Goal: Use online tool/utility: Utilize a website feature to perform a specific function

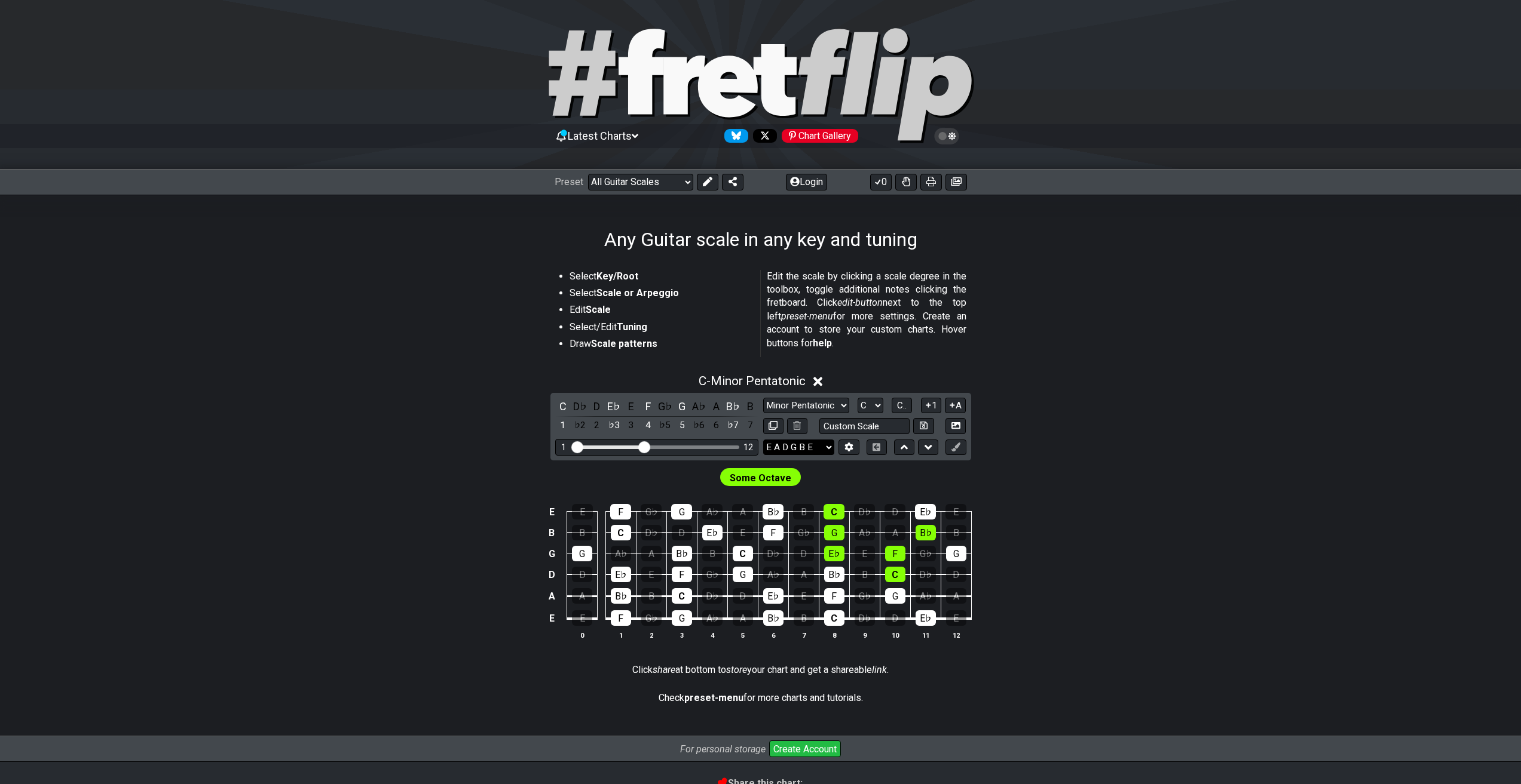
click at [808, 453] on select "E A D G B E E A D G B E E A D G B E B E A D F♯ B A D G C E A D A D G B E E♭ A♭ …" at bounding box center [798, 447] width 71 height 16
click at [709, 307] on li "Edit Scale" at bounding box center [661, 312] width 183 height 17
click at [852, 429] on input "text" at bounding box center [864, 426] width 91 height 16
type input "Custom Scale"
click at [1044, 465] on div "Some Octave" at bounding box center [760, 474] width 932 height 29
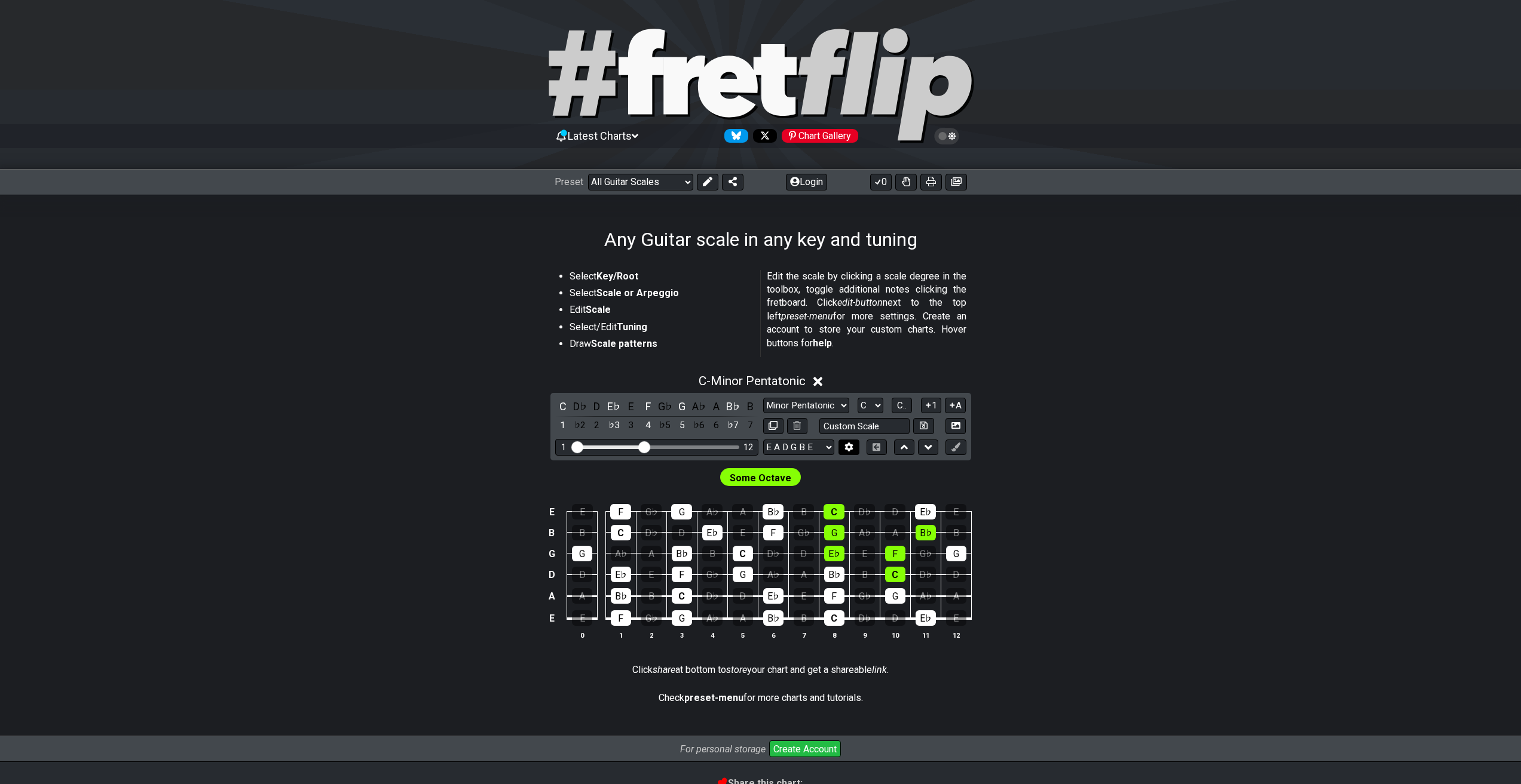
click at [843, 449] on button at bounding box center [848, 447] width 20 height 16
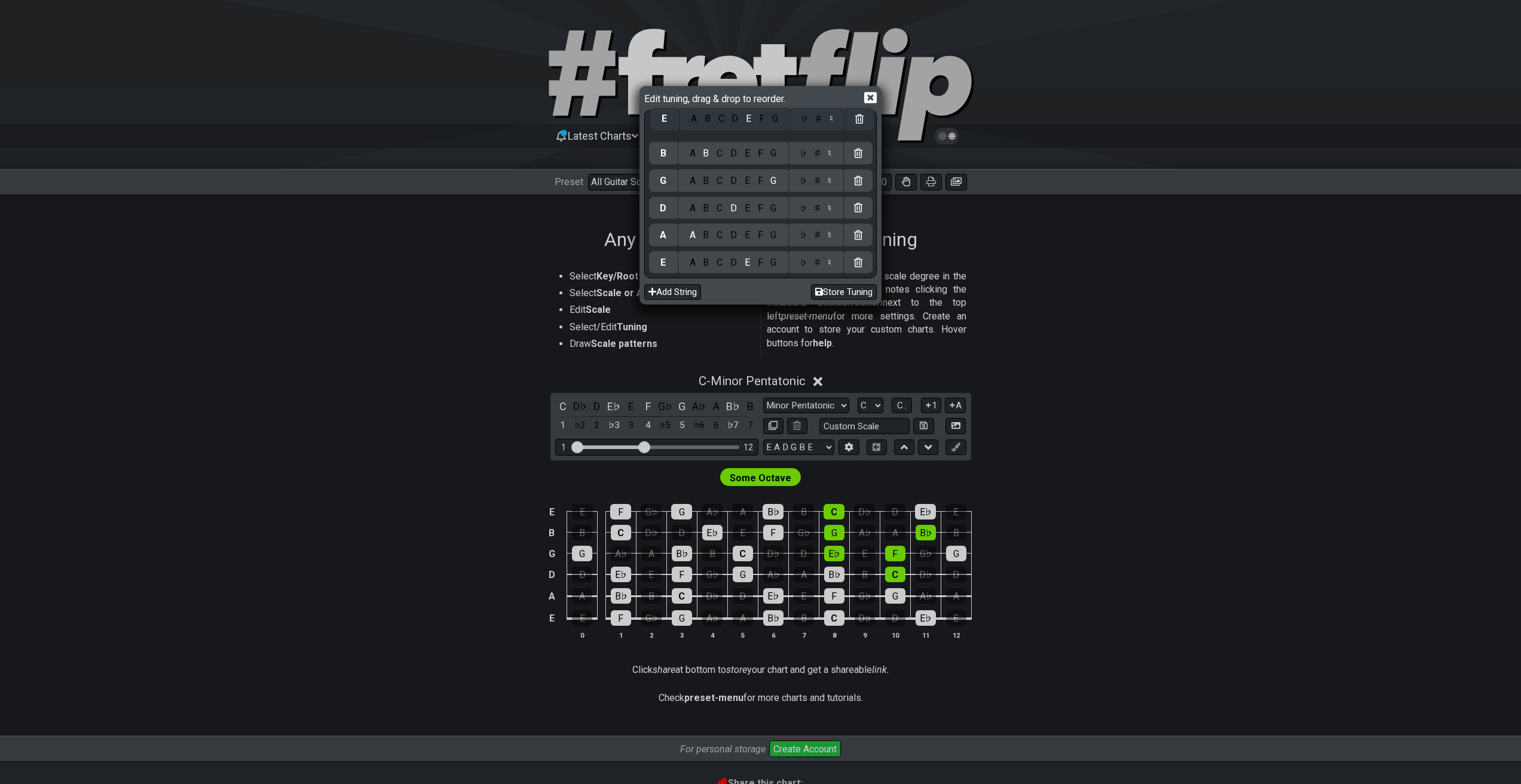
drag, startPoint x: 670, startPoint y: 126, endPoint x: 671, endPoint y: 115, distance: 11.0
click at [671, 115] on div "E A B C D E F G ♭ ♯ ♮ B A B C D E F G ♭ ♯ ♮ G A B C D E F G ♭ ♯ ♮ D A B C D E F…" at bounding box center [760, 194] width 223 height 164
click at [667, 123] on div "E" at bounding box center [663, 126] width 29 height 22
click at [723, 127] on div "C" at bounding box center [720, 126] width 14 height 13
click at [812, 127] on div "♯" at bounding box center [817, 126] width 14 height 13
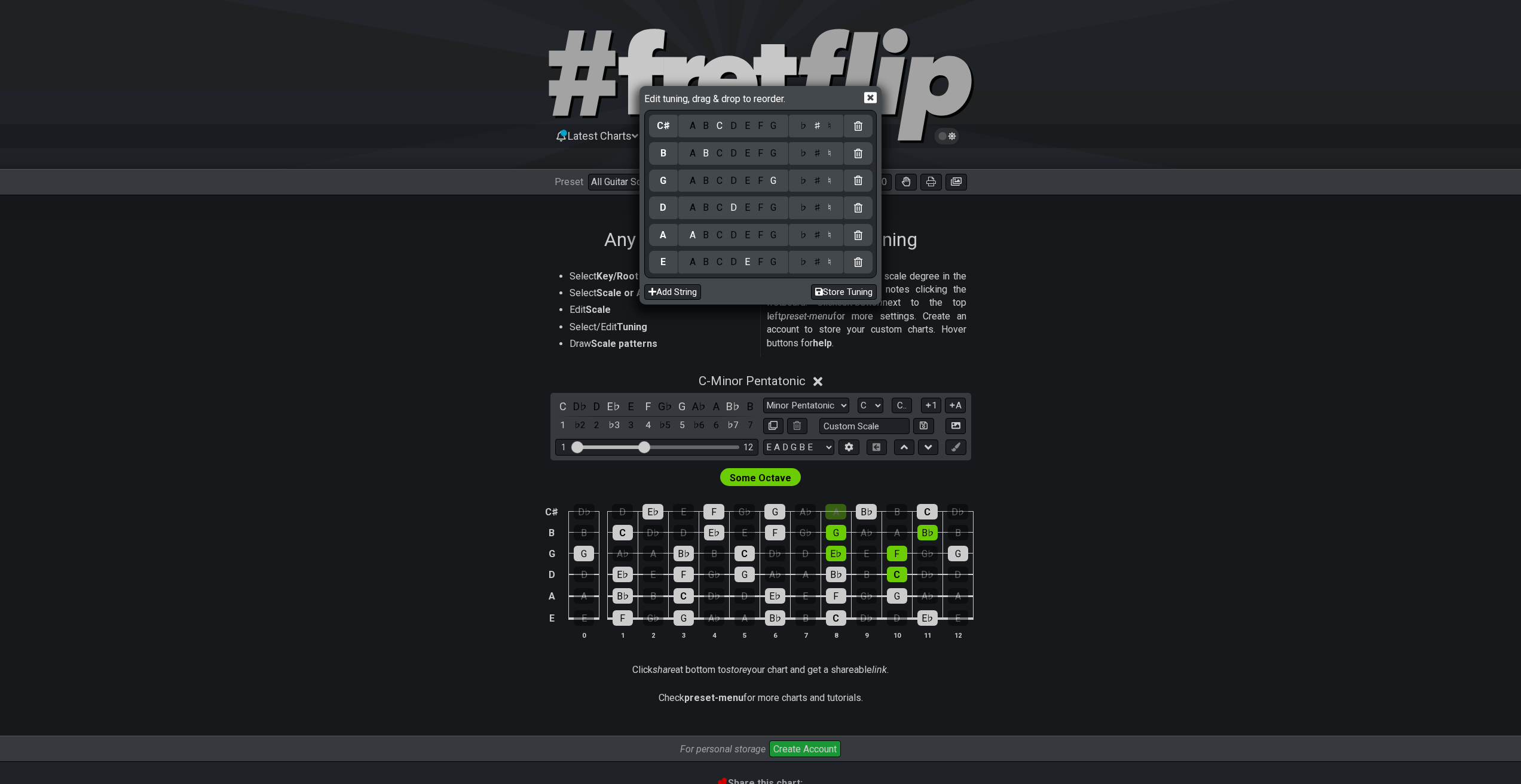
click at [759, 154] on div "F" at bounding box center [760, 153] width 13 height 13
click at [820, 154] on div "♯" at bounding box center [817, 153] width 14 height 13
click at [710, 181] on div "B" at bounding box center [706, 180] width 14 height 13
click at [748, 211] on div "E" at bounding box center [746, 208] width 13 height 13
click at [771, 234] on div "G" at bounding box center [774, 235] width 14 height 13
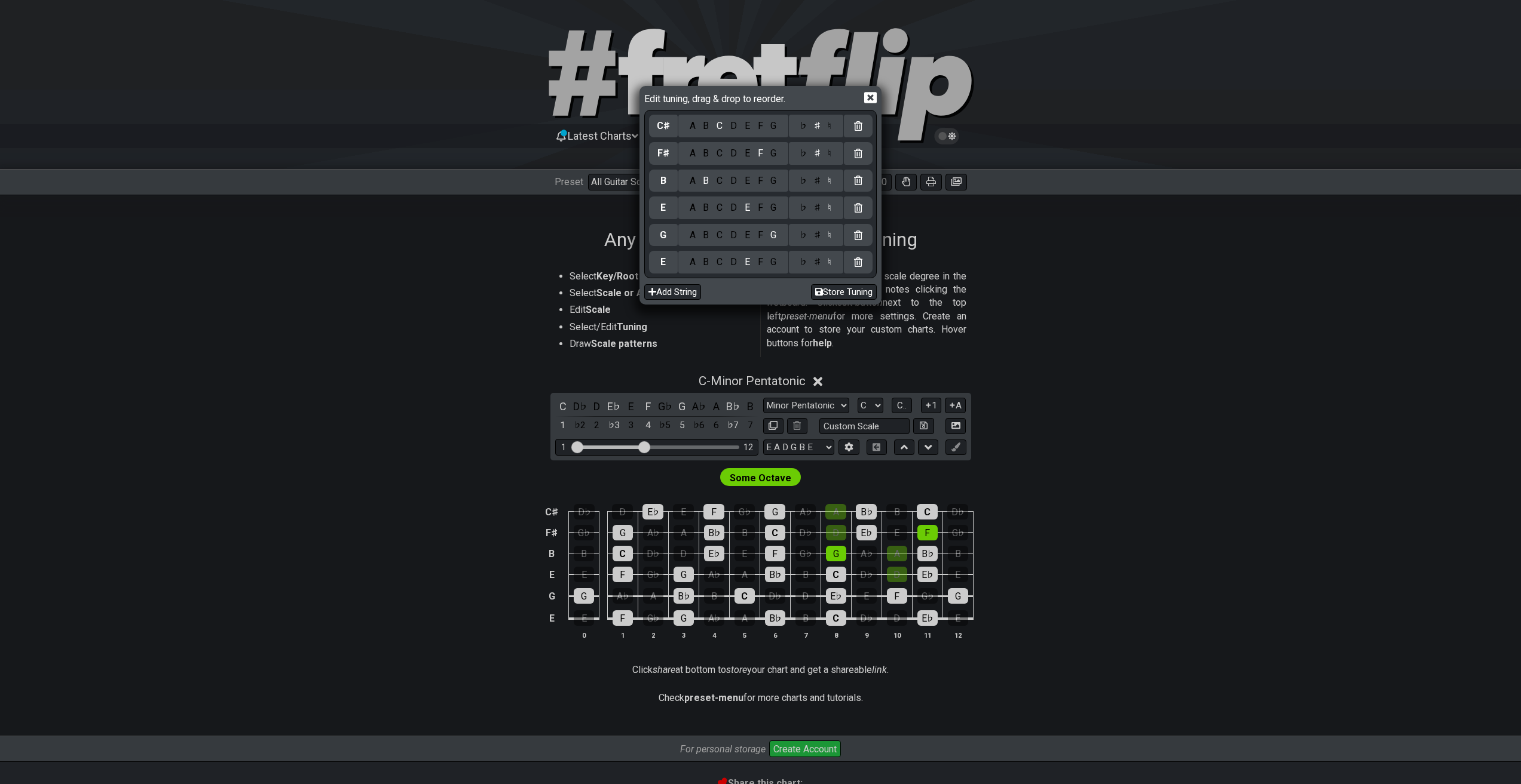
click at [814, 234] on div "♯" at bounding box center [817, 235] width 14 height 13
click at [718, 260] on div "C" at bounding box center [720, 262] width 14 height 13
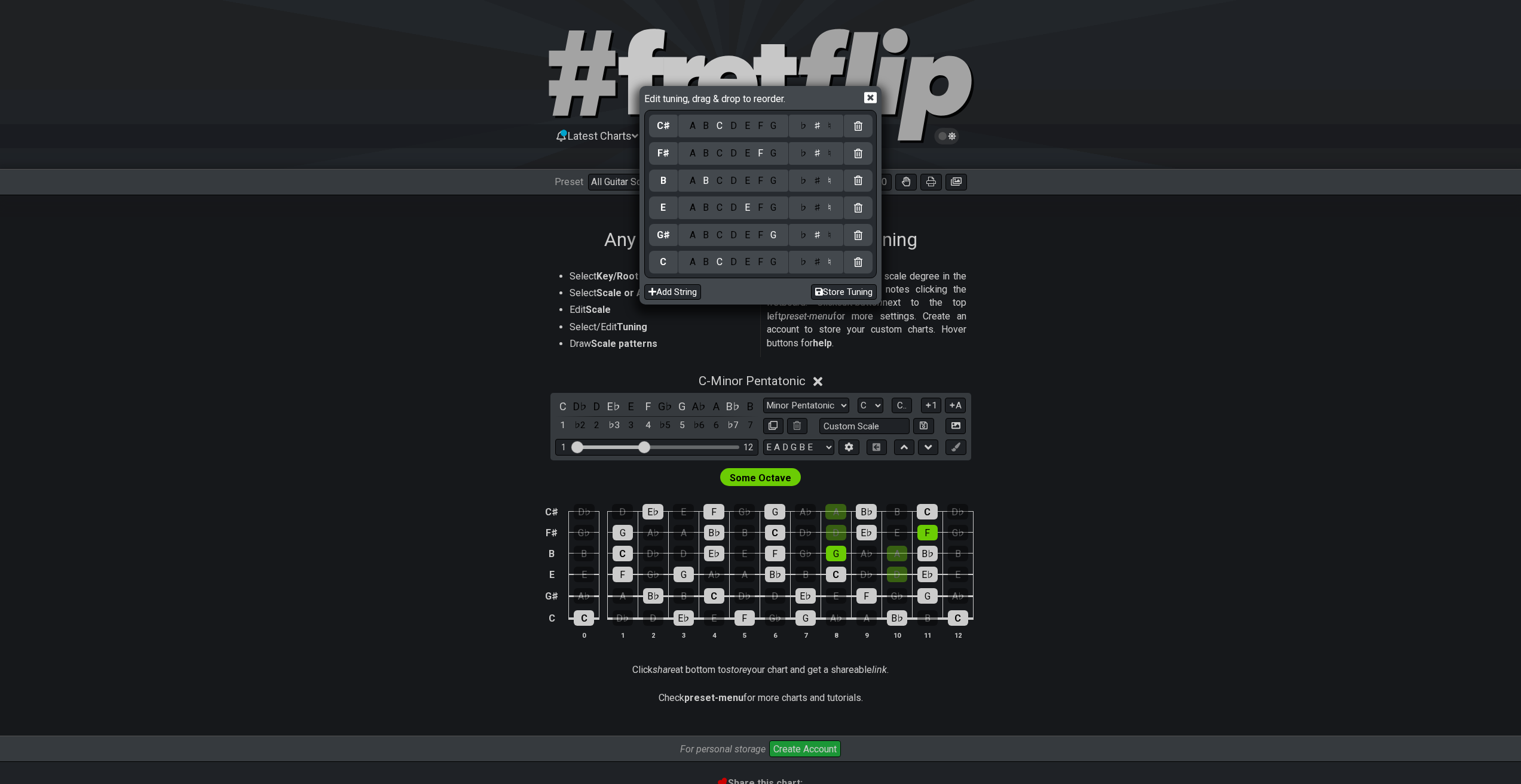
click at [818, 270] on div "♭ ♯ ♮" at bounding box center [815, 262] width 54 height 22
click at [819, 267] on div "♯" at bounding box center [817, 262] width 14 height 13
click at [841, 286] on button "Store Tuning" at bounding box center [844, 292] width 66 height 16
click at [849, 297] on button "Store Tuning" at bounding box center [844, 292] width 66 height 16
click at [848, 297] on button "Store Tuning" at bounding box center [844, 292] width 66 height 16
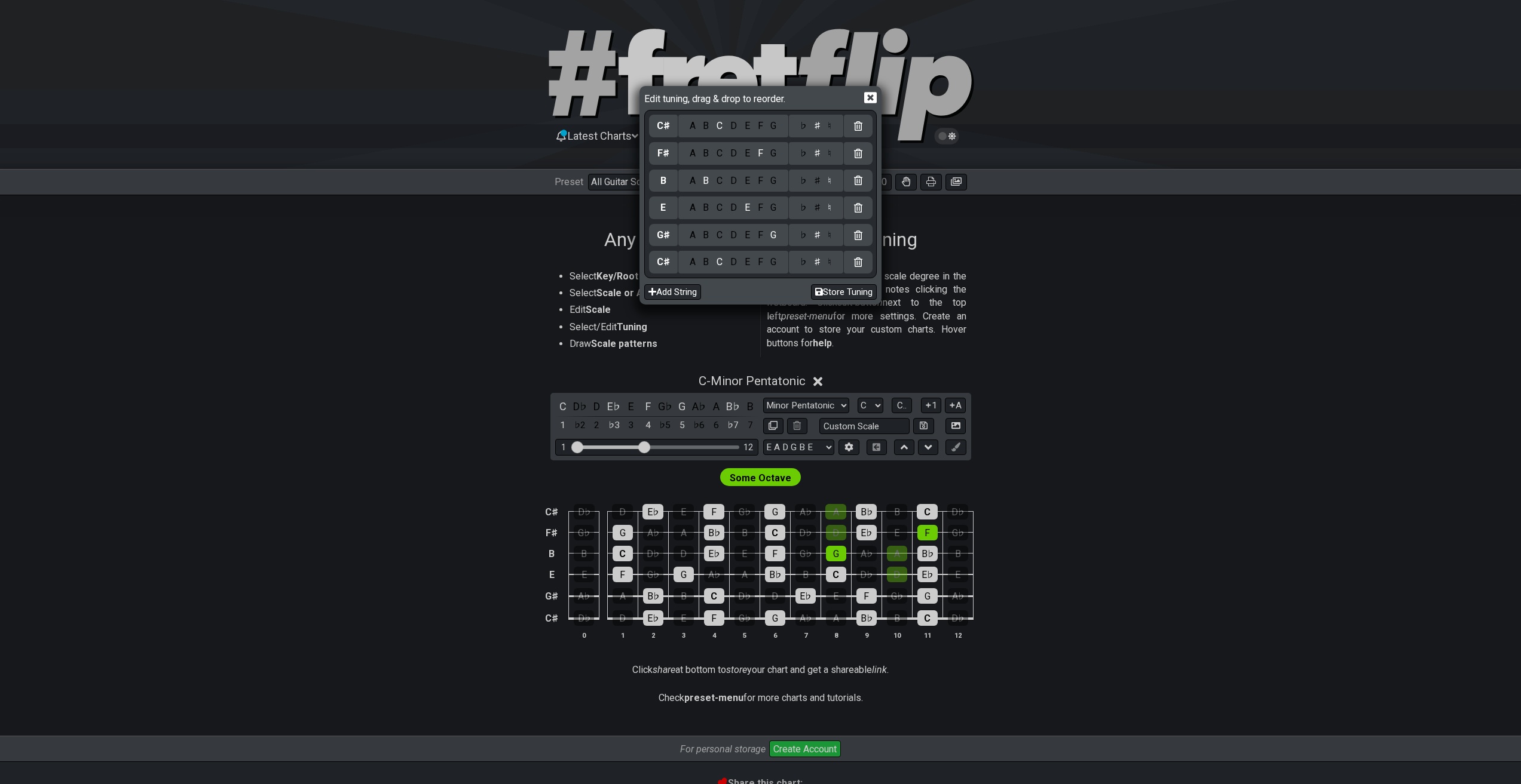
click at [869, 93] on icon at bounding box center [870, 98] width 13 height 11
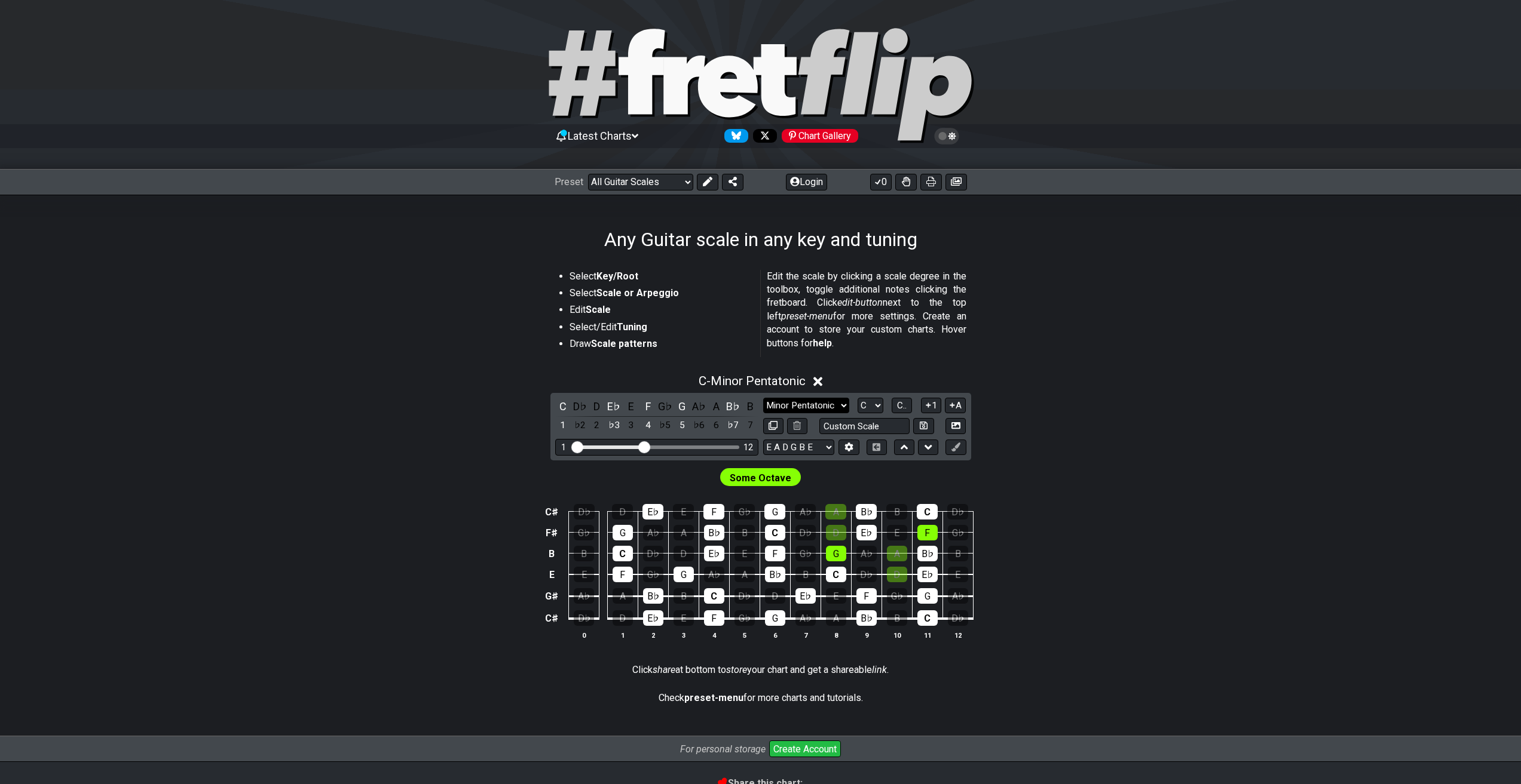
click at [844, 403] on select "Minor Pentatonic Root Minor Pentatonic Major Pentatonic Minor Blues Major Blues…" at bounding box center [806, 406] width 86 height 16
click at [763, 398] on select "Minor Pentatonic Root Minor Pentatonic Major Pentatonic Minor Blues Major Blues…" at bounding box center [806, 406] width 86 height 16
click at [789, 481] on div "Some Octave" at bounding box center [760, 477] width 81 height 18
click at [867, 403] on select "A♭ A A♯ B♭ B C C♯ D♭ D D♯ E♭ E F F♯ G♭ G G♯" at bounding box center [870, 406] width 26 height 16
click at [900, 405] on span "C.." at bounding box center [902, 405] width 10 height 11
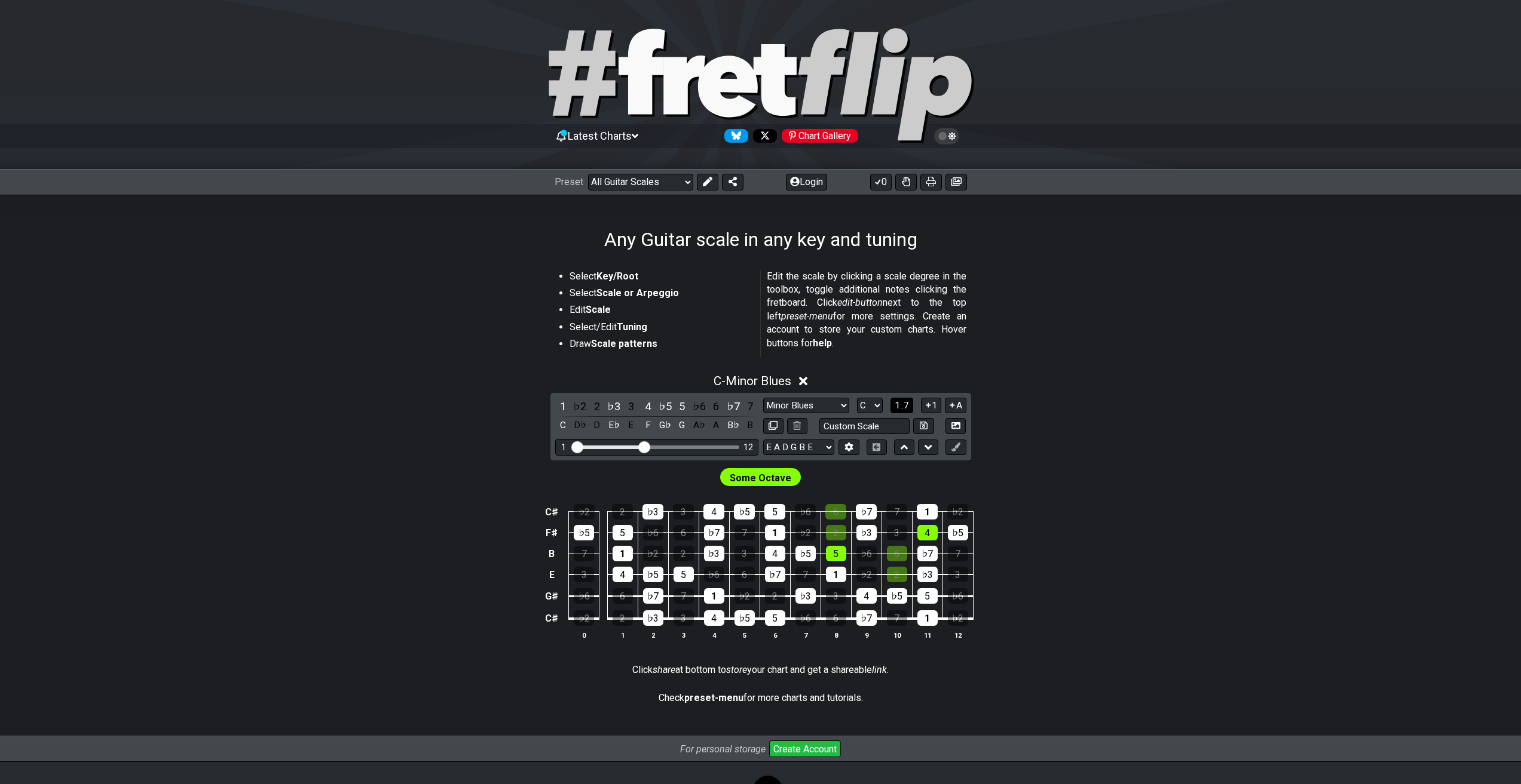
click at [906, 406] on span "1..7" at bounding box center [902, 405] width 14 height 11
click at [906, 406] on button "..." at bounding box center [902, 406] width 20 height 16
click at [904, 411] on span "C.." at bounding box center [902, 405] width 10 height 11
click at [904, 411] on span "1..7" at bounding box center [902, 405] width 14 height 11
click at [904, 411] on span "..." at bounding box center [902, 405] width 6 height 11
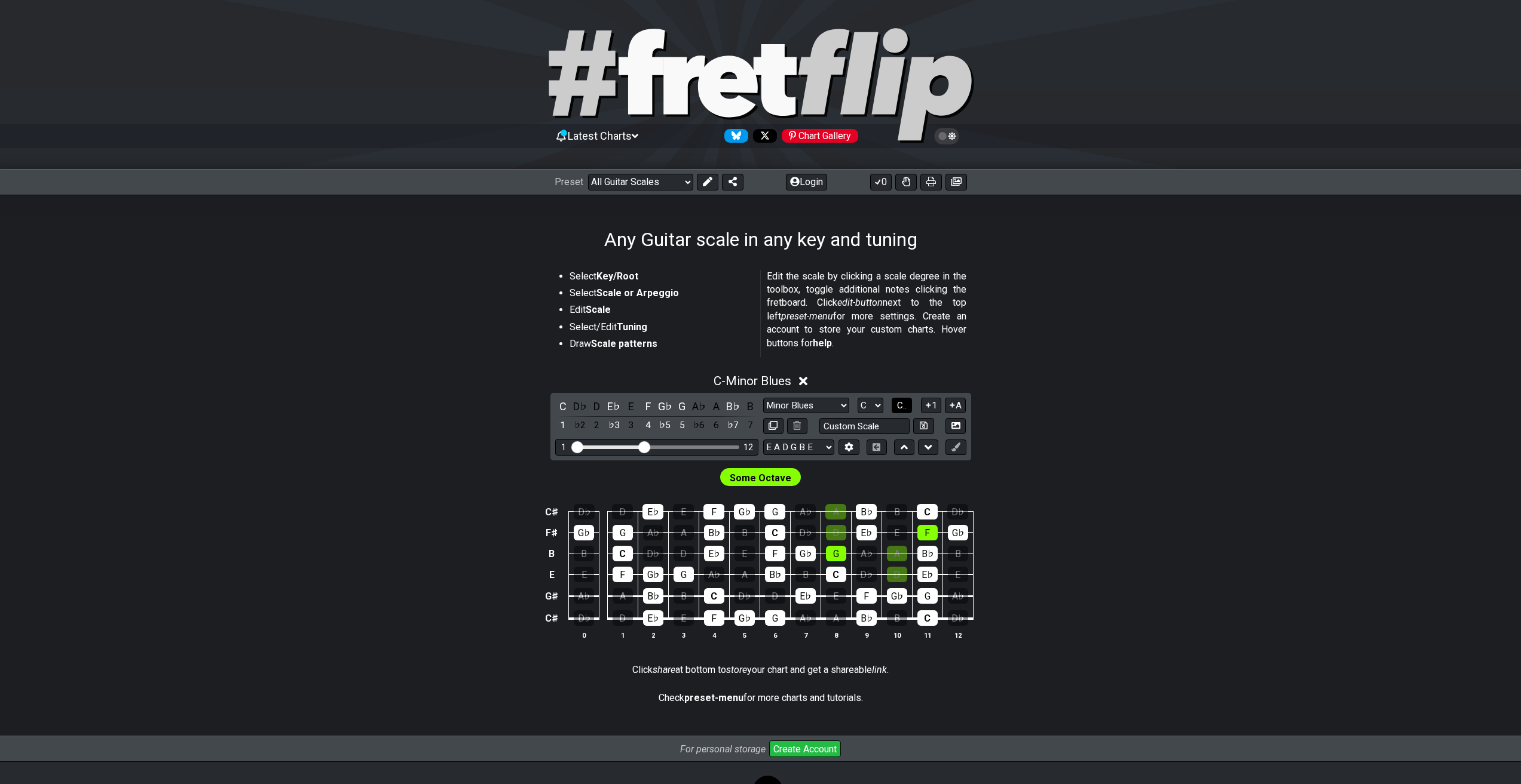
click at [904, 408] on span "C.." at bounding box center [902, 405] width 10 height 11
click at [904, 408] on span "1..7" at bounding box center [902, 405] width 14 height 11
click at [904, 408] on span "..." at bounding box center [902, 405] width 6 height 11
click at [927, 408] on icon at bounding box center [928, 405] width 11 height 9
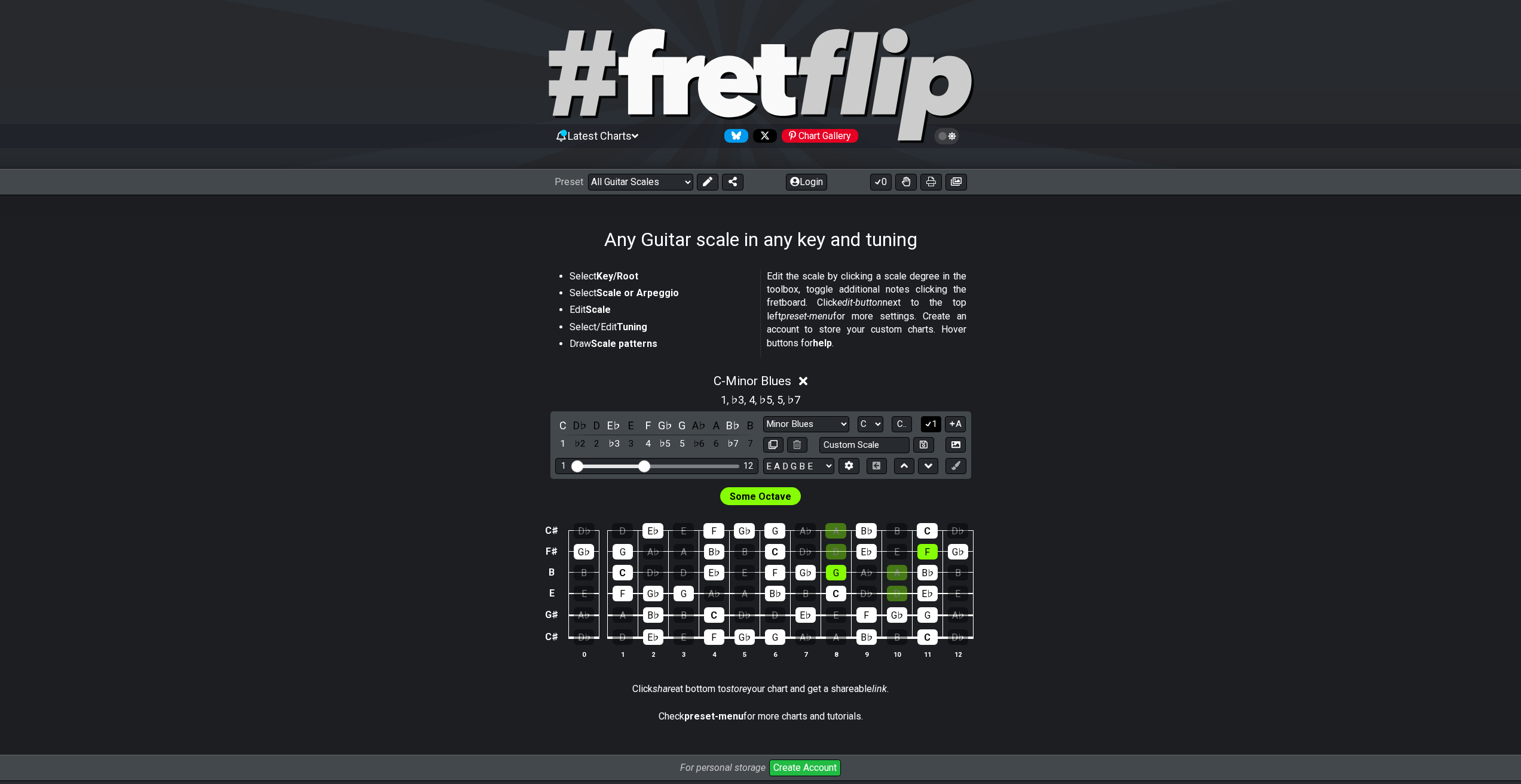
click at [937, 427] on button "1" at bounding box center [930, 424] width 20 height 16
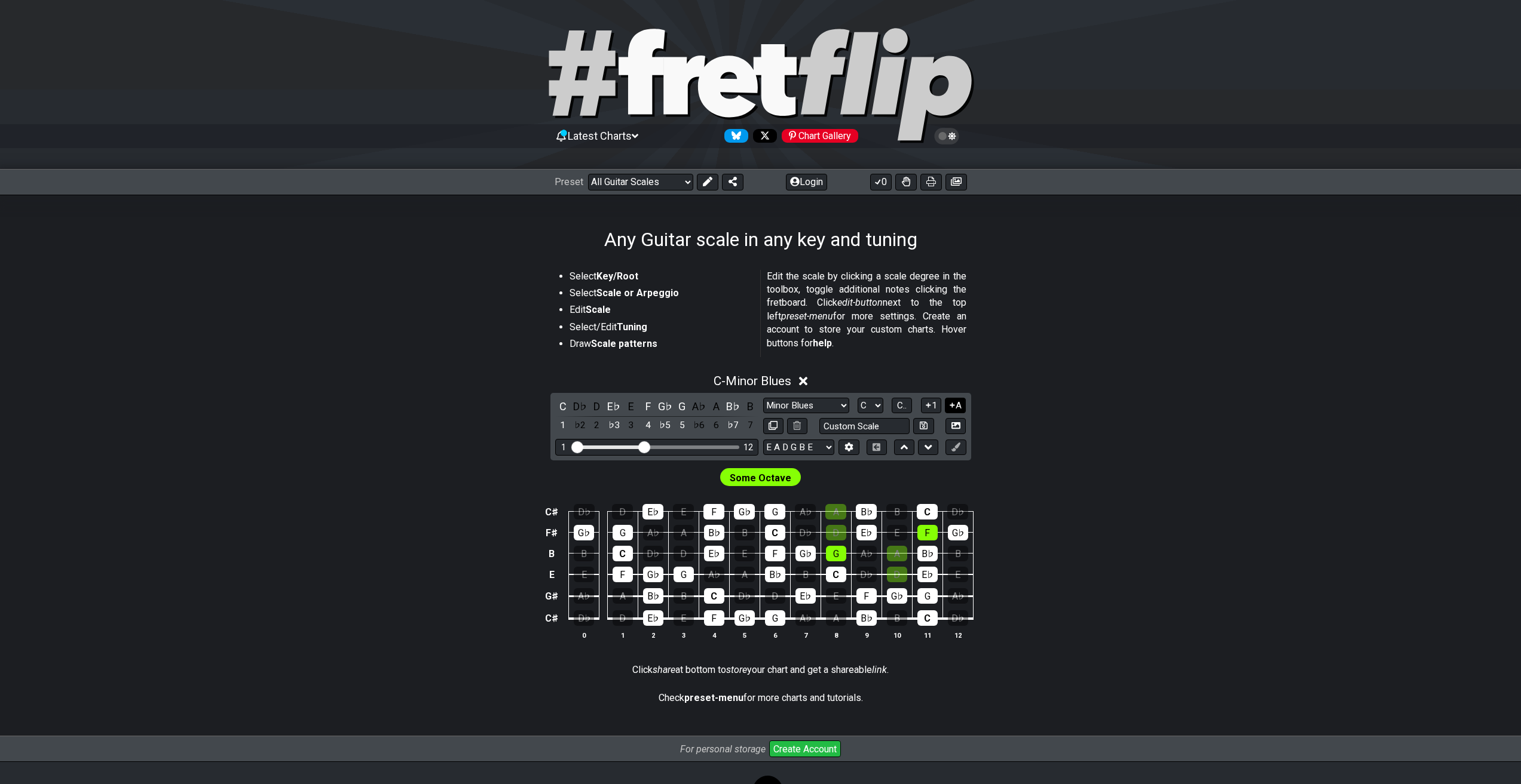
click at [952, 408] on icon at bounding box center [952, 405] width 11 height 9
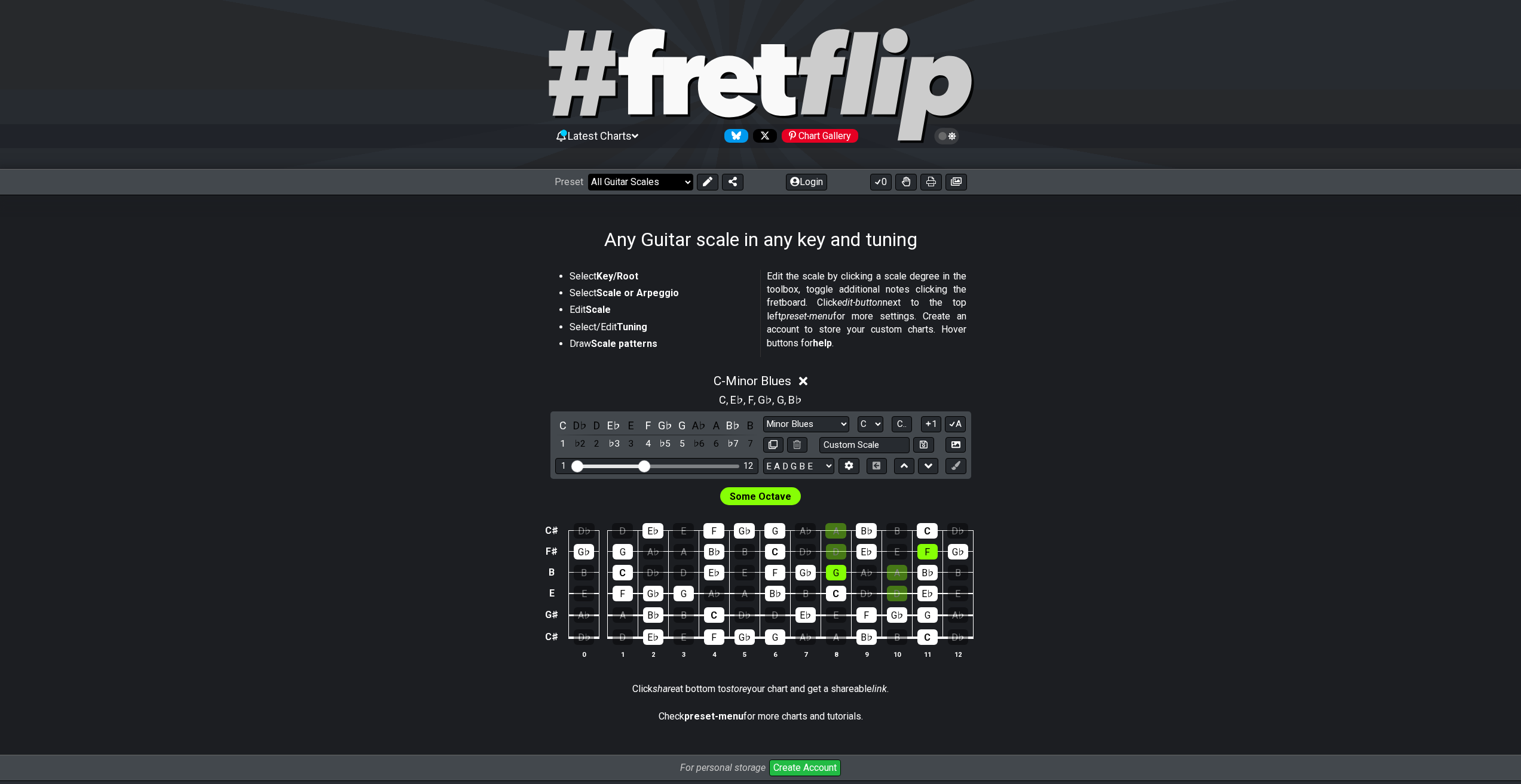
click at [687, 187] on select "Welcome to #fretflip! Initial Preset Custom Preset Minor Pentatonic Major Penta…" at bounding box center [640, 182] width 105 height 17
click at [440, 229] on div "Any Guitar scale in any key and tuning" at bounding box center [760, 222] width 1521 height 56
click at [607, 181] on select "Welcome to #fretflip! Initial Preset Custom Preset Minor Pentatonic Major Penta…" at bounding box center [640, 182] width 105 height 17
click at [432, 215] on div "Any Guitar scale in any key and tuning" at bounding box center [760, 222] width 1521 height 56
click at [953, 132] on icon at bounding box center [947, 136] width 25 height 17
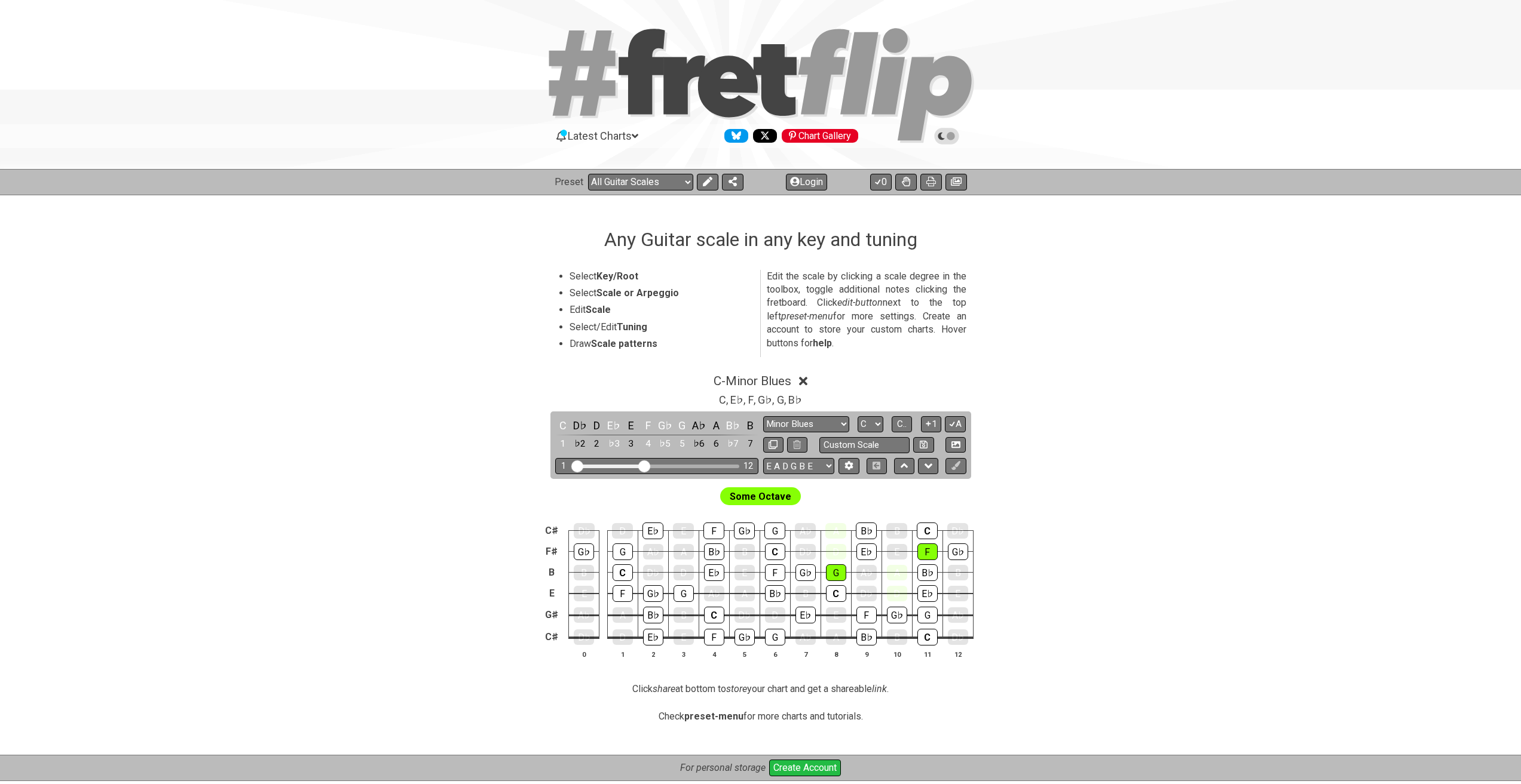
click at [953, 131] on icon at bounding box center [947, 136] width 25 height 17
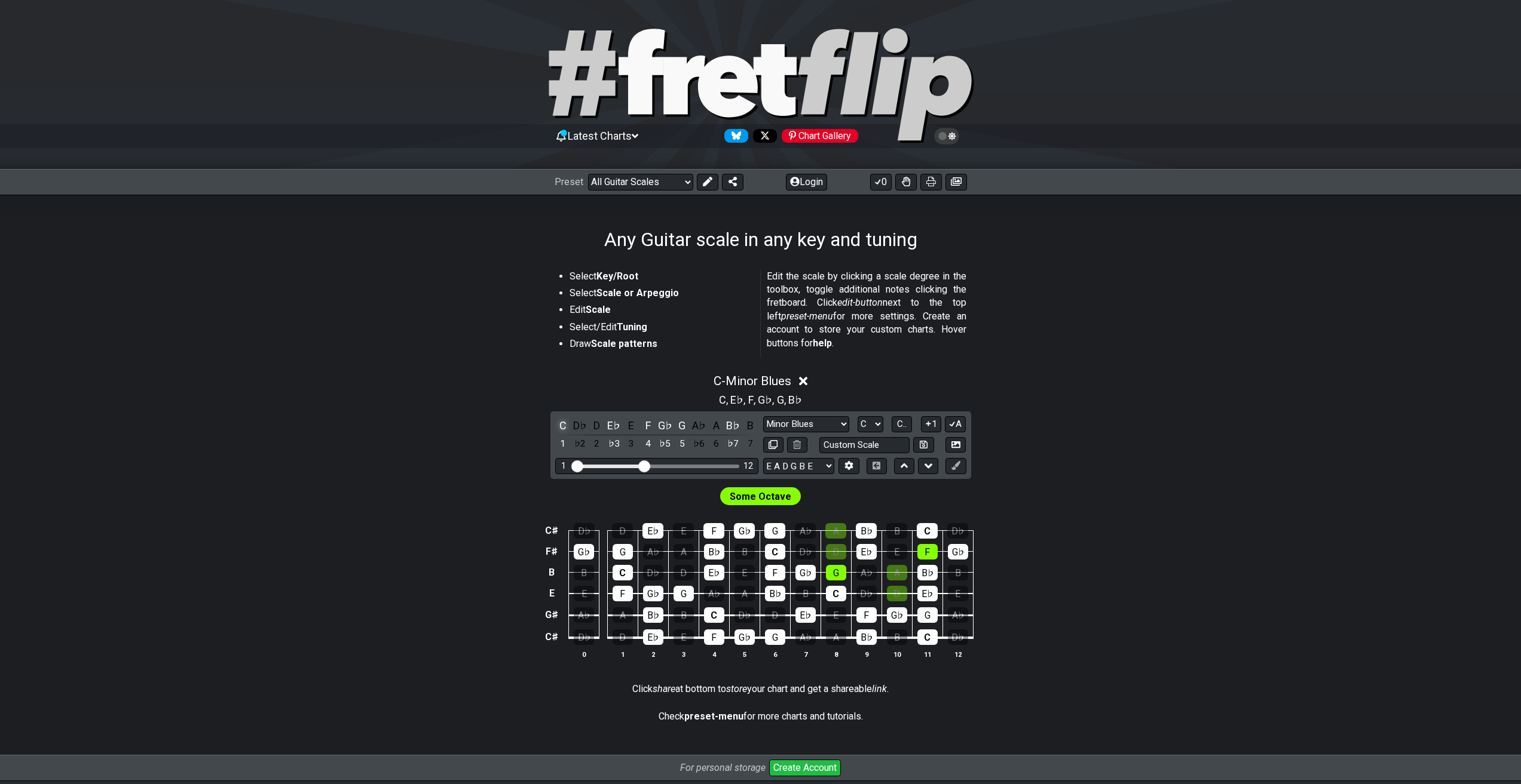
click at [564, 431] on div "C" at bounding box center [563, 425] width 15 height 16
click at [563, 431] on div "C" at bounding box center [563, 425] width 15 height 16
click at [584, 449] on div "♭2" at bounding box center [579, 444] width 15 height 16
click at [584, 449] on div "♭2" at bounding box center [579, 444] width 15 height 16
drag, startPoint x: 623, startPoint y: 468, endPoint x: 630, endPoint y: 468, distance: 7.0
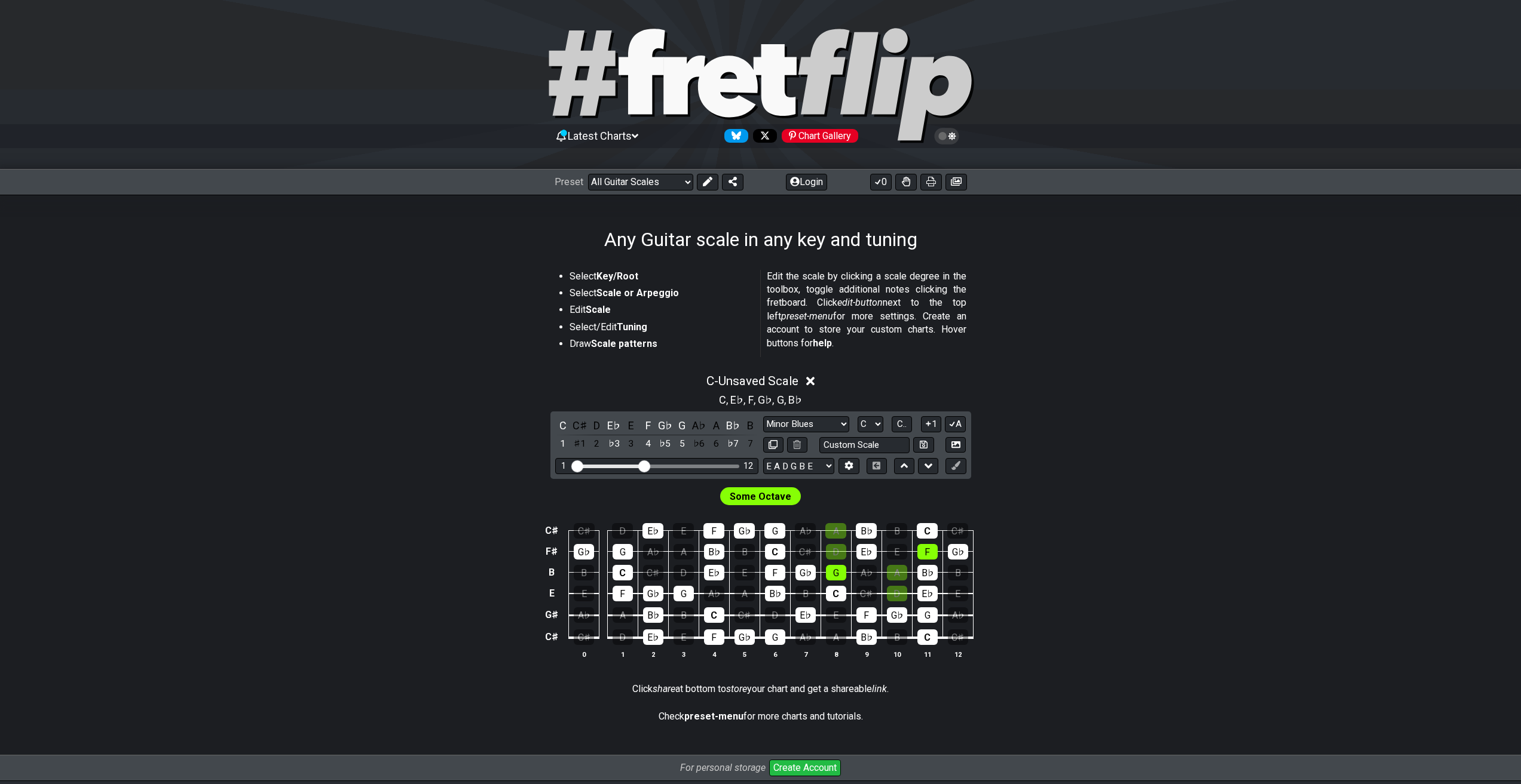
click at [630, 468] on div "1 12" at bounding box center [657, 466] width 203 height 16
click at [948, 463] on button at bounding box center [955, 466] width 20 height 16
click at [878, 468] on icon at bounding box center [876, 465] width 8 height 8
click at [921, 470] on button at bounding box center [928, 466] width 20 height 16
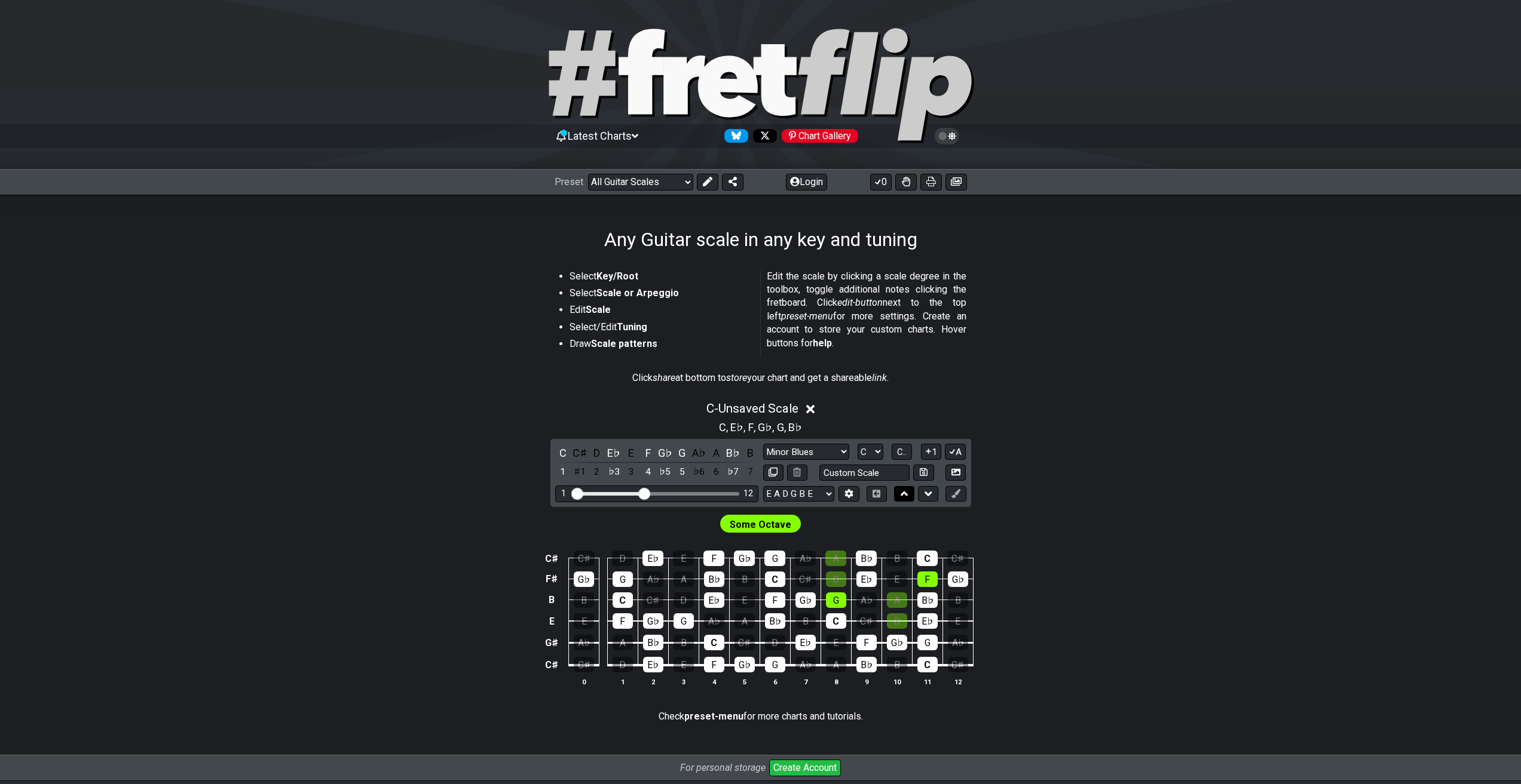
click at [900, 496] on icon at bounding box center [904, 493] width 8 height 12
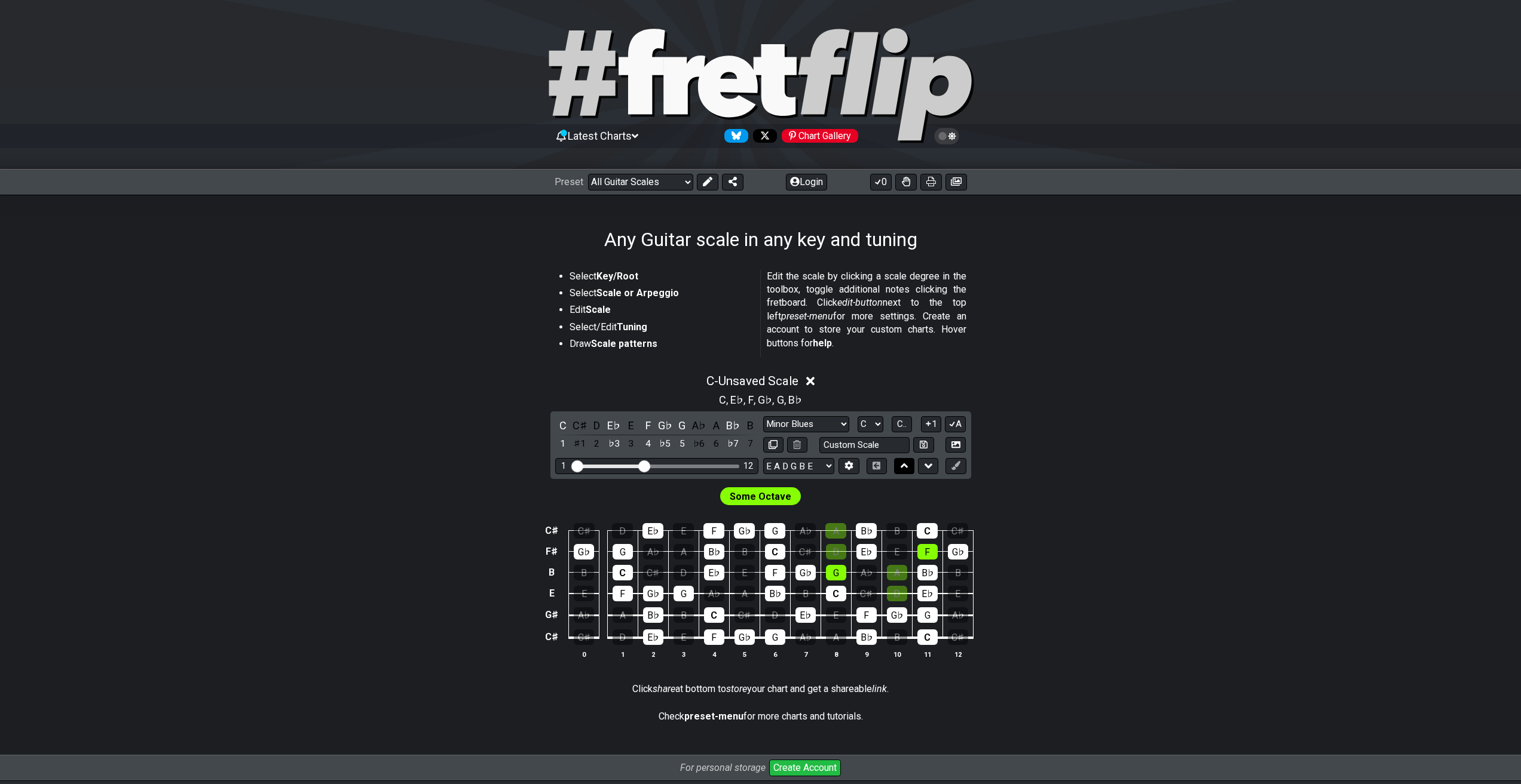
click at [894, 467] on button at bounding box center [904, 466] width 20 height 16
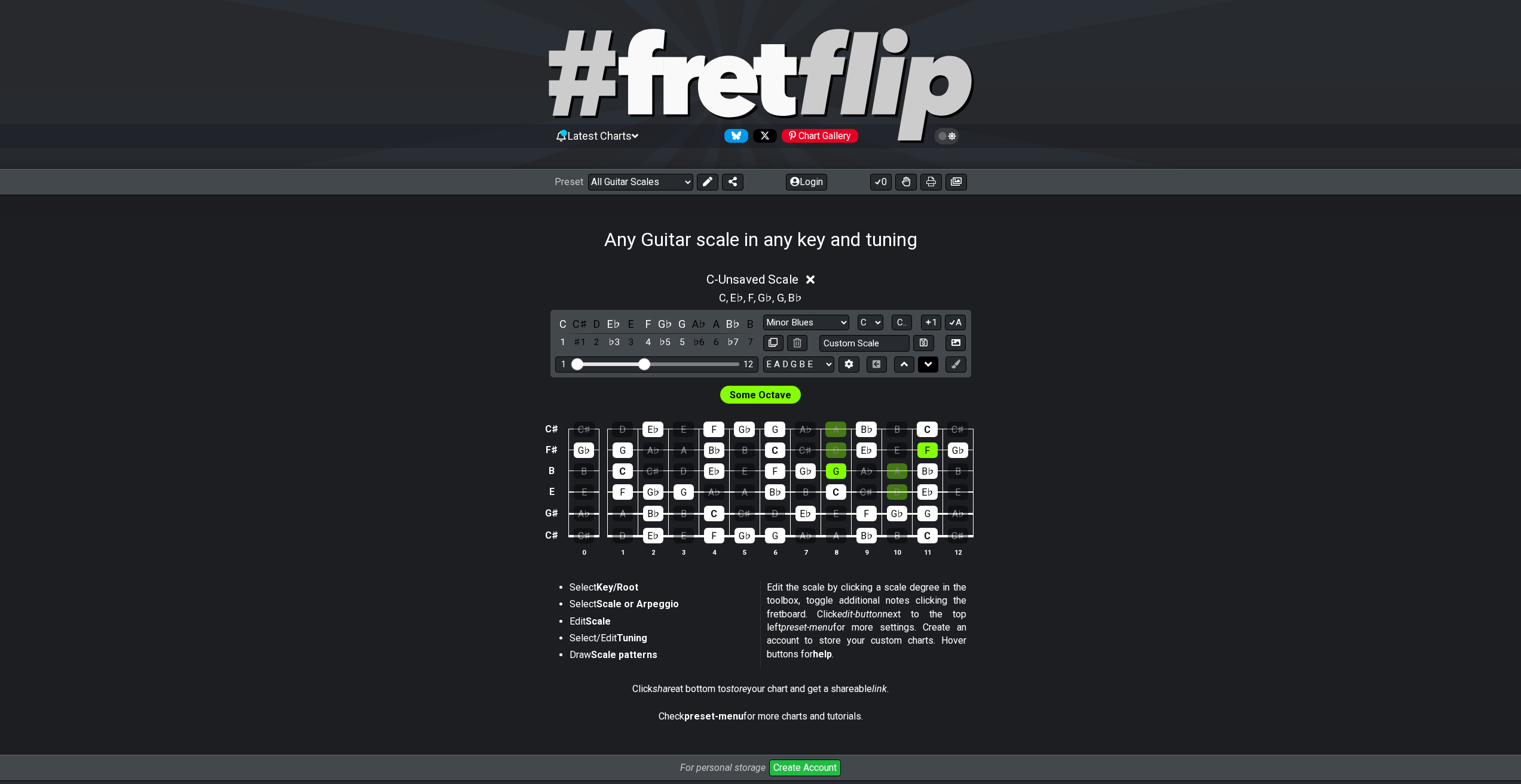
click at [928, 364] on icon at bounding box center [928, 364] width 8 height 5
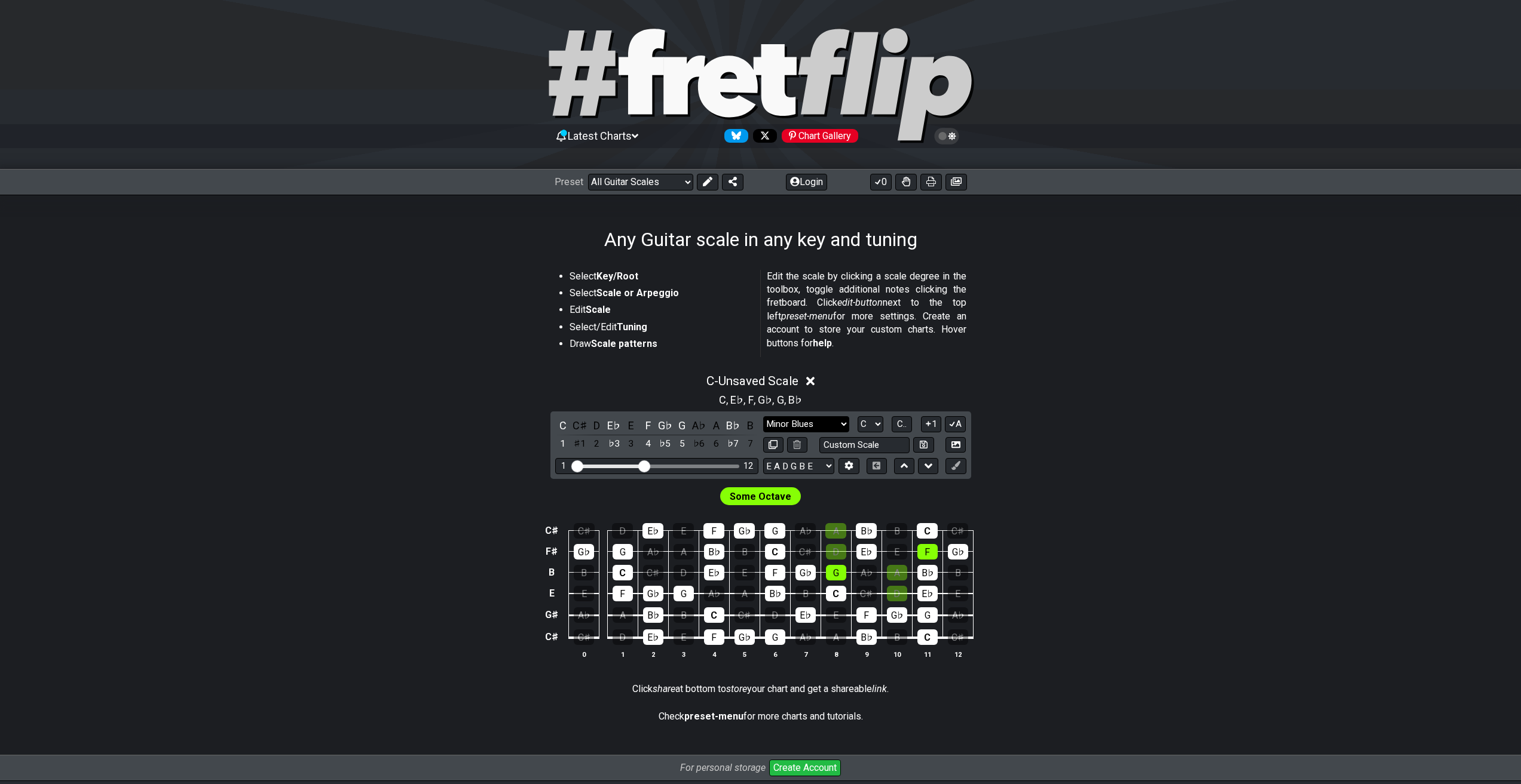
click at [820, 423] on select "Minor Pentatonic Root Minor Pentatonic Major Pentatonic Minor Blues Major Blues…" at bounding box center [806, 424] width 86 height 16
click at [763, 416] on select "Minor Pentatonic Root Minor Pentatonic Major Pentatonic Minor Blues Major Blues…" at bounding box center [806, 424] width 86 height 16
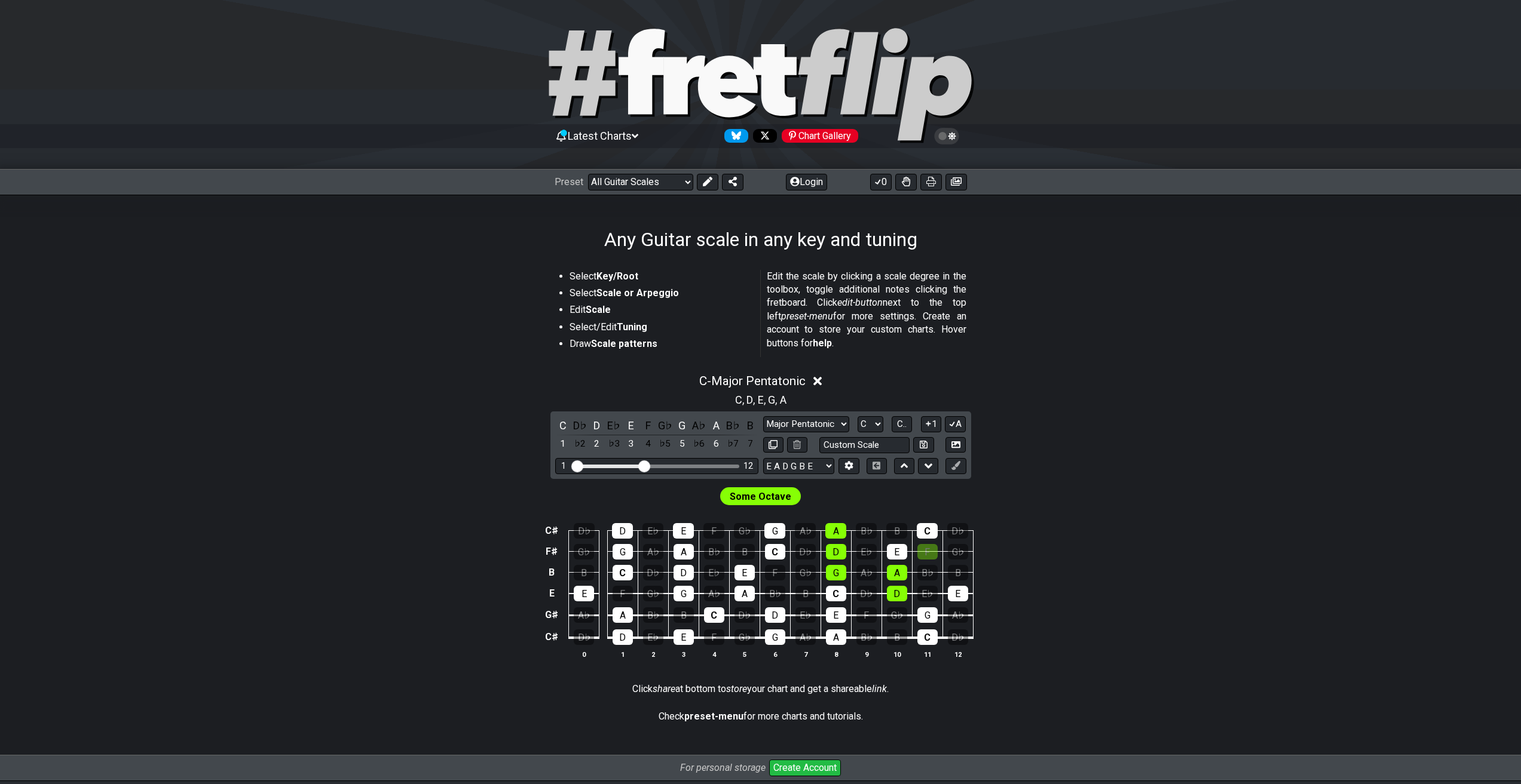
click at [839, 433] on div "Minor Pentatonic Root Minor Pentatonic Major Pentatonic Minor Blues Major Blues…" at bounding box center [864, 434] width 203 height 37
click at [834, 430] on select "Minor Pentatonic Root Minor Pentatonic Major Pentatonic Minor Blues Major Blues…" at bounding box center [806, 424] width 86 height 16
click at [763, 416] on select "Minor Pentatonic Root Minor Pentatonic Major Pentatonic Minor Blues Major Blues…" at bounding box center [806, 424] width 86 height 16
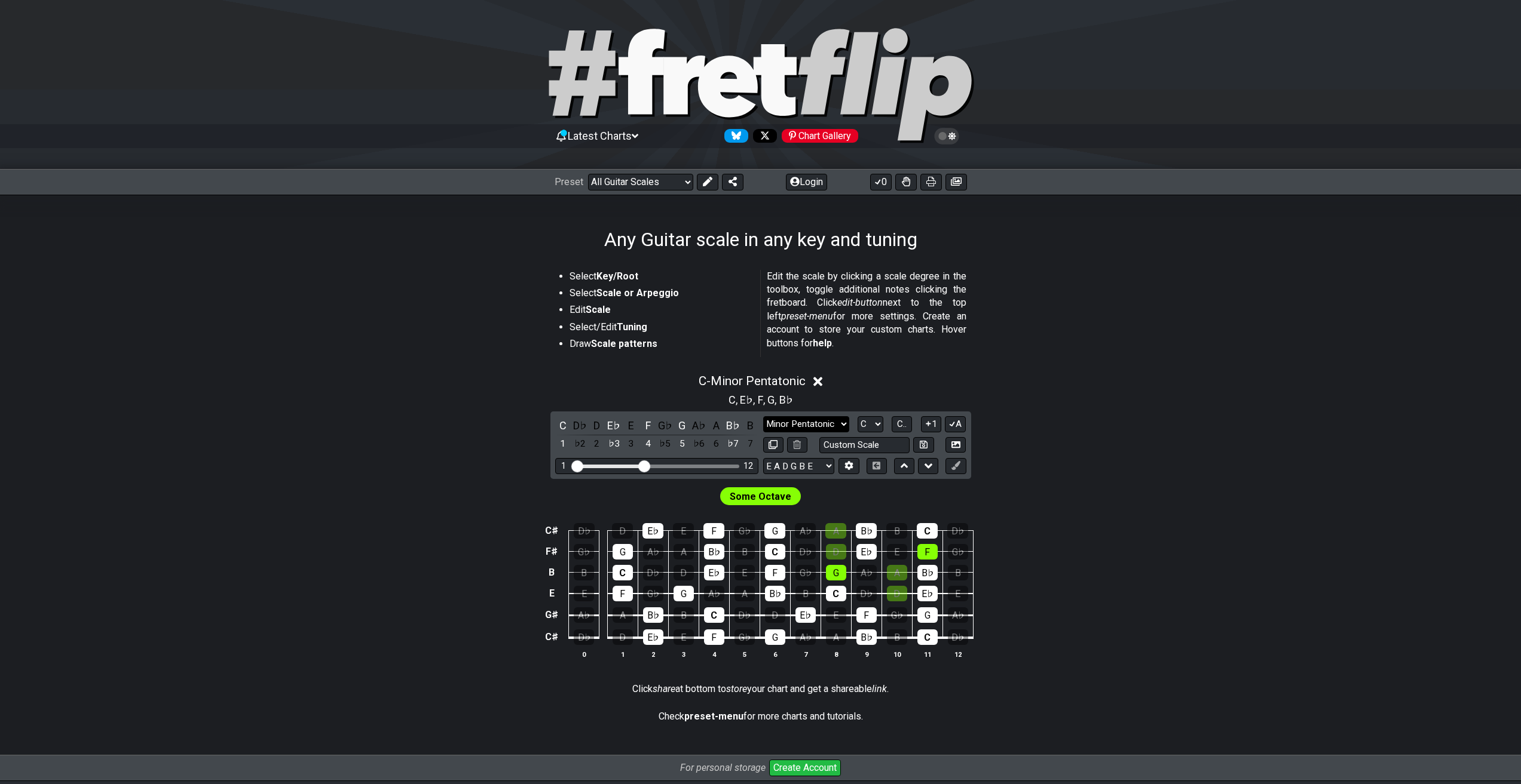
click at [813, 422] on select "Minor Pentatonic Root Minor Pentatonic Major Pentatonic Minor Blues Major Blues…" at bounding box center [806, 424] width 86 height 16
click at [763, 416] on select "Minor Pentatonic Root Minor Pentatonic Major Pentatonic Minor Blues Major Blues…" at bounding box center [806, 424] width 86 height 16
click at [813, 423] on select "Minor Pentatonic Root Minor Pentatonic Major Pentatonic Minor Blues Major Blues…" at bounding box center [806, 424] width 86 height 16
click at [763, 416] on select "Minor Pentatonic Root Minor Pentatonic Major Pentatonic Minor Blues Major Blues…" at bounding box center [806, 424] width 86 height 16
click at [820, 424] on select "Minor Pentatonic Root Minor Pentatonic Major Pentatonic Minor Blues Major Blues…" at bounding box center [806, 424] width 86 height 16
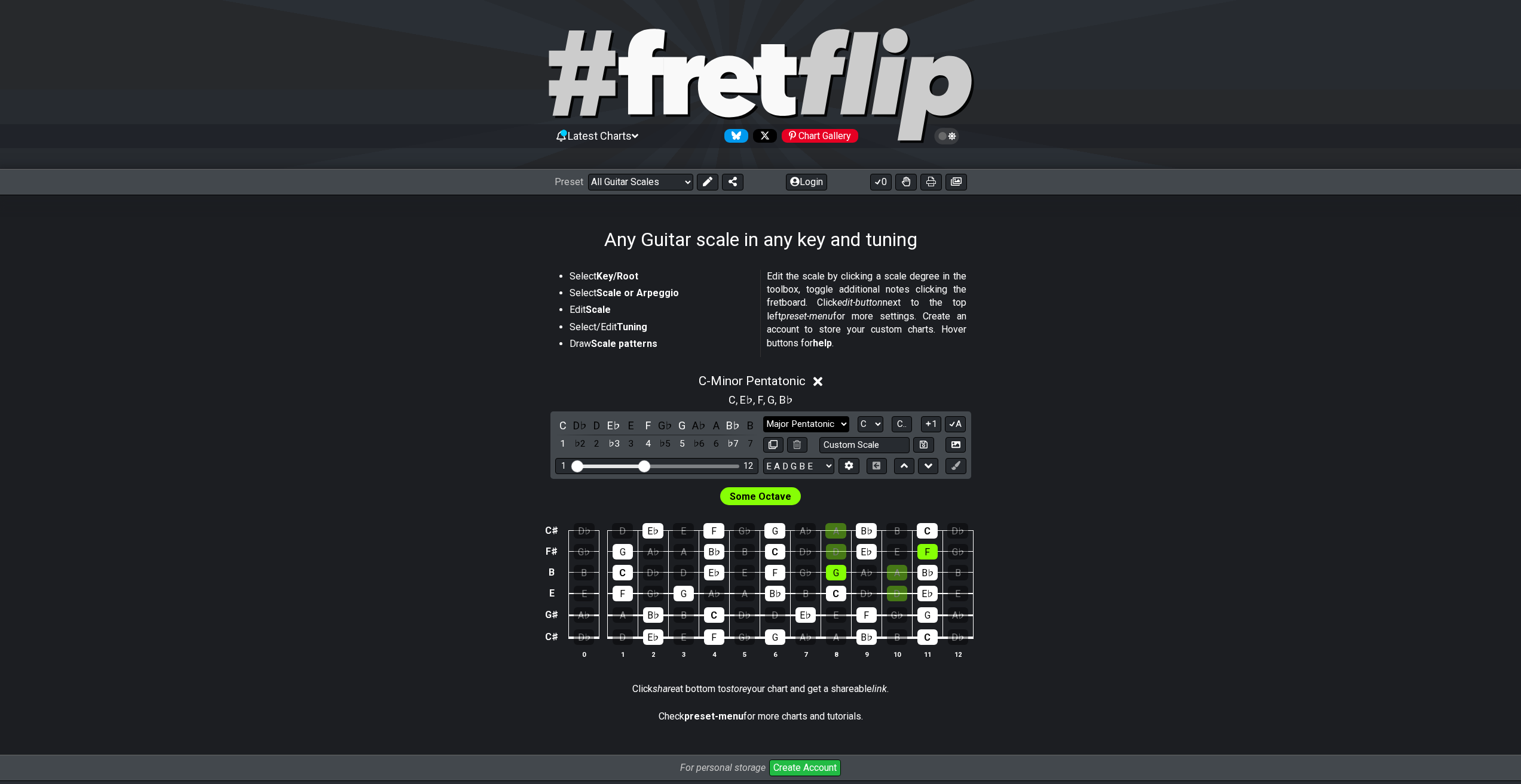
click at [763, 416] on select "Minor Pentatonic Root Minor Pentatonic Major Pentatonic Minor Blues Major Blues…" at bounding box center [806, 424] width 86 height 16
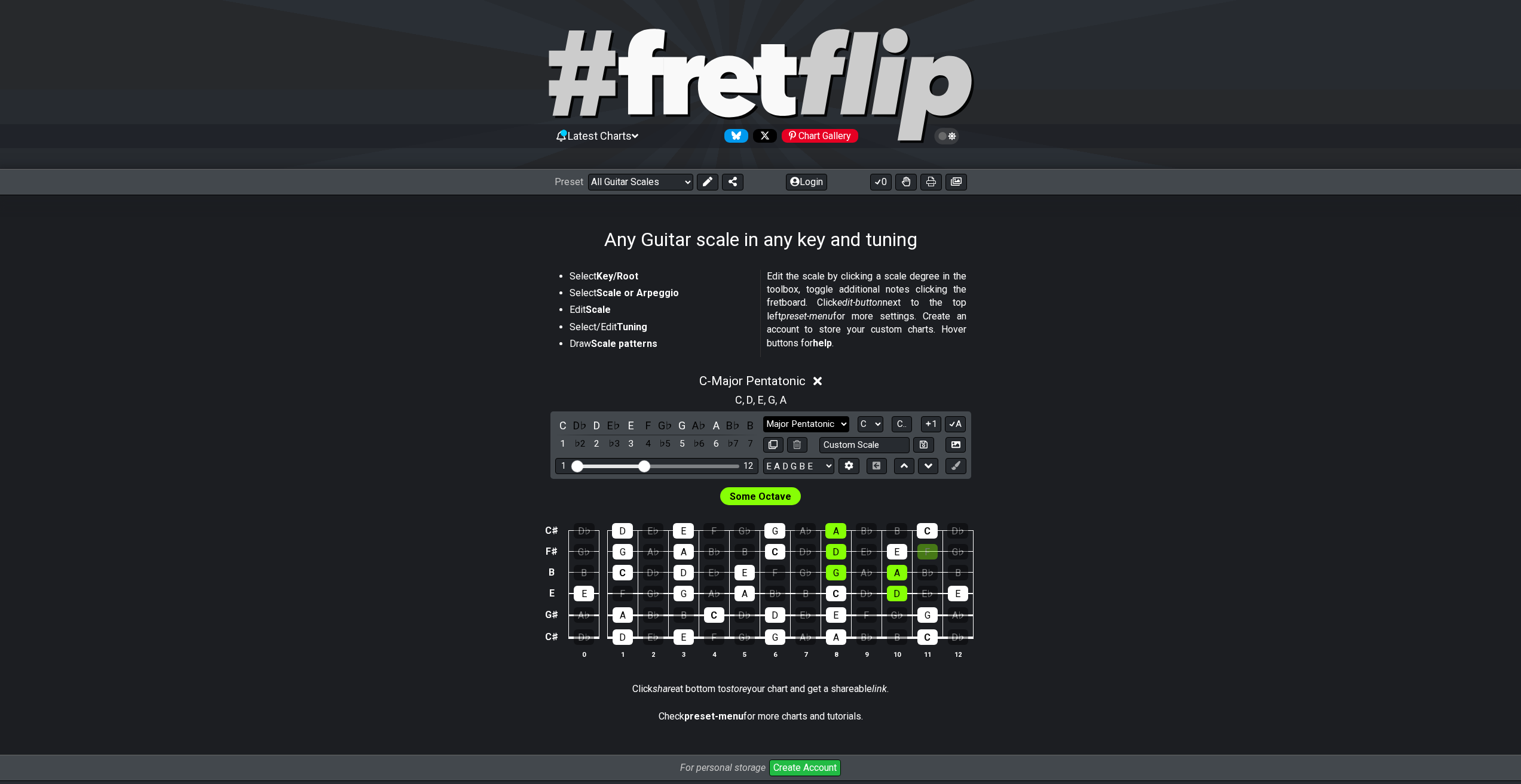
click at [815, 419] on select "Minor Pentatonic Root Minor Pentatonic Major Pentatonic Minor Blues Major Blues…" at bounding box center [806, 424] width 86 height 16
click at [763, 416] on select "Minor Pentatonic Root Minor Pentatonic Major Pentatonic Minor Blues Major Blues…" at bounding box center [806, 424] width 86 height 16
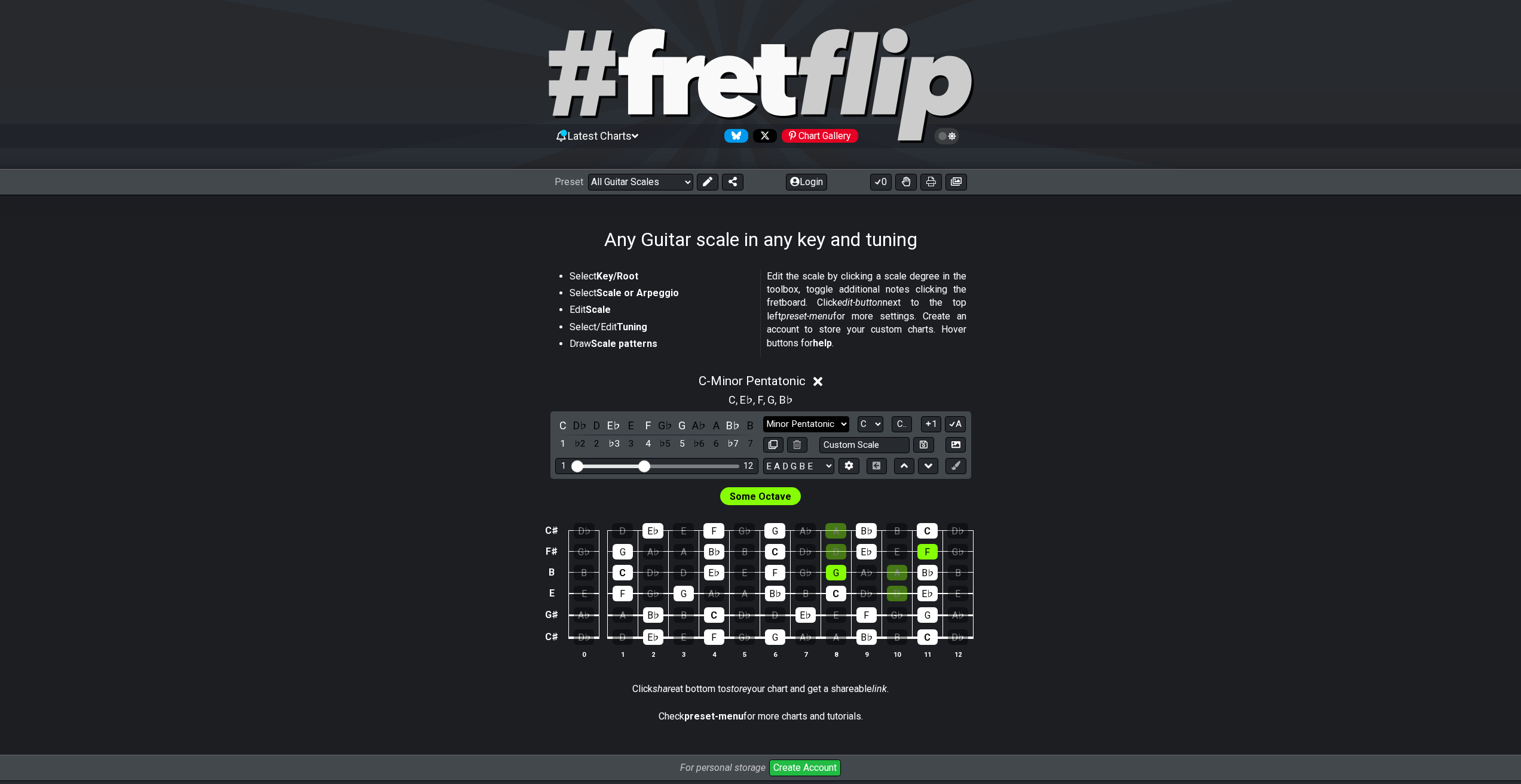
click at [823, 427] on select "Minor Pentatonic Root Minor Pentatonic Major Pentatonic Minor Blues Major Blues…" at bounding box center [806, 424] width 86 height 16
click at [763, 416] on select "Minor Pentatonic Root Minor Pentatonic Major Pentatonic Minor Blues Major Blues…" at bounding box center [806, 424] width 86 height 16
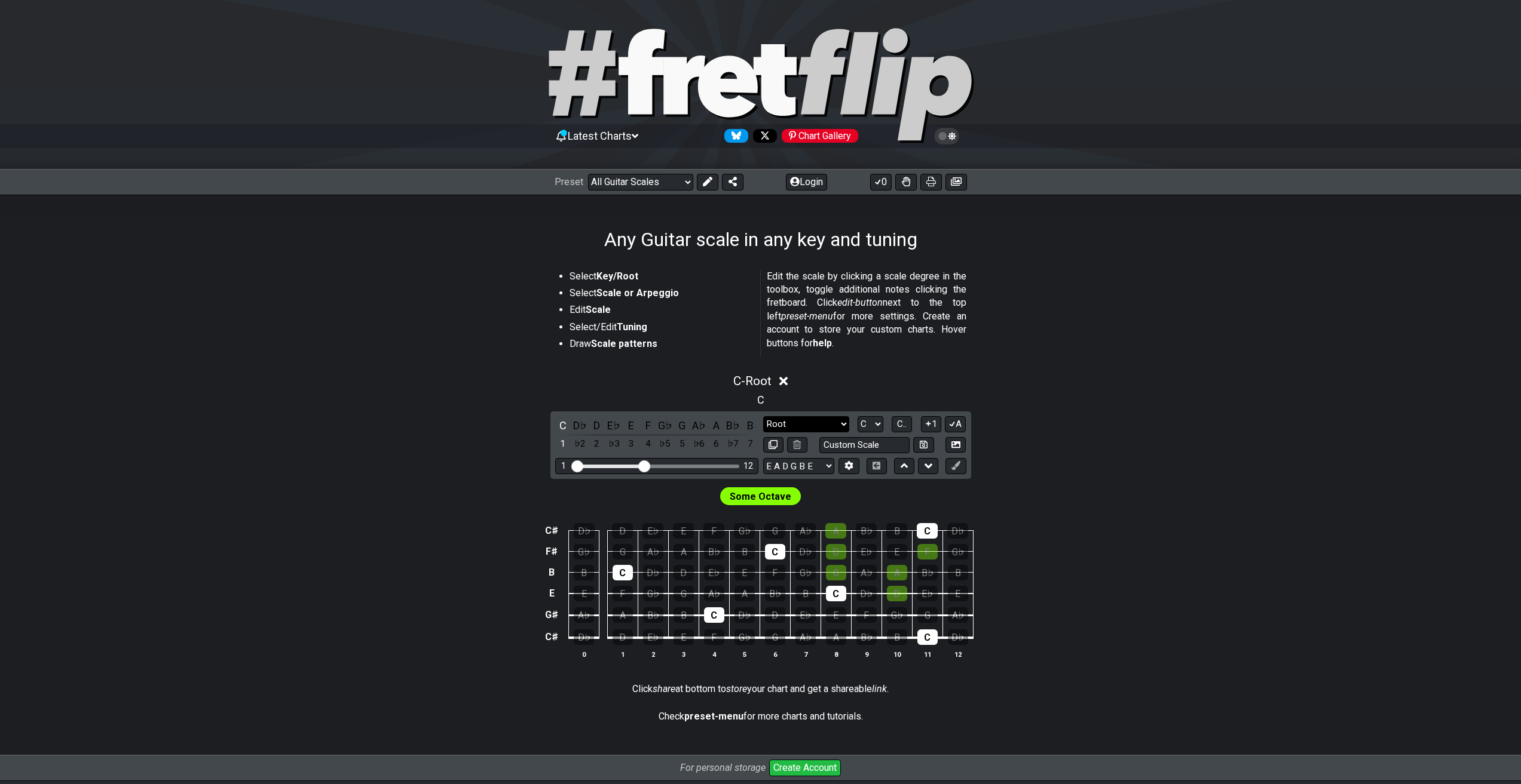
click at [819, 423] on select "Minor Pentatonic Root Minor Pentatonic Major Pentatonic Minor Blues Major Blues…" at bounding box center [806, 424] width 86 height 16
select select "Minor Pentatonic"
click at [763, 416] on select "Minor Pentatonic Root Minor Pentatonic Major Pentatonic Minor Blues Major Blues…" at bounding box center [806, 424] width 86 height 16
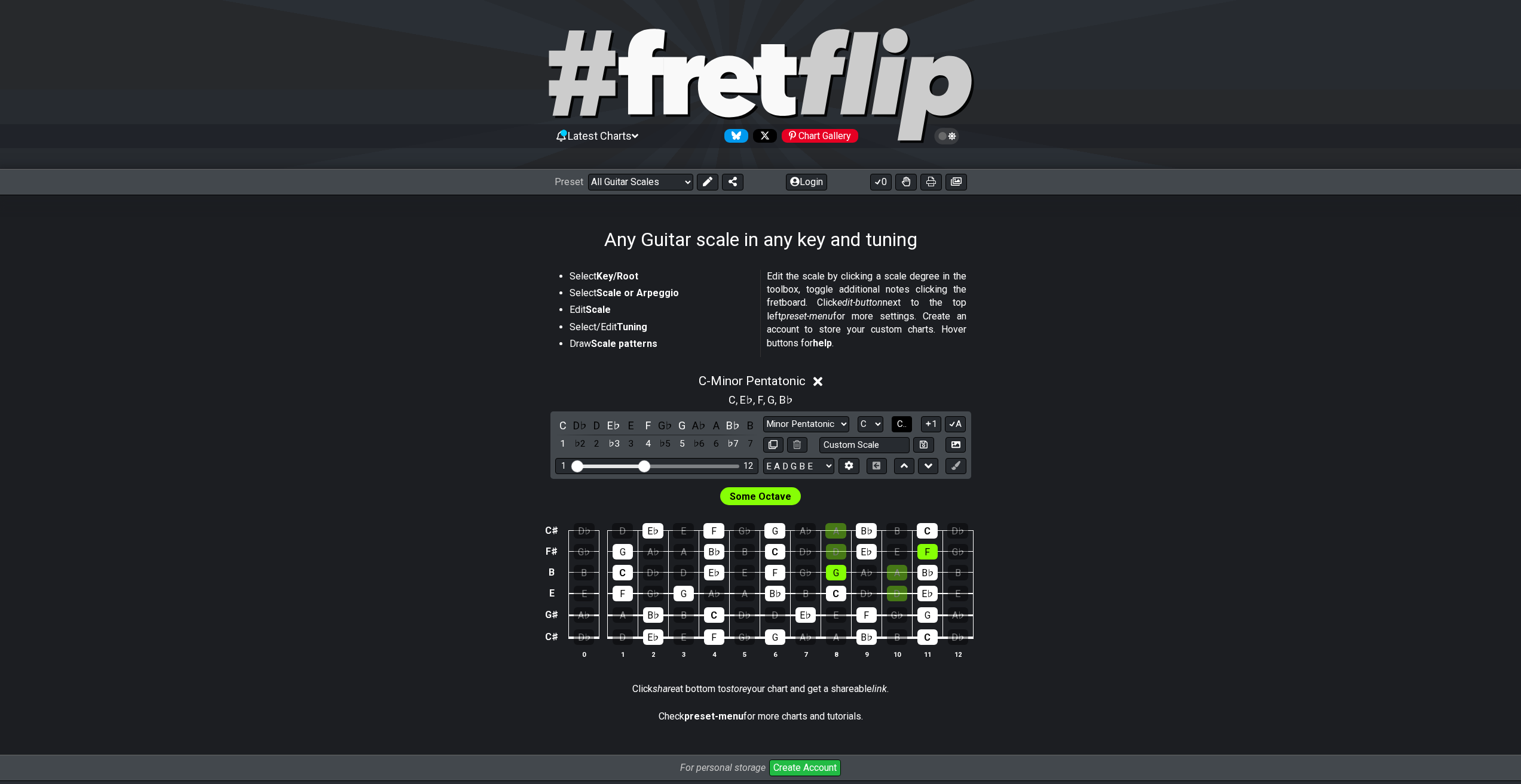
click at [897, 420] on span "C.." at bounding box center [902, 424] width 10 height 11
click at [897, 420] on span "1..7" at bounding box center [902, 424] width 14 height 11
click at [897, 420] on button "..." at bounding box center [902, 424] width 20 height 16
click at [897, 420] on span "C.." at bounding box center [902, 424] width 10 height 11
click at [897, 420] on span "1..7" at bounding box center [902, 424] width 14 height 11
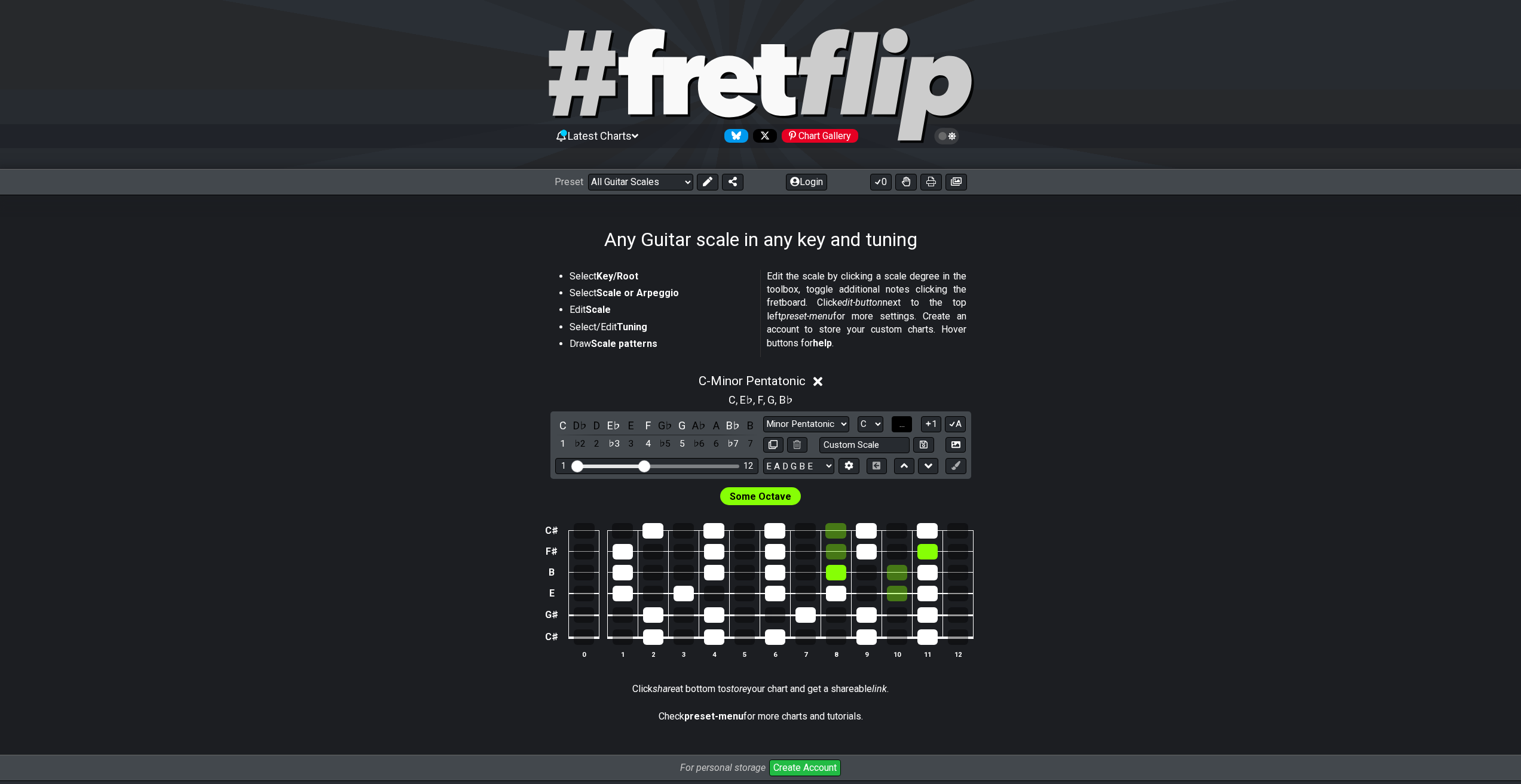
click at [897, 420] on button "..." at bounding box center [902, 424] width 20 height 16
click at [897, 420] on span "C.." at bounding box center [902, 424] width 10 height 11
click at [897, 420] on span "1..7" at bounding box center [902, 424] width 14 height 11
click at [897, 420] on button "..." at bounding box center [902, 424] width 20 height 16
click at [897, 420] on span "C.." at bounding box center [902, 424] width 10 height 11
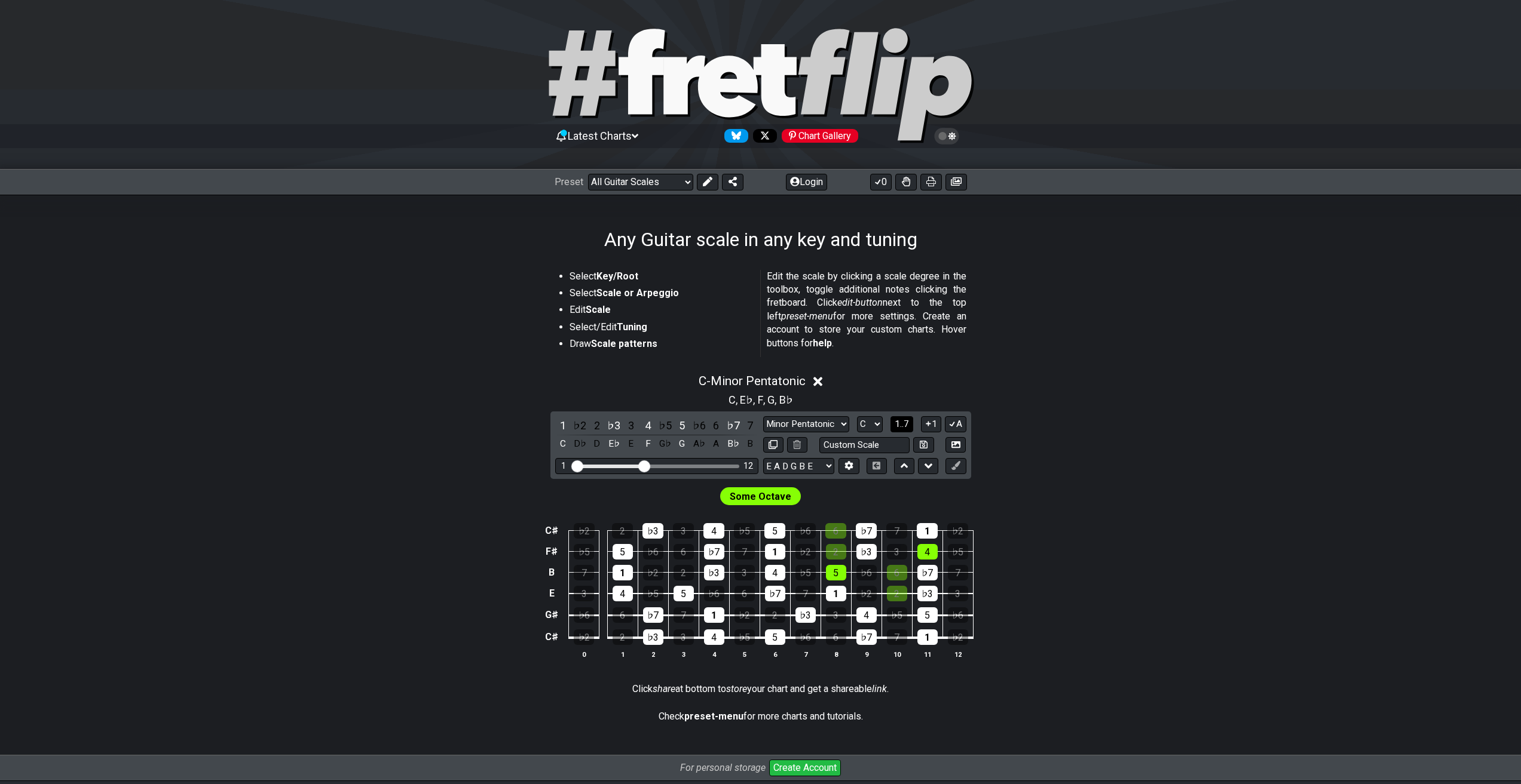
click at [897, 420] on span "1..7" at bounding box center [902, 424] width 14 height 11
click at [897, 420] on button "..." at bounding box center [902, 424] width 20 height 16
click at [932, 423] on button "1" at bounding box center [930, 424] width 20 height 16
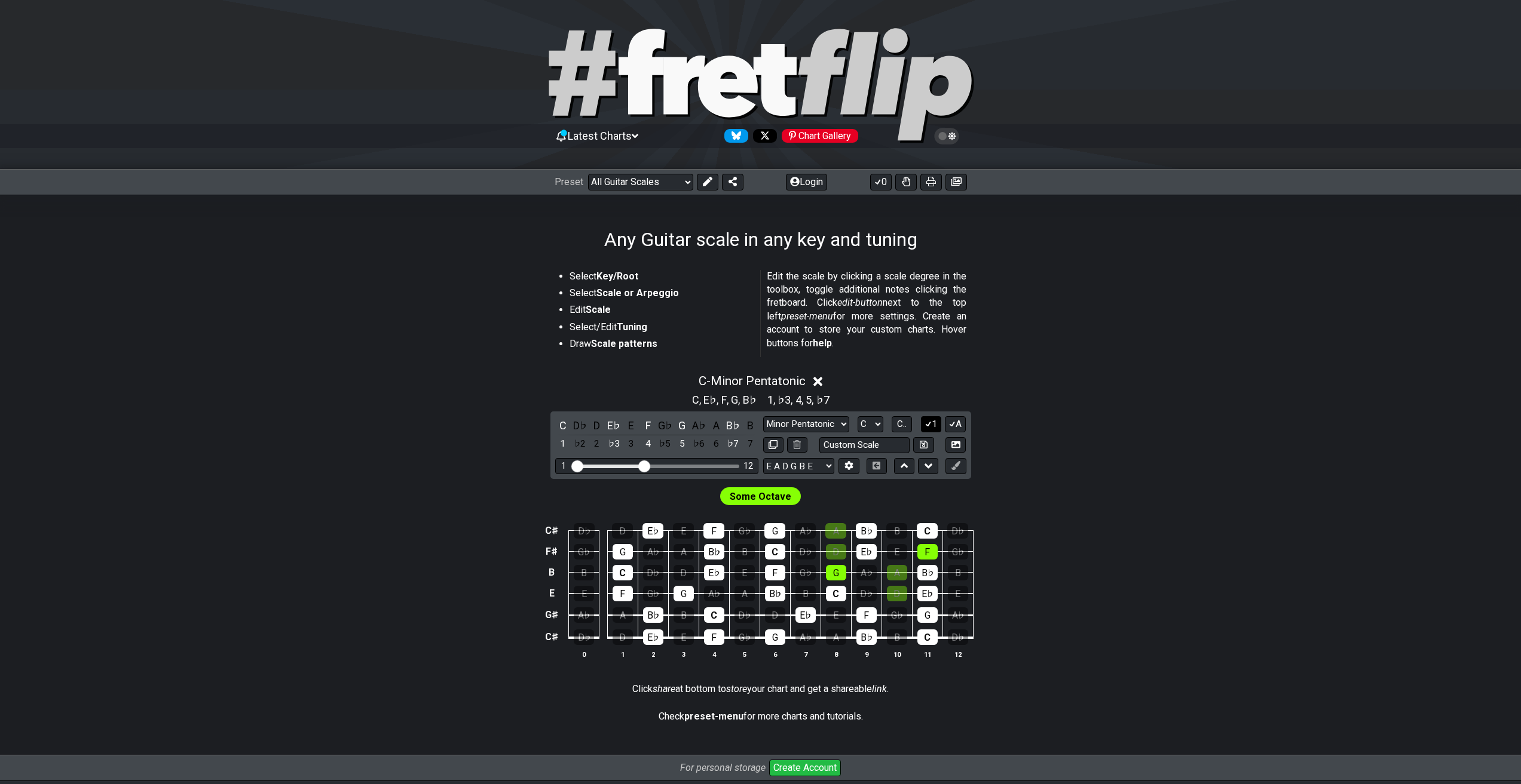
click at [932, 423] on button "1" at bounding box center [930, 424] width 20 height 16
click at [938, 430] on button "1" at bounding box center [930, 424] width 20 height 16
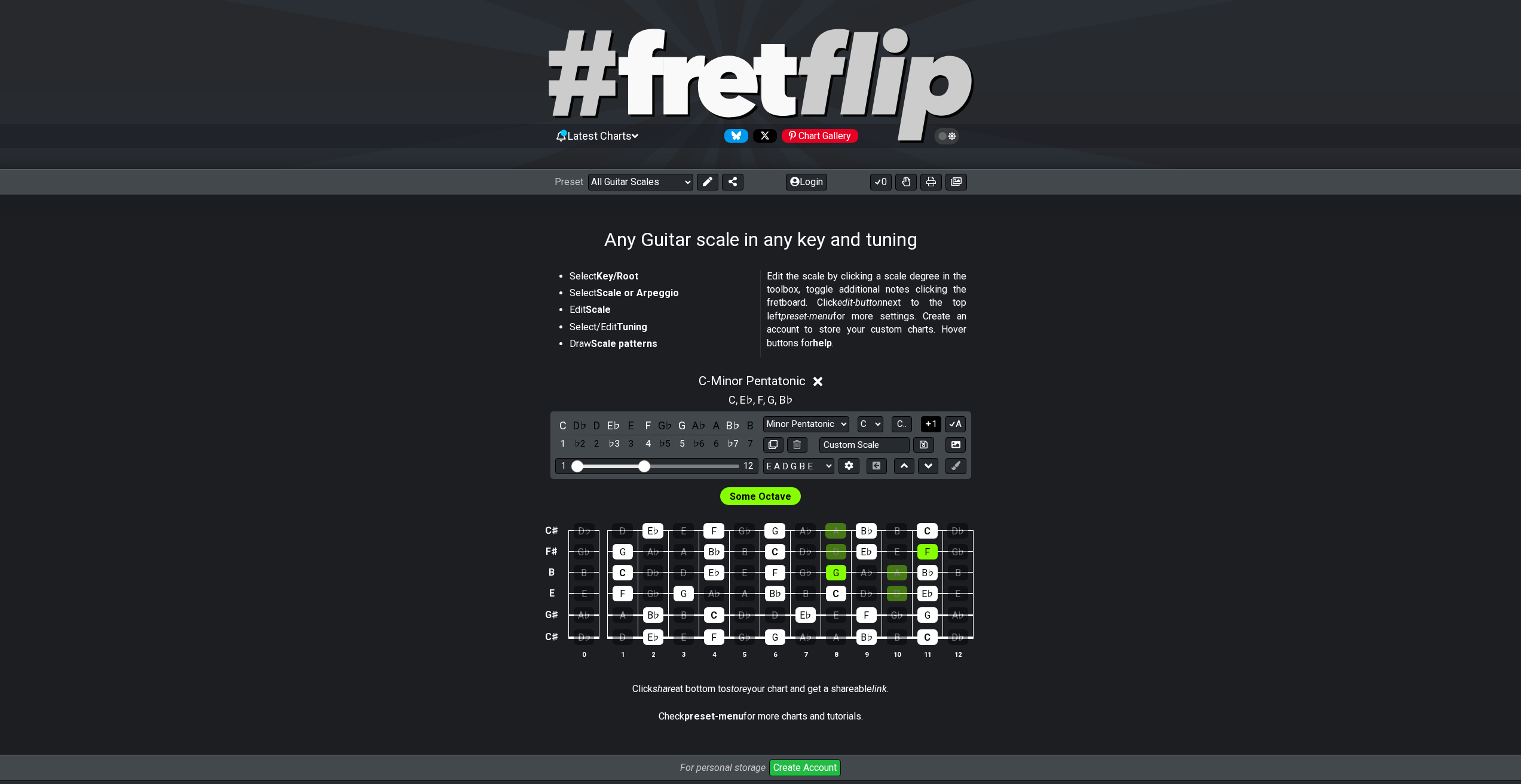
click at [938, 430] on button "1" at bounding box center [930, 424] width 20 height 16
click at [938, 430] on button "1" at bounding box center [930, 424] width 20 height 16
click at [955, 428] on icon at bounding box center [952, 423] width 11 height 9
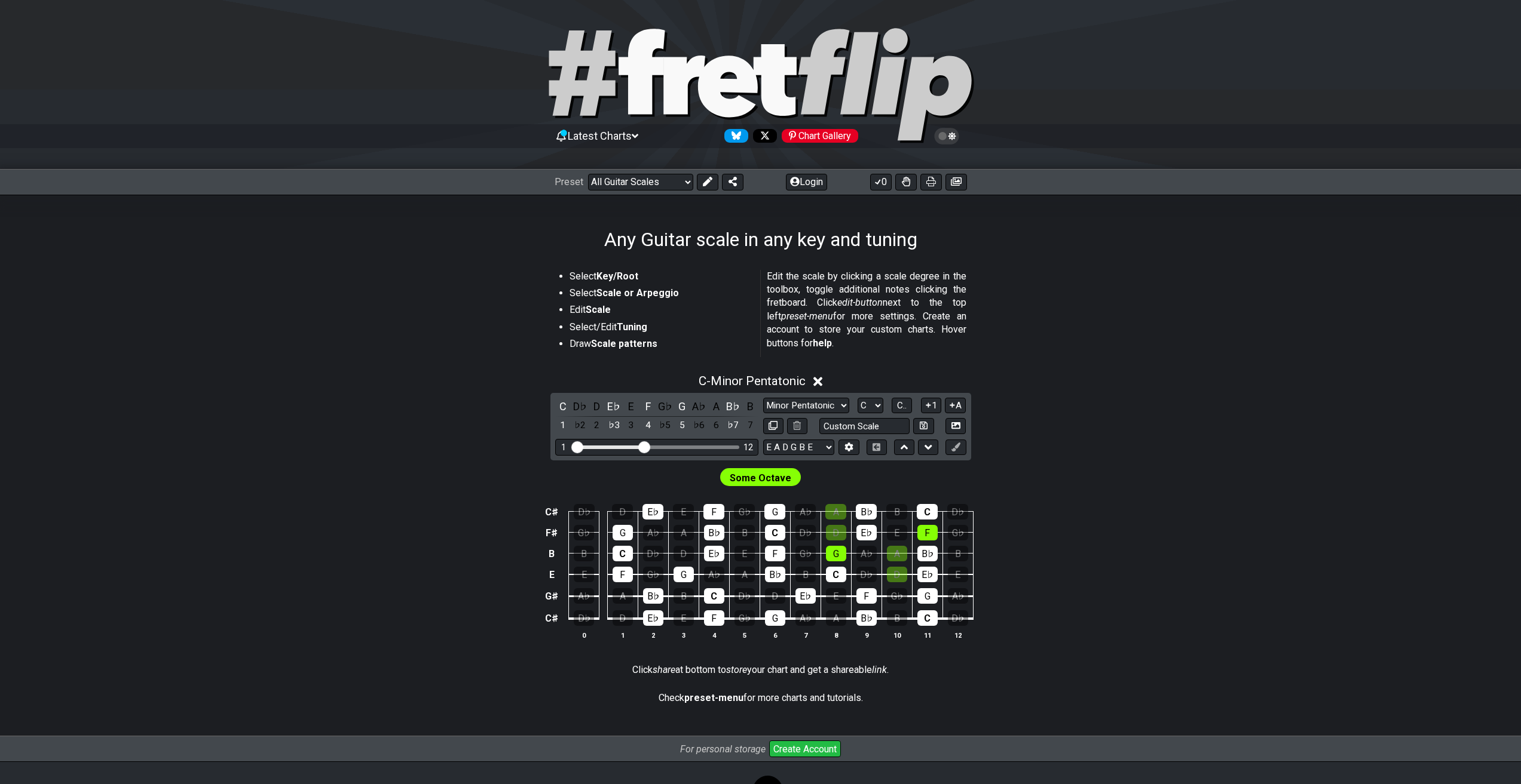
click at [961, 404] on button "A" at bounding box center [955, 406] width 21 height 16
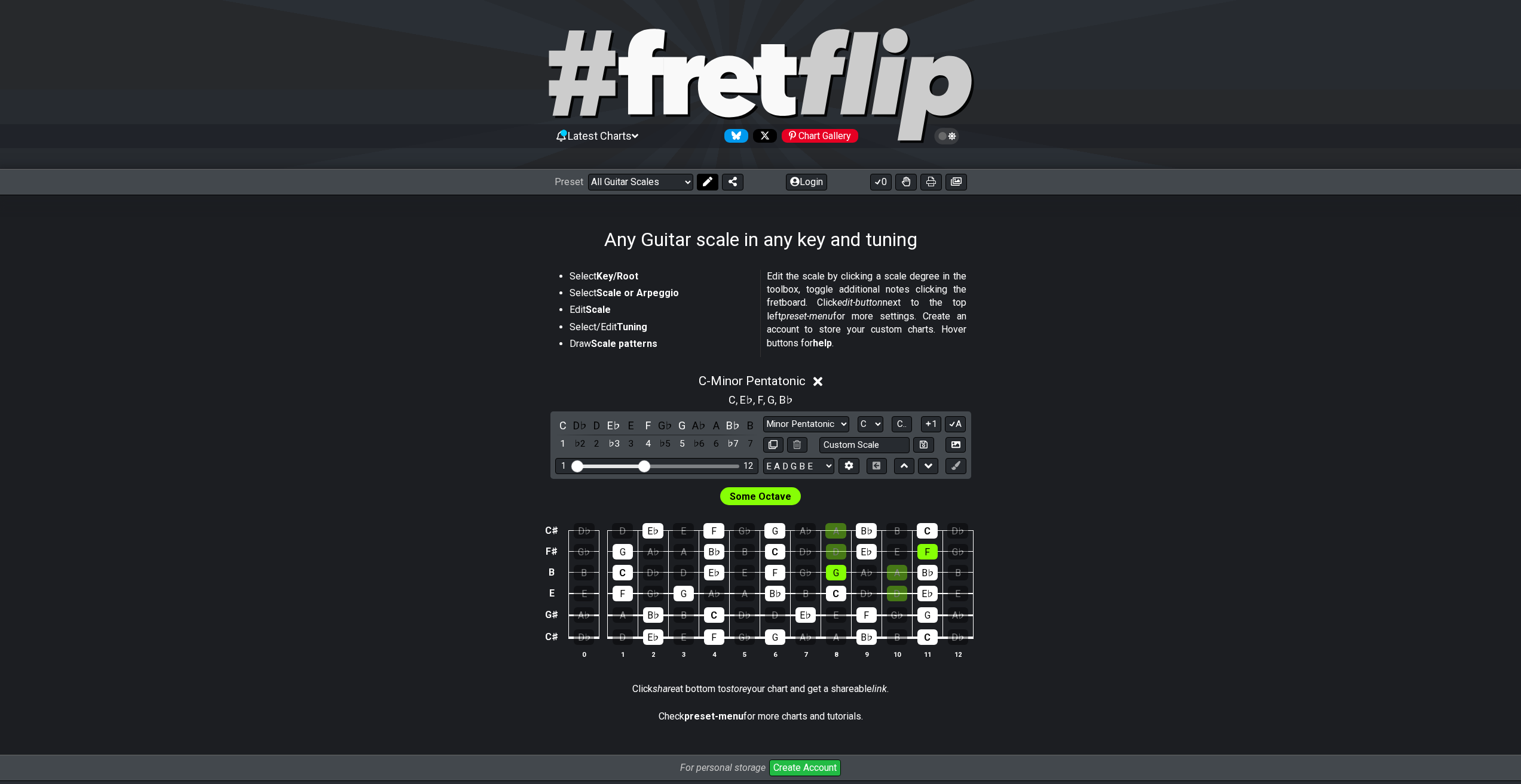
click at [714, 187] on button at bounding box center [707, 182] width 22 height 17
click at [854, 178] on icon at bounding box center [856, 182] width 8 height 8
select select "A"
select select "New Scale"
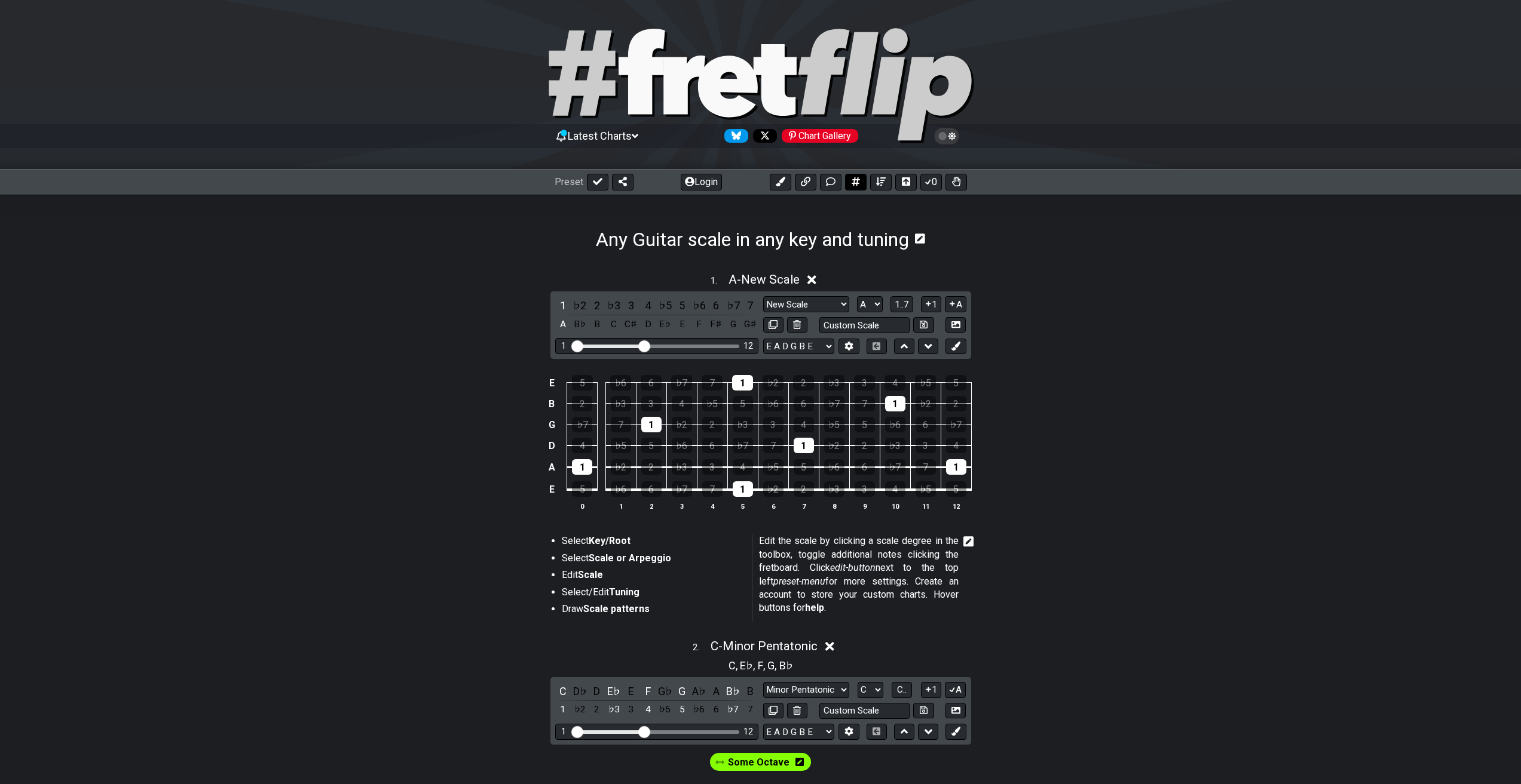
scroll to position [91, 0]
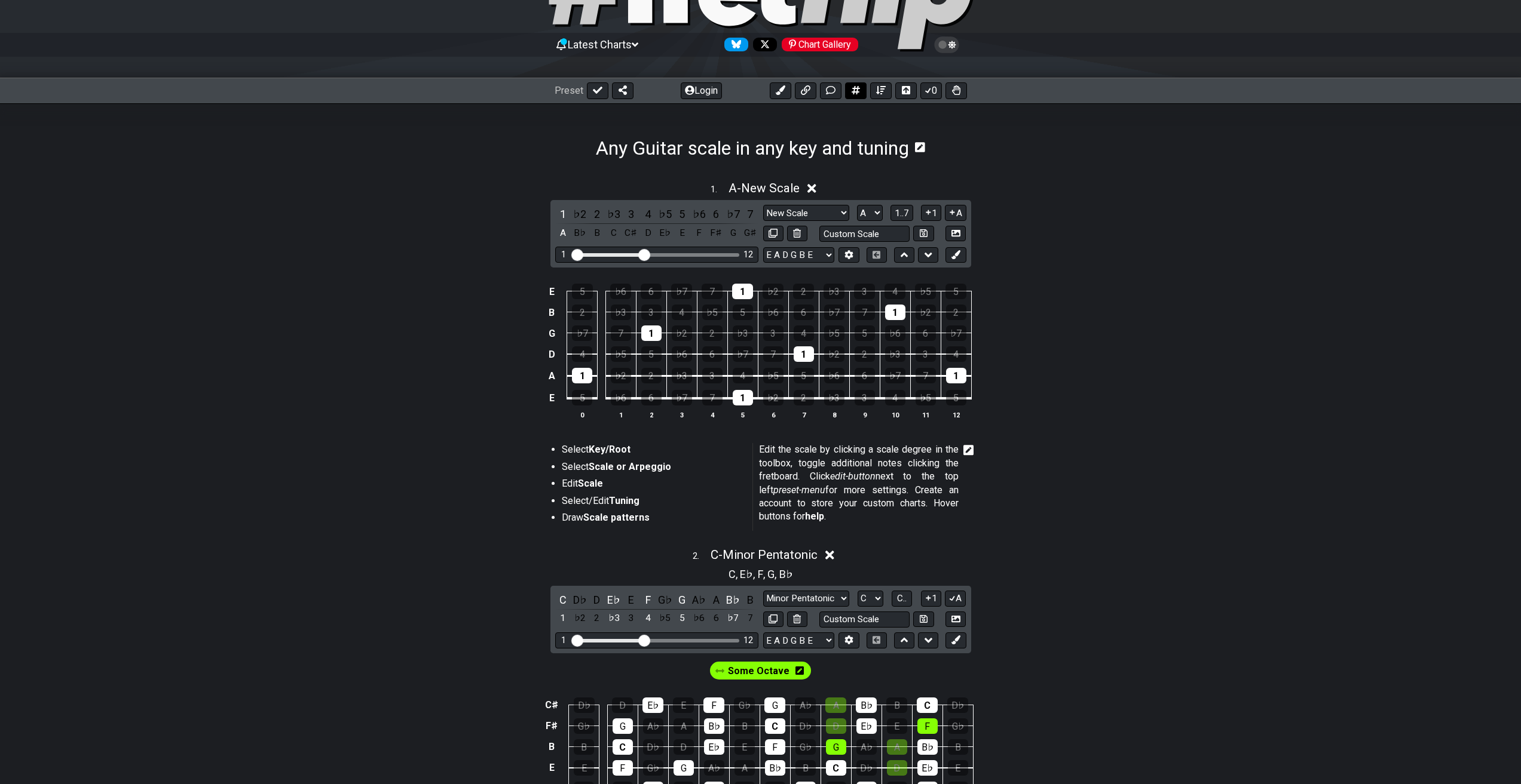
click at [856, 93] on icon at bounding box center [856, 91] width 8 height 8
select select "A"
select select "New Scale"
select select "C"
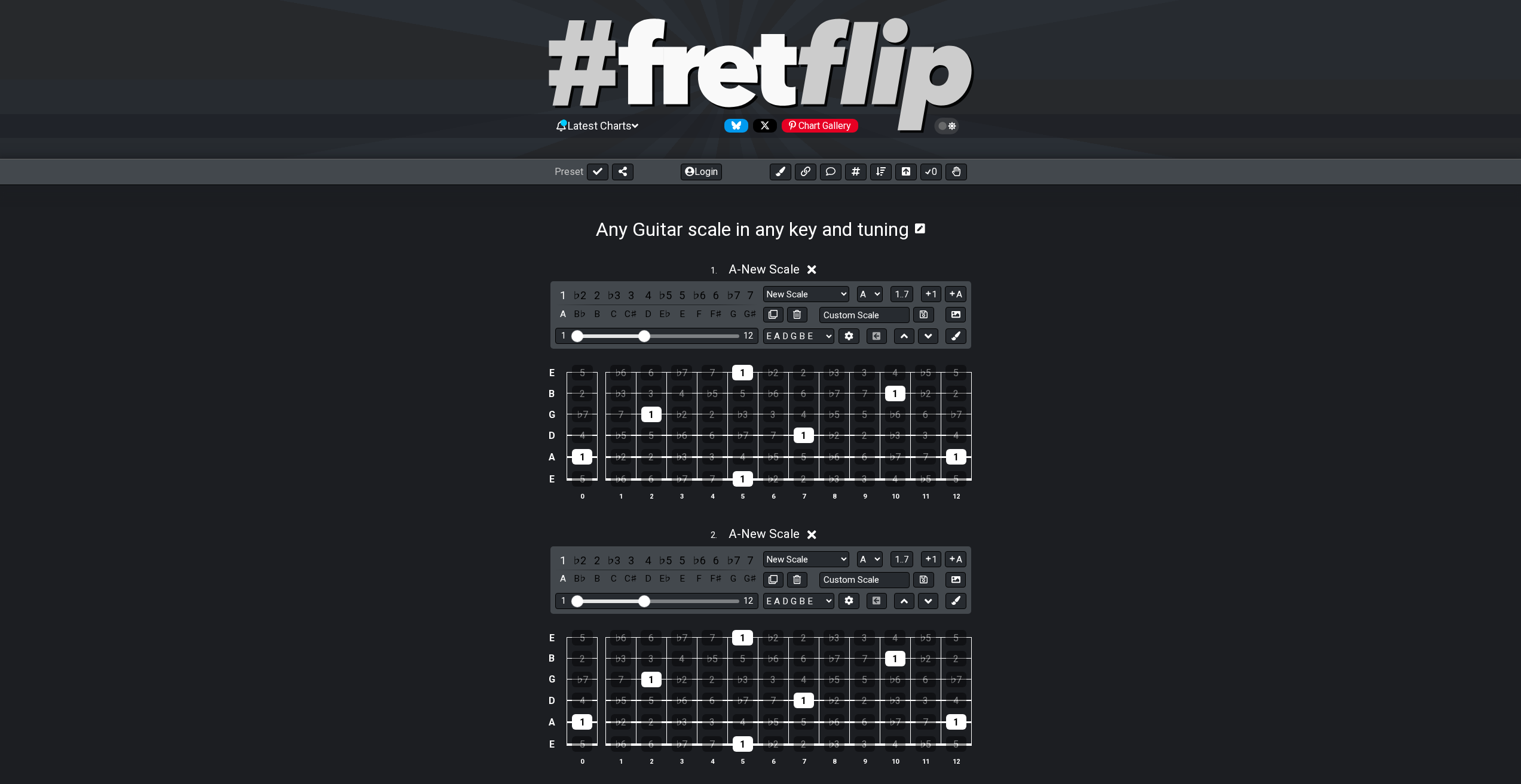
scroll to position [0, 0]
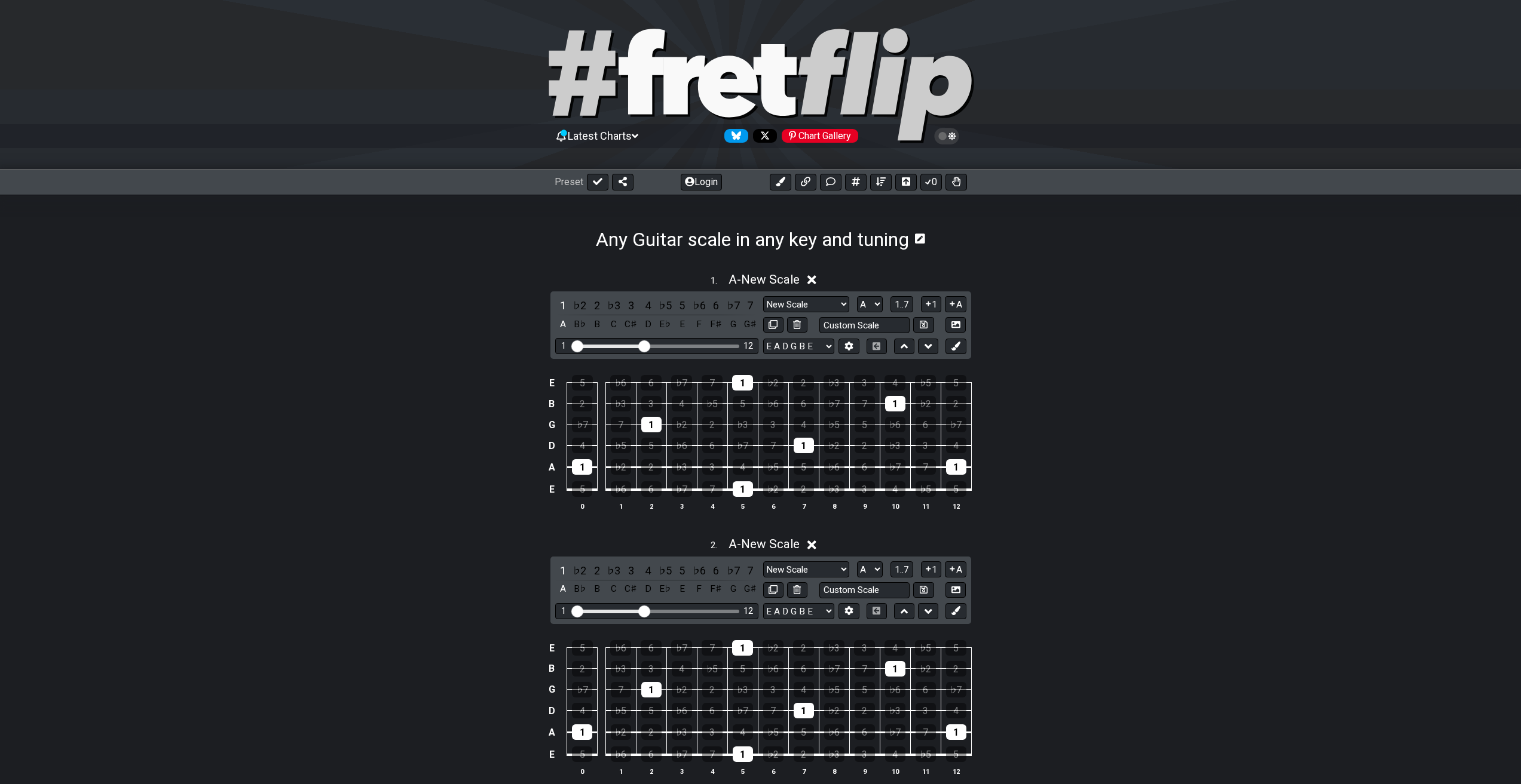
click at [815, 543] on icon at bounding box center [812, 545] width 9 height 9
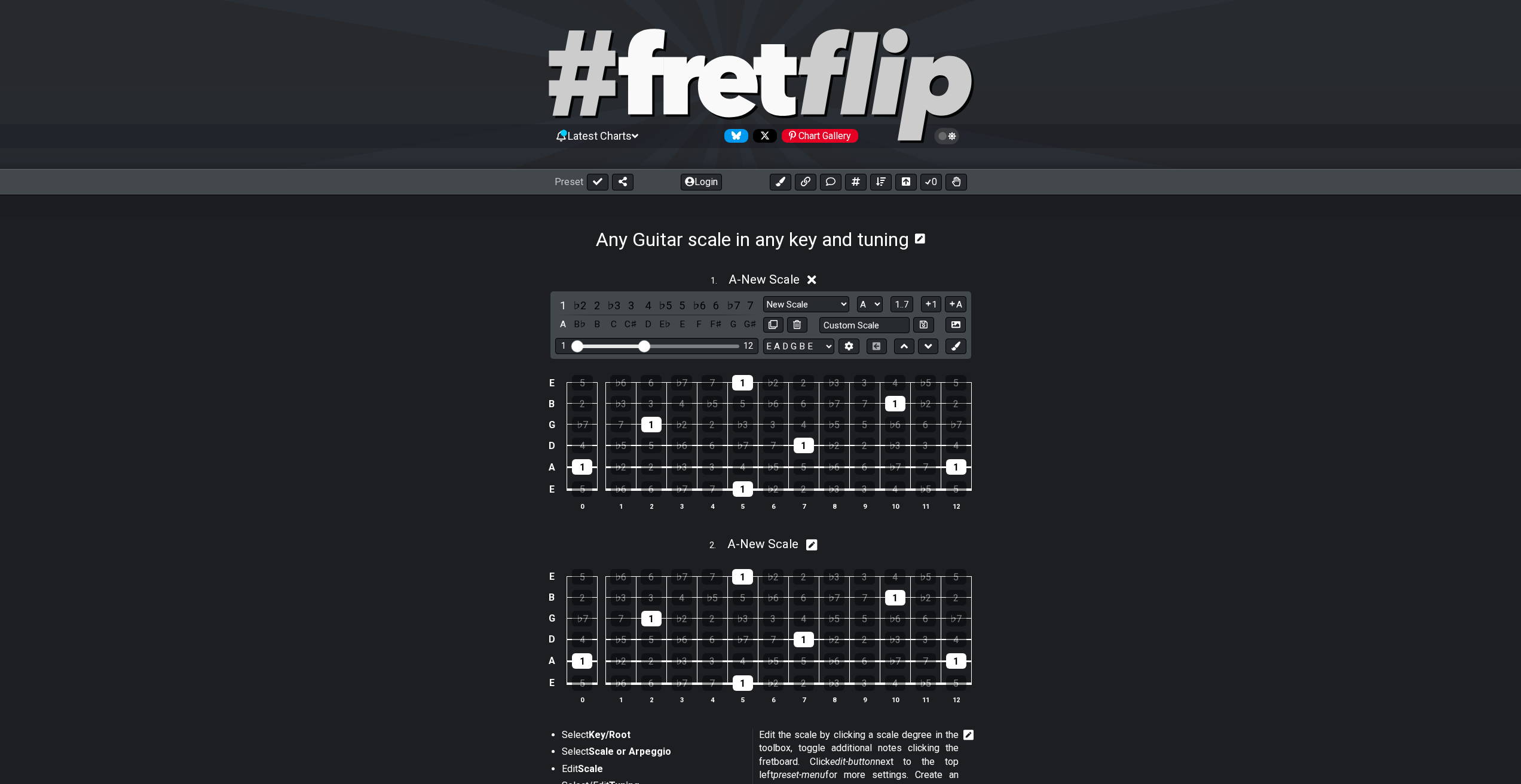
click at [816, 278] on icon at bounding box center [812, 280] width 9 height 13
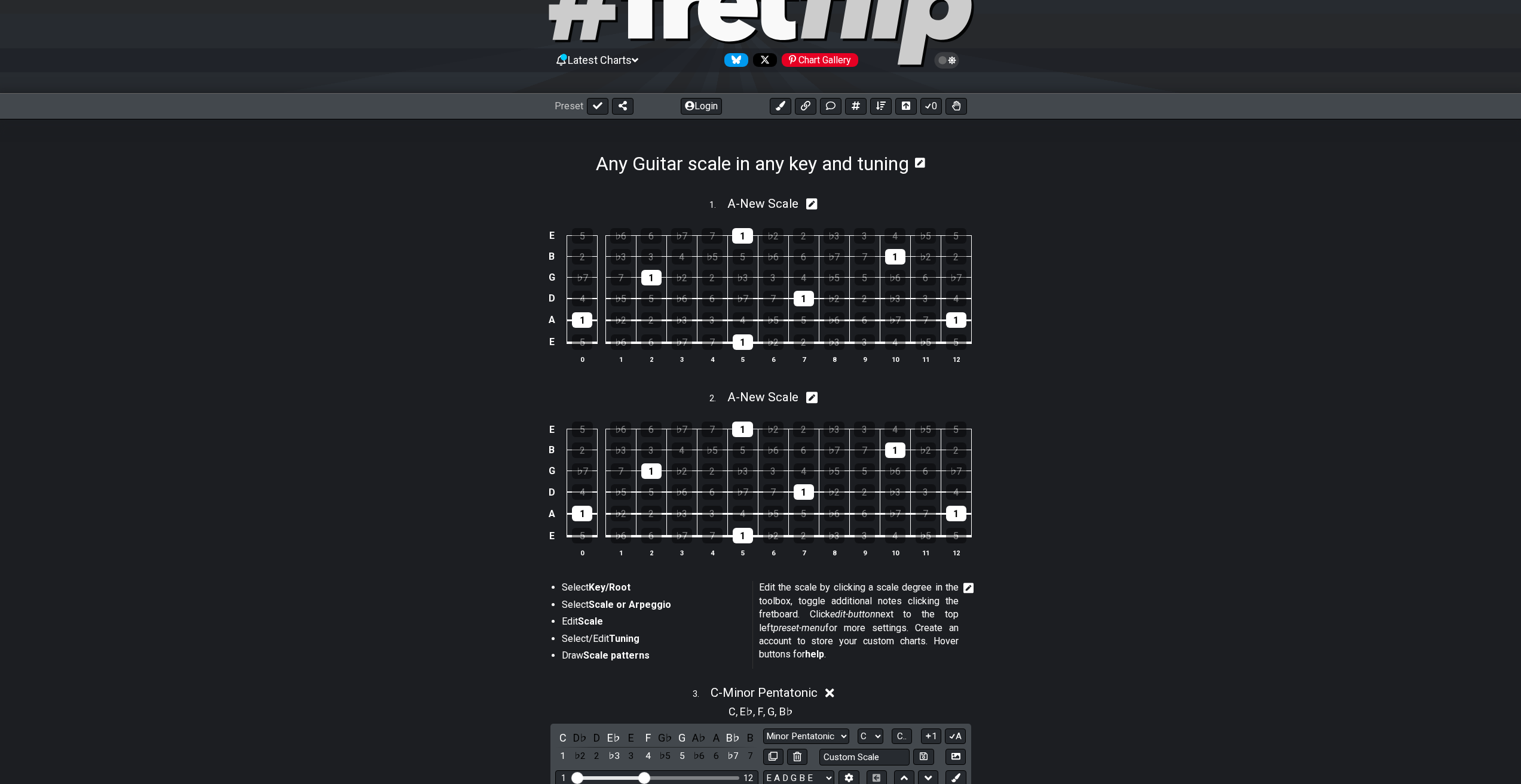
scroll to position [60, 0]
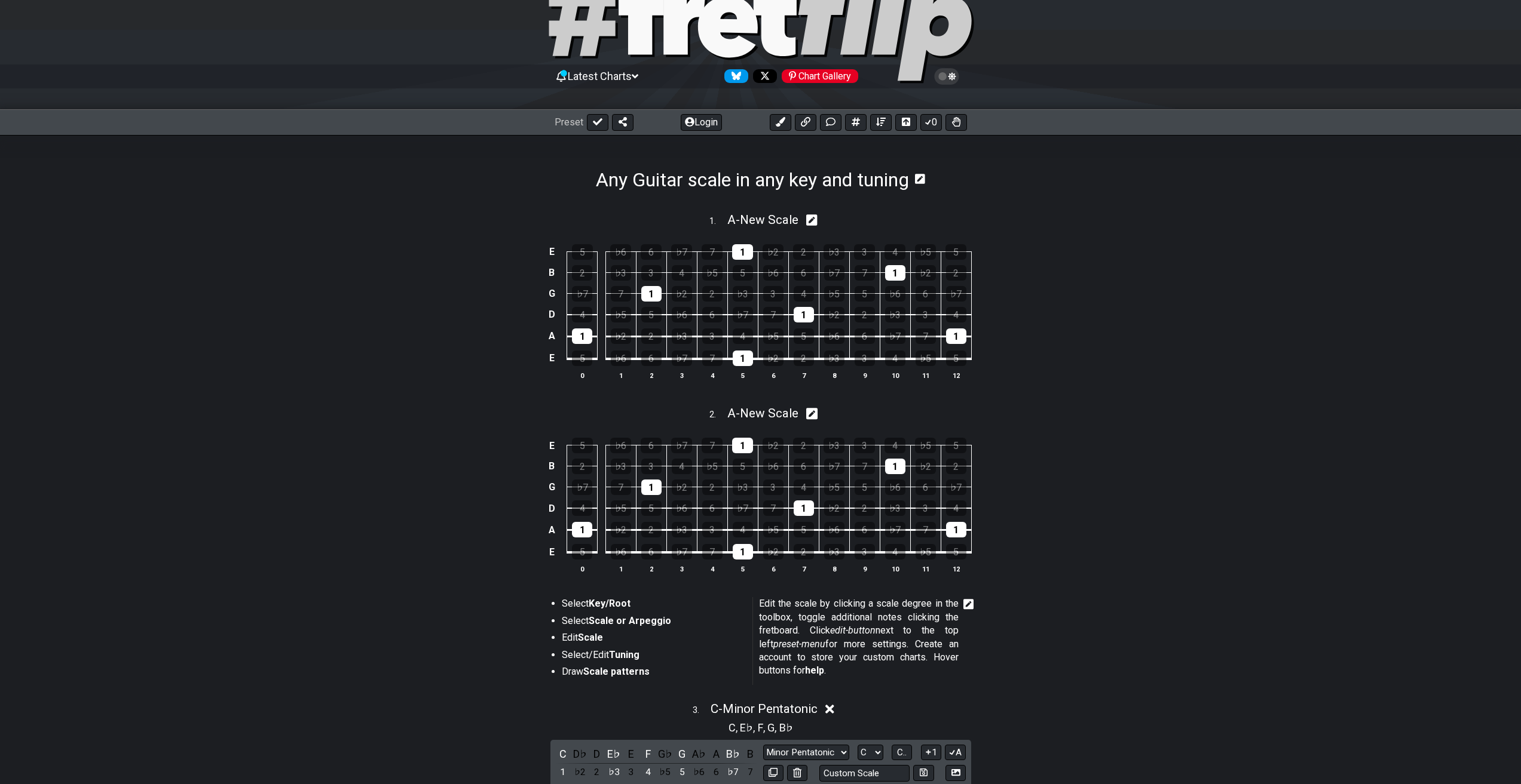
drag, startPoint x: 709, startPoint y: 220, endPoint x: 888, endPoint y: 219, distance: 179.0
click at [888, 219] on div "1 . A - New Scale" at bounding box center [760, 217] width 932 height 22
select select "A"
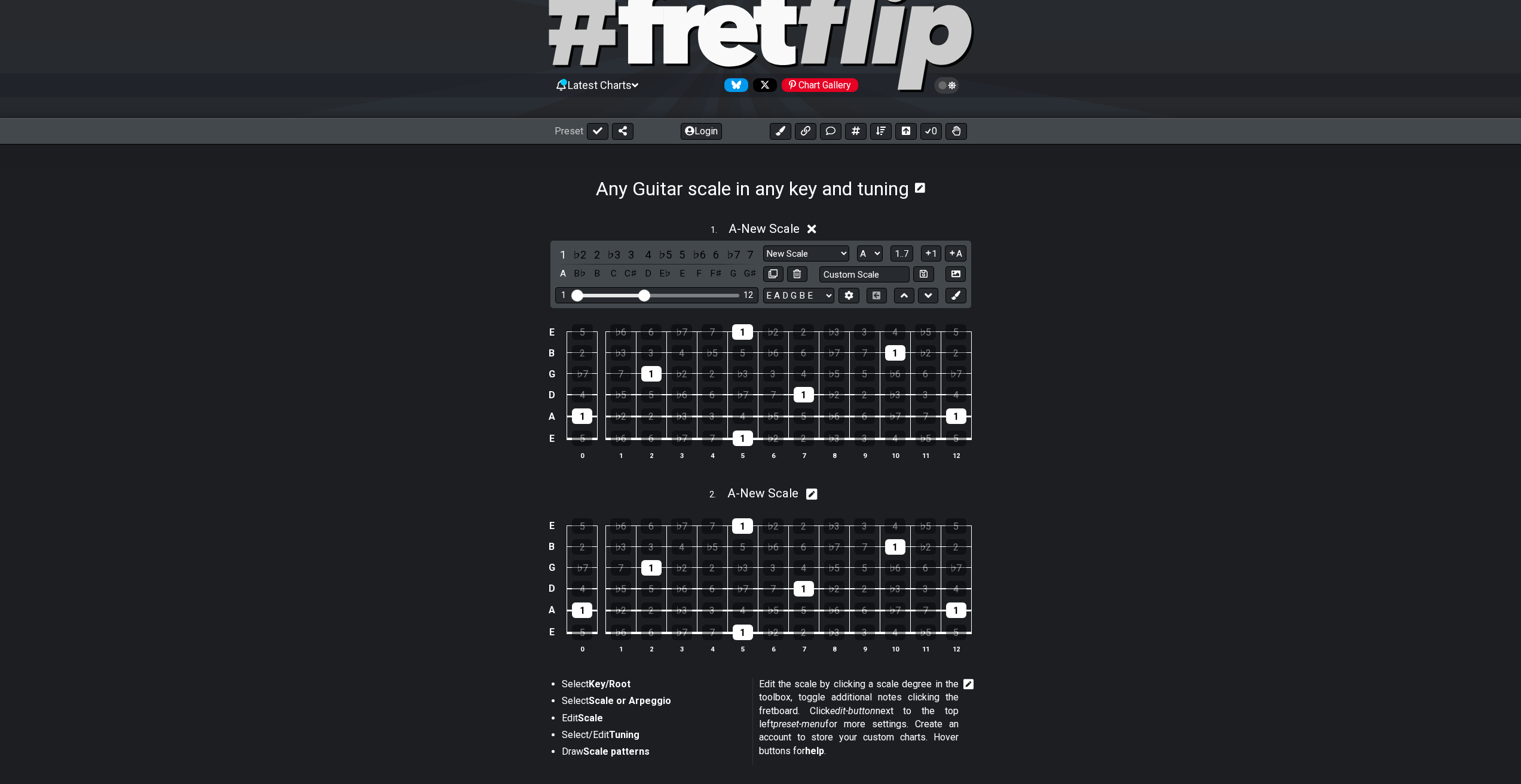
scroll to position [13, 0]
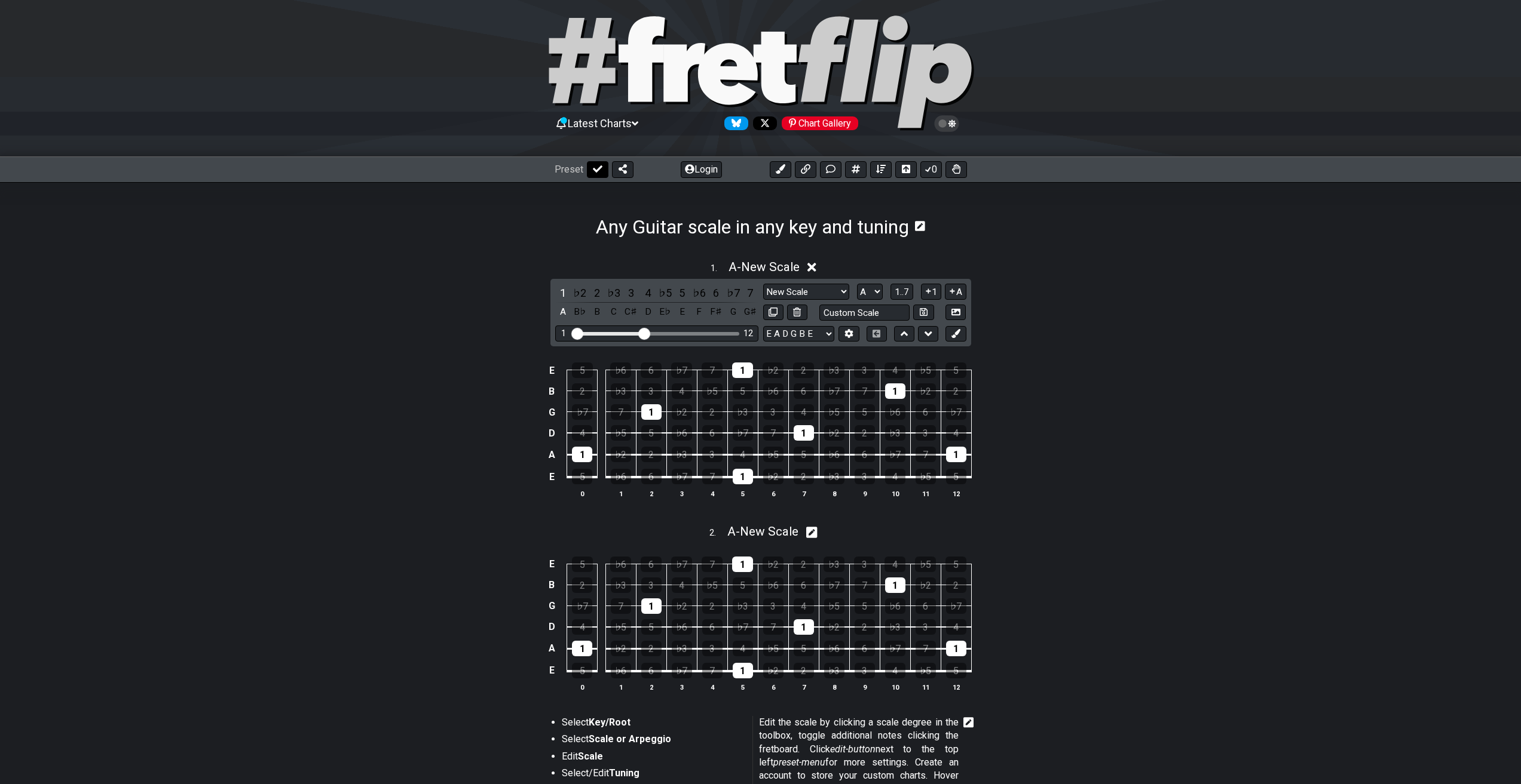
click at [607, 173] on button at bounding box center [598, 170] width 22 height 17
select select "/guitar-scales"
click at [816, 267] on icon at bounding box center [812, 267] width 9 height 13
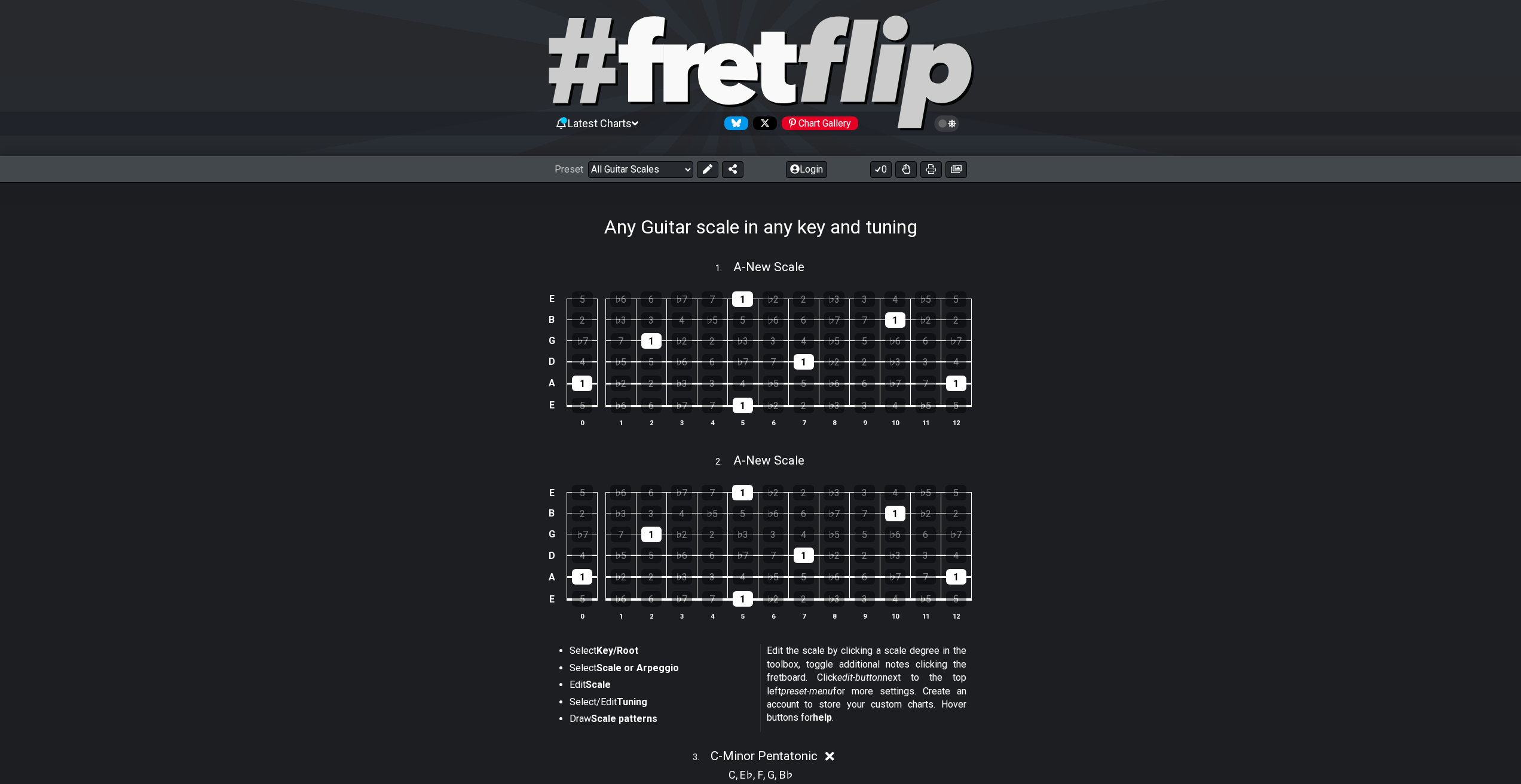
click at [810, 270] on div "1 . A - New Scale" at bounding box center [760, 264] width 932 height 22
select select "A"
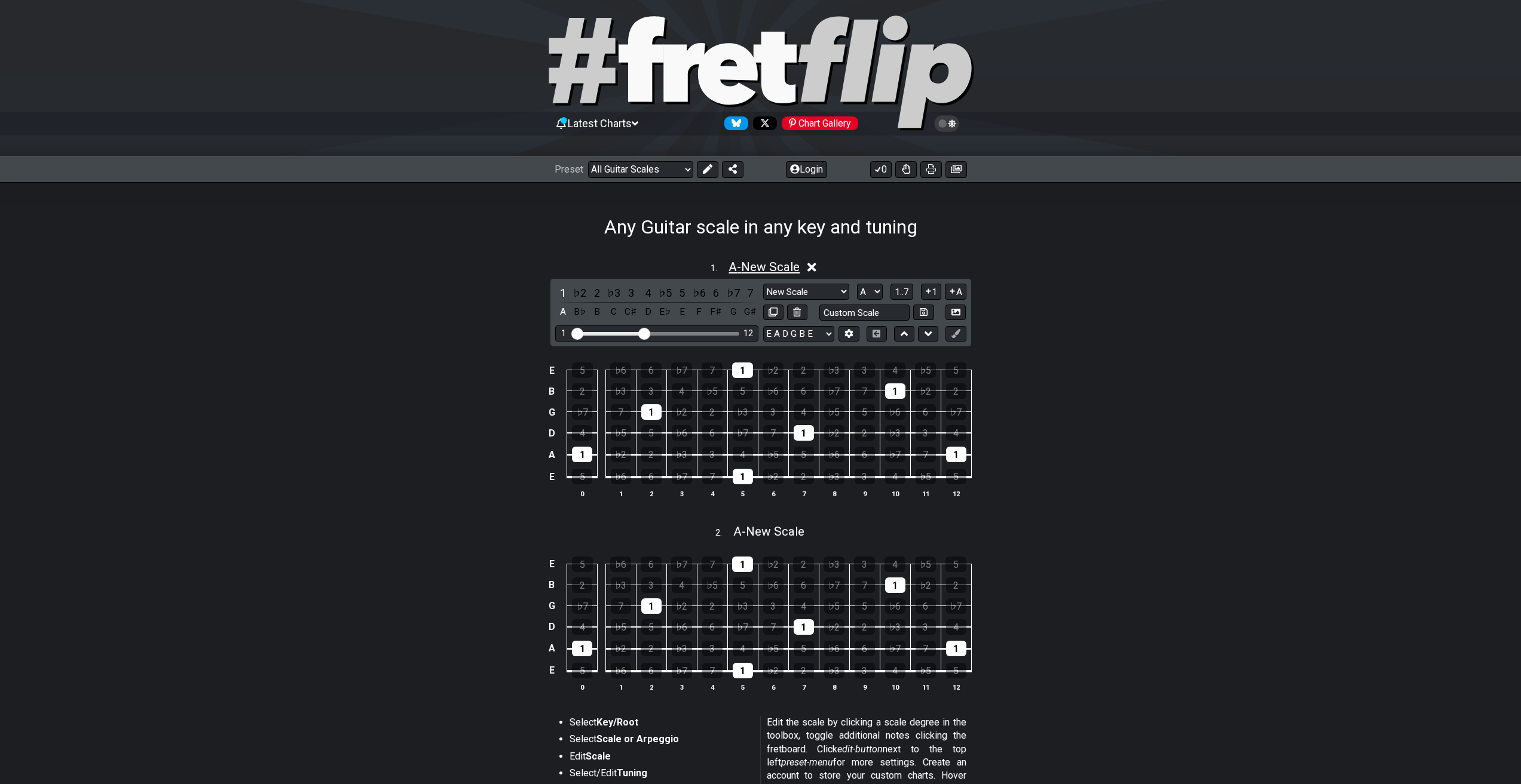
click at [800, 264] on span "A - New Scale" at bounding box center [763, 267] width 71 height 14
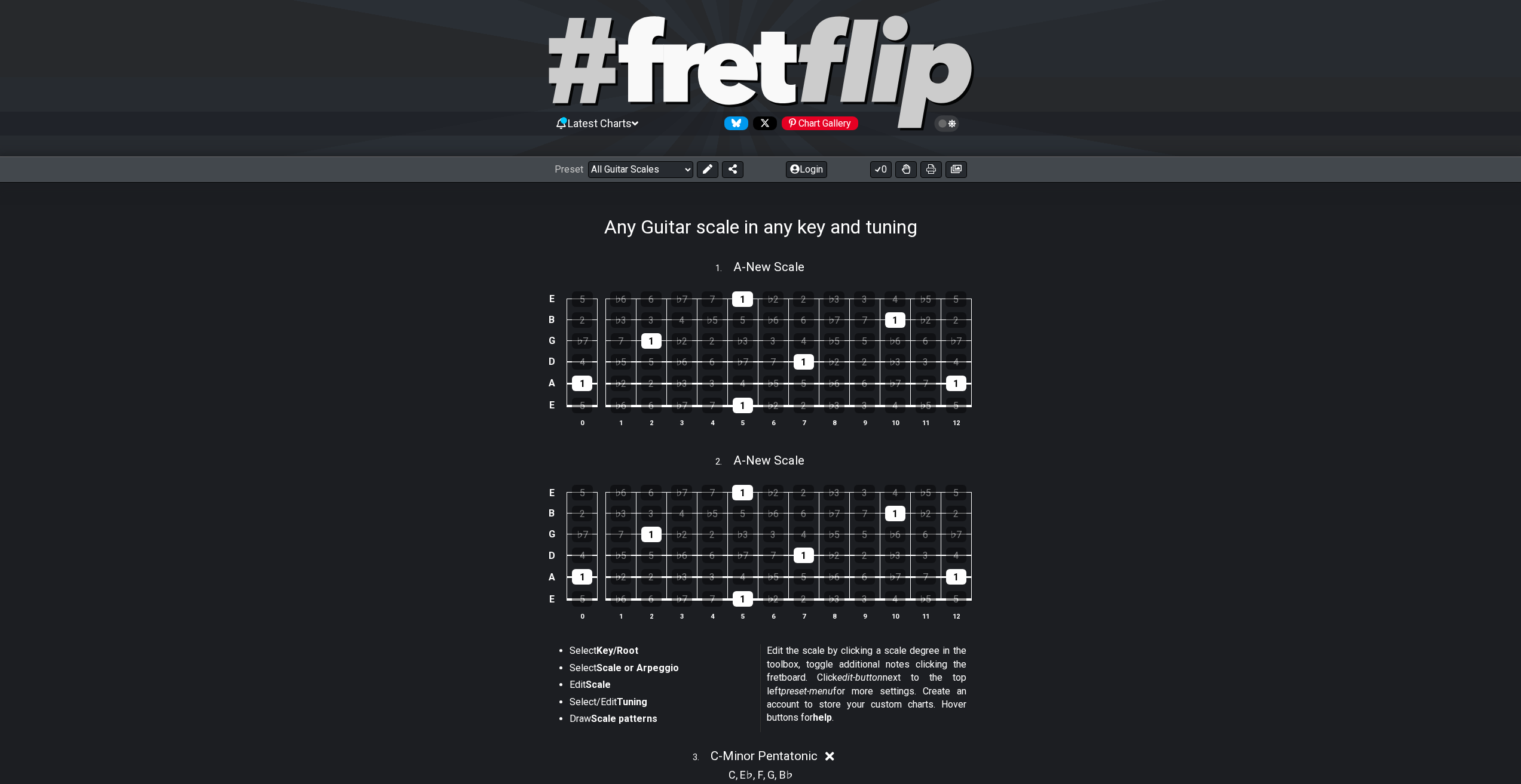
click at [810, 266] on div "1 . A - New Scale" at bounding box center [760, 264] width 932 height 22
select select "A"
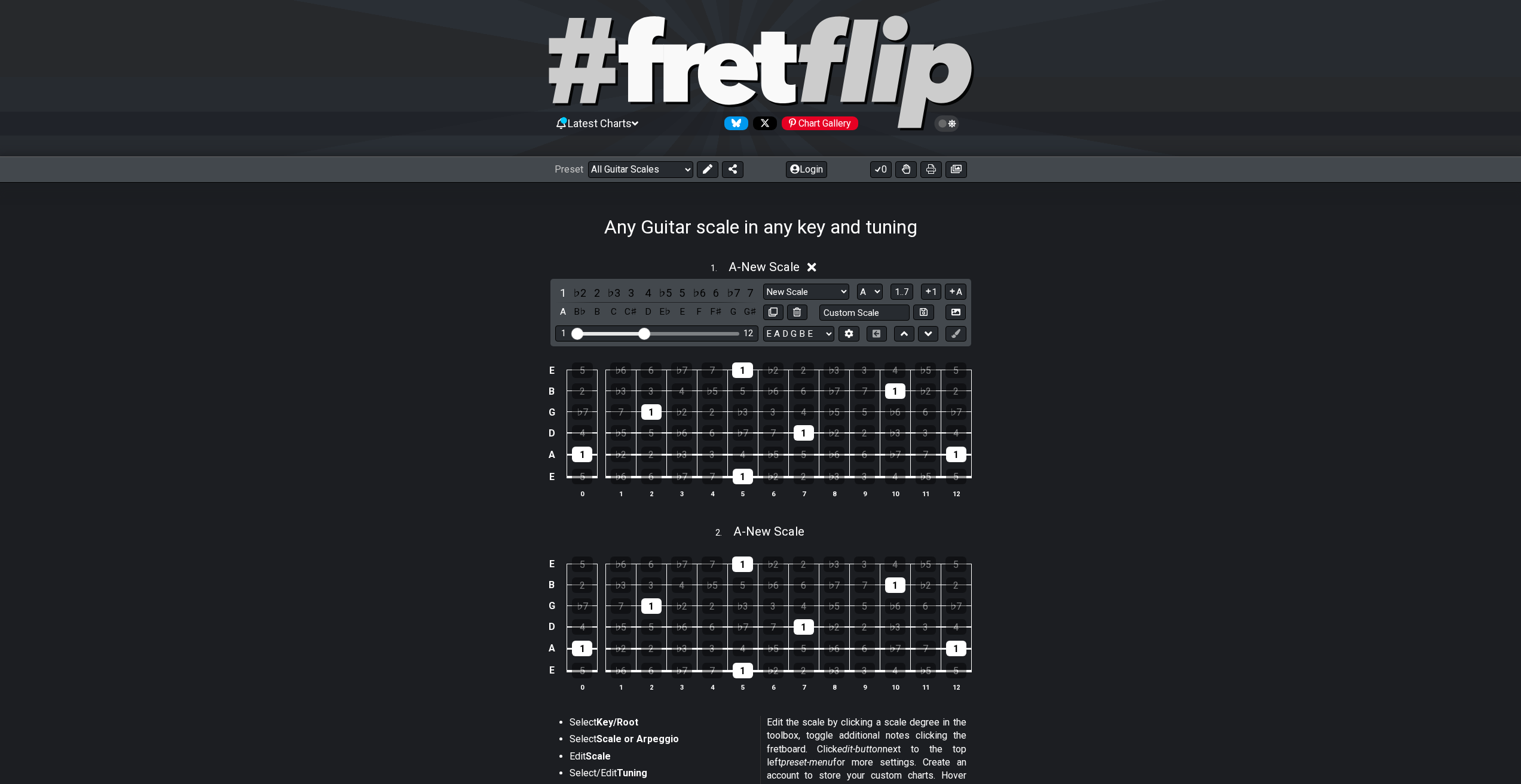
click at [810, 266] on icon at bounding box center [812, 267] width 9 height 13
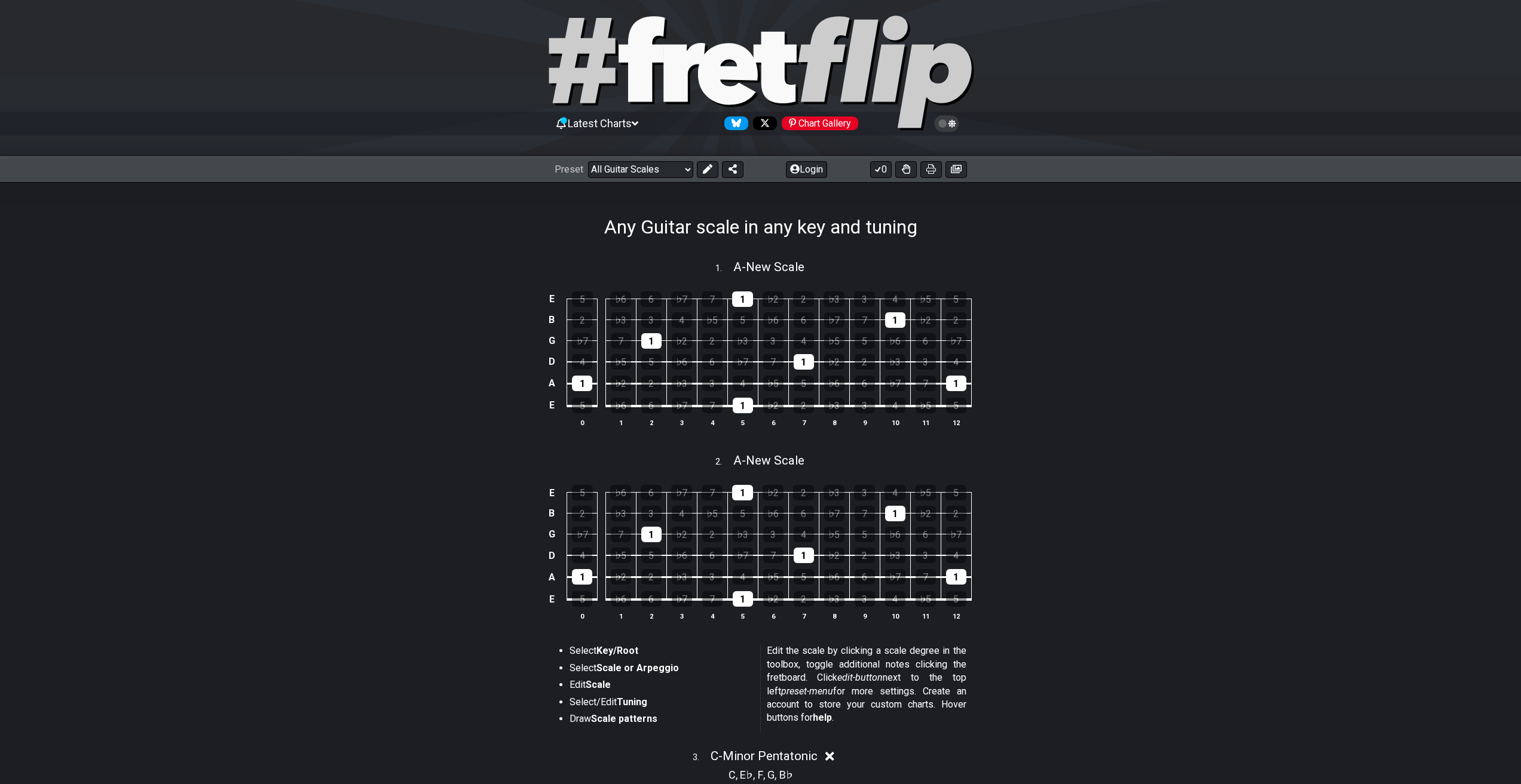
drag, startPoint x: 728, startPoint y: 270, endPoint x: 707, endPoint y: 267, distance: 21.2
click at [707, 267] on div "1 . A - New Scale" at bounding box center [760, 264] width 932 height 22
select select "A"
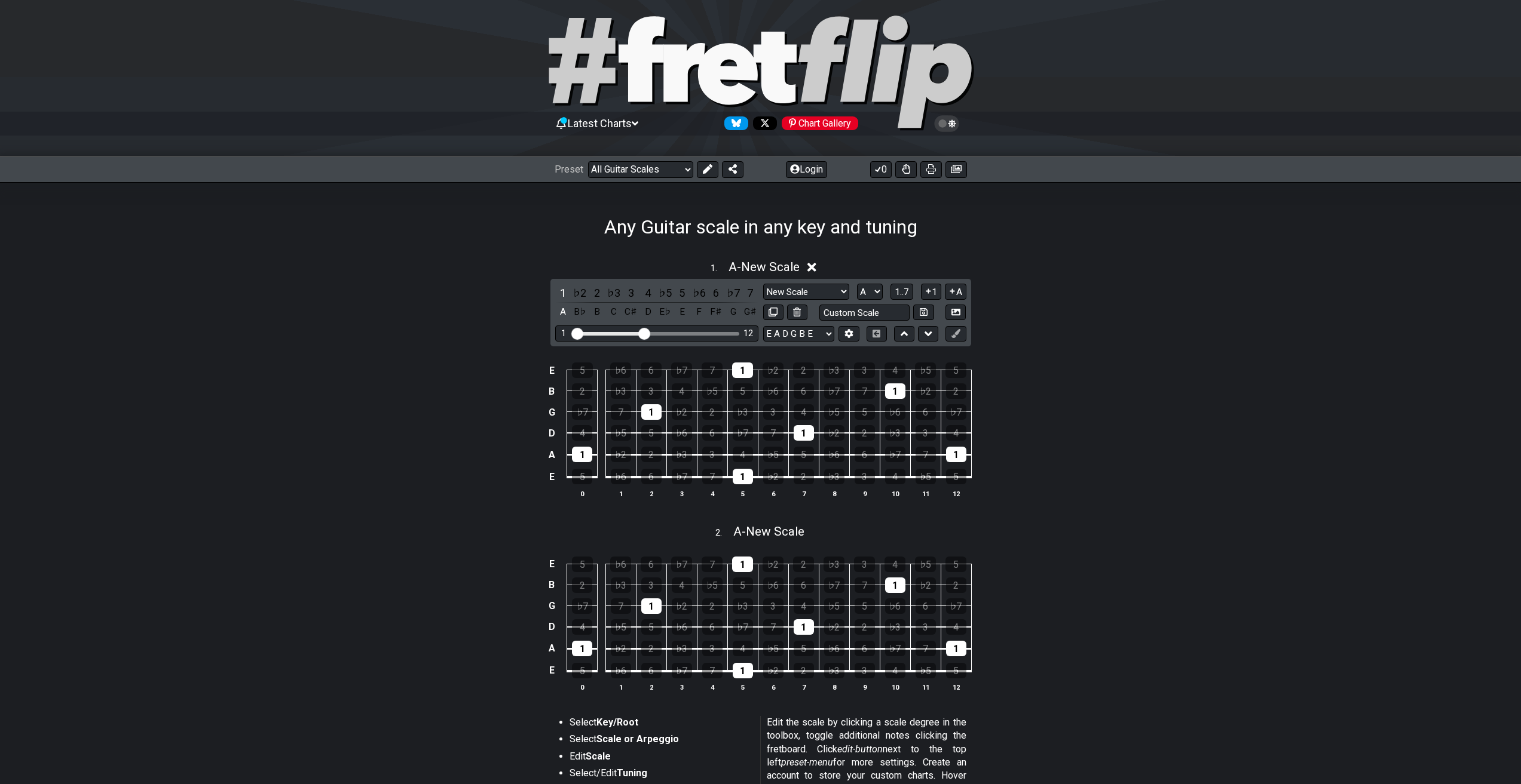
click at [711, 267] on span "1 ." at bounding box center [720, 269] width 18 height 13
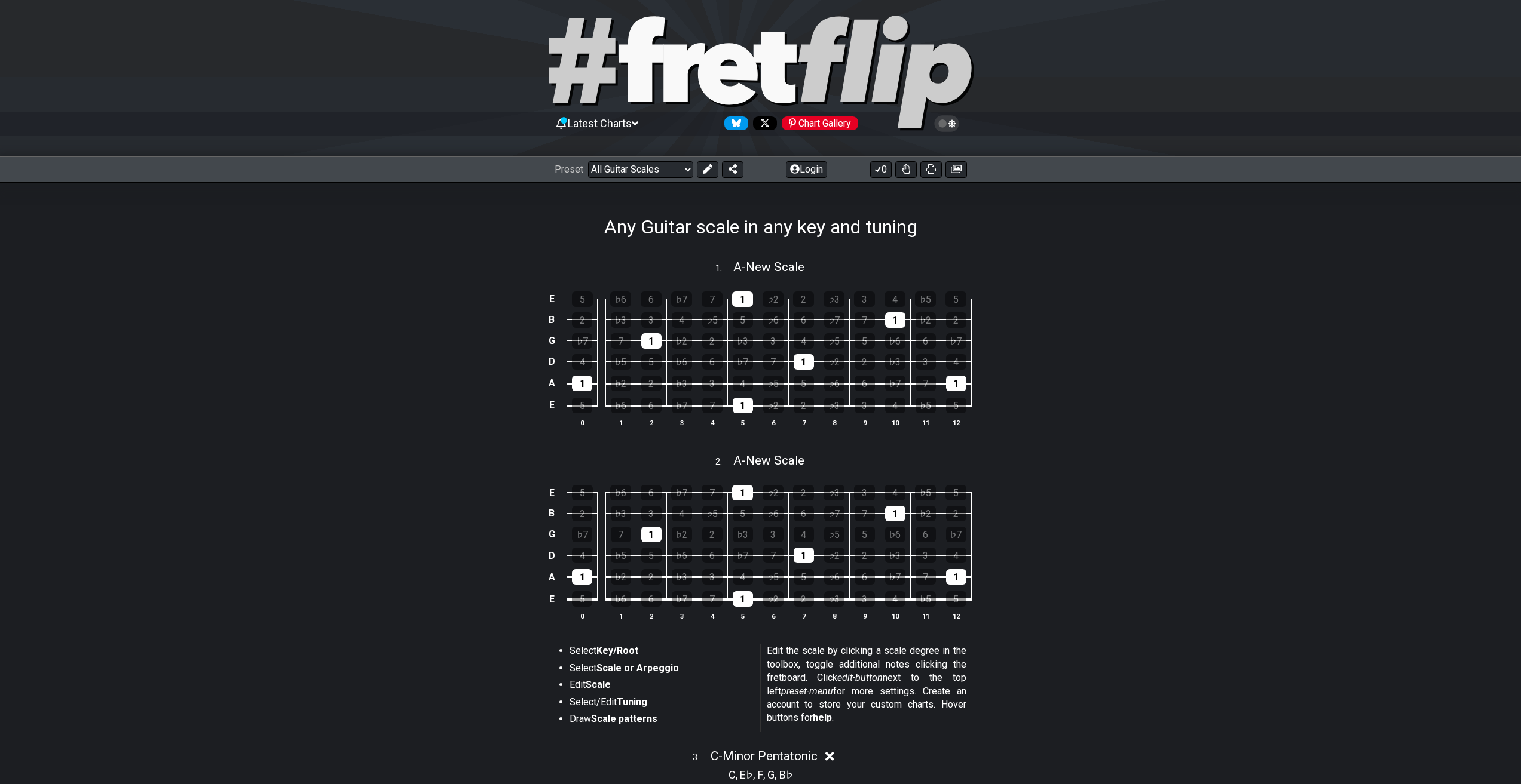
click at [708, 267] on div "1 . A - New Scale" at bounding box center [760, 264] width 932 height 22
select select "A"
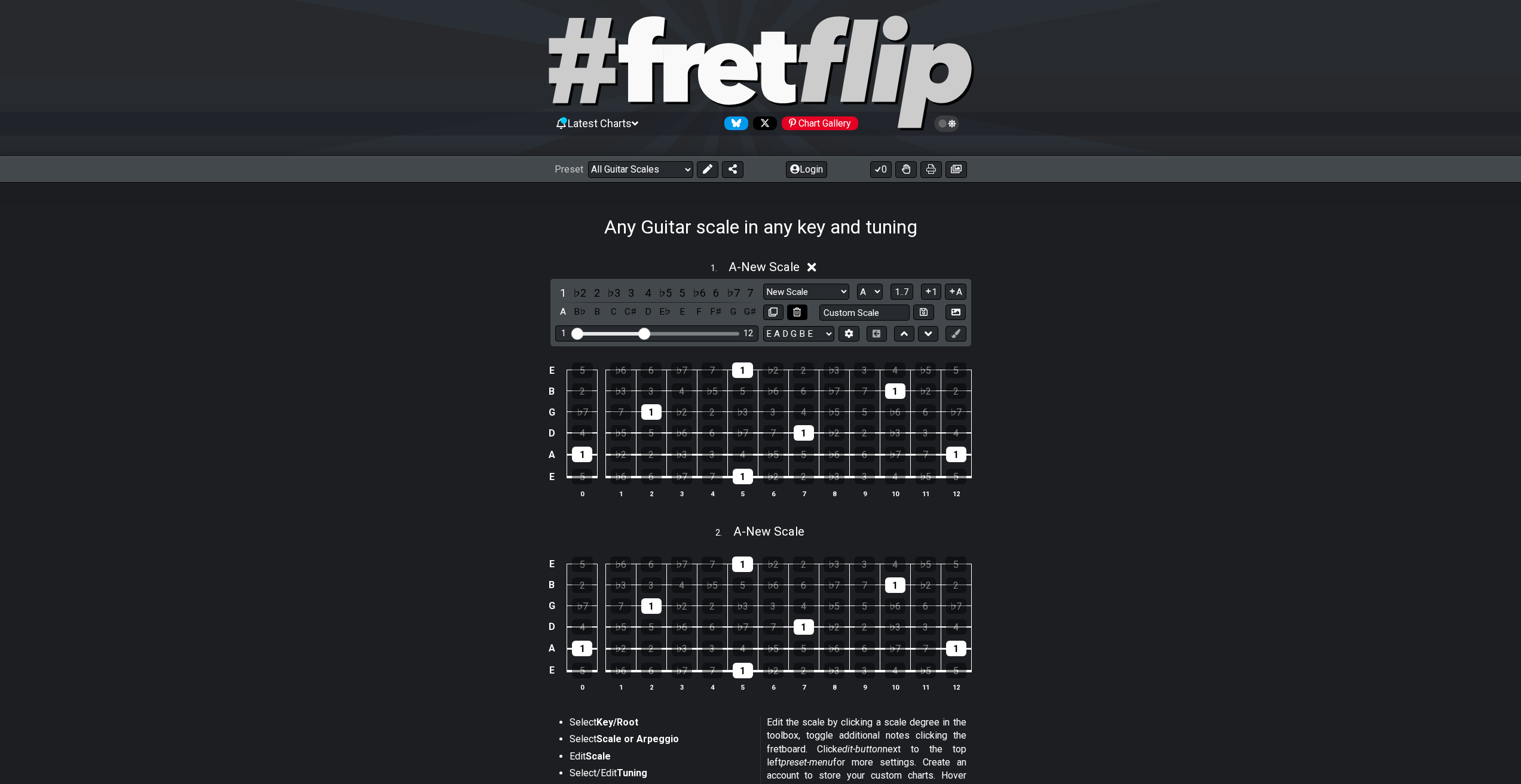
click at [794, 309] on icon at bounding box center [796, 312] width 8 height 9
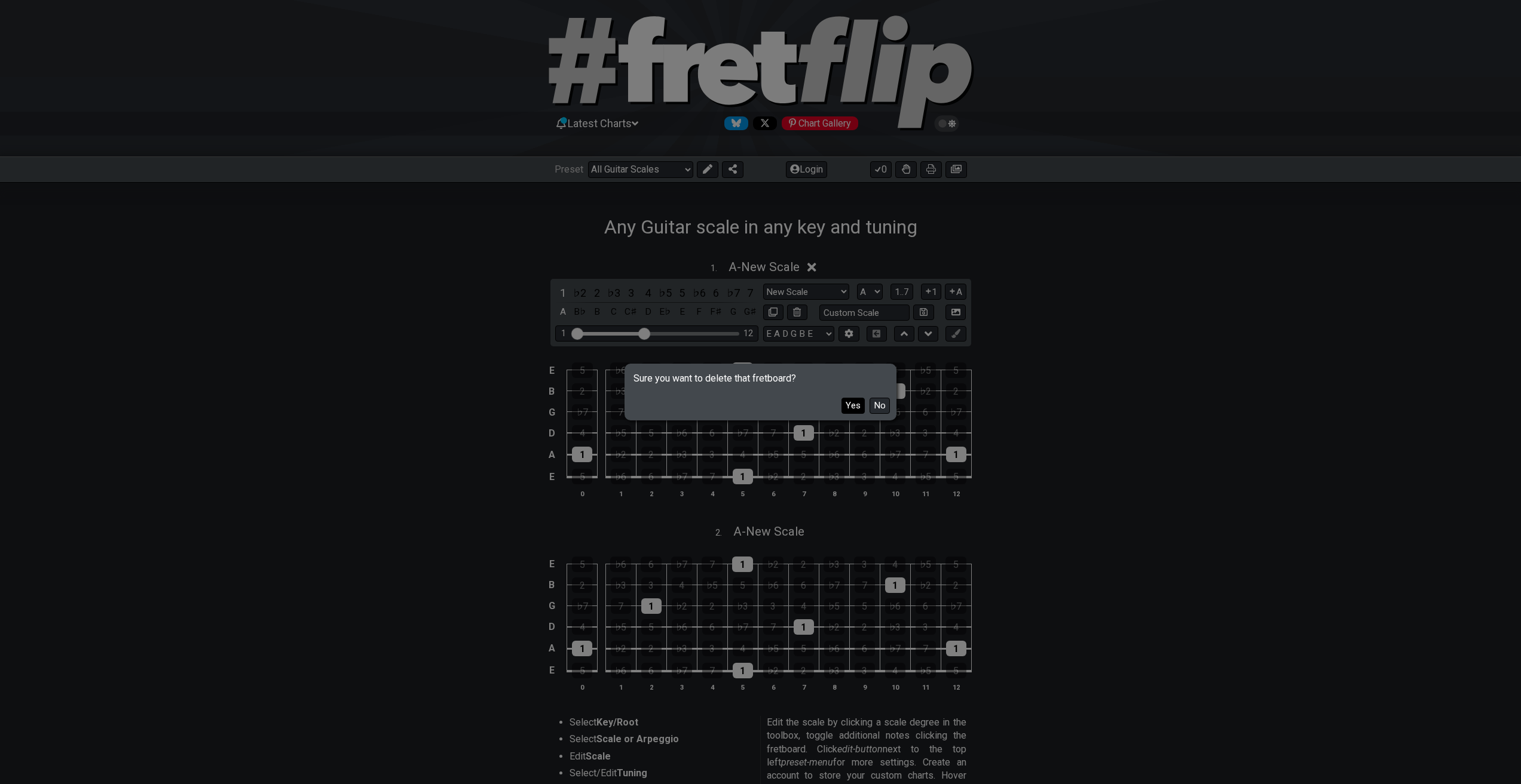
click at [850, 401] on button "Yes" at bounding box center [852, 406] width 23 height 16
select select "C"
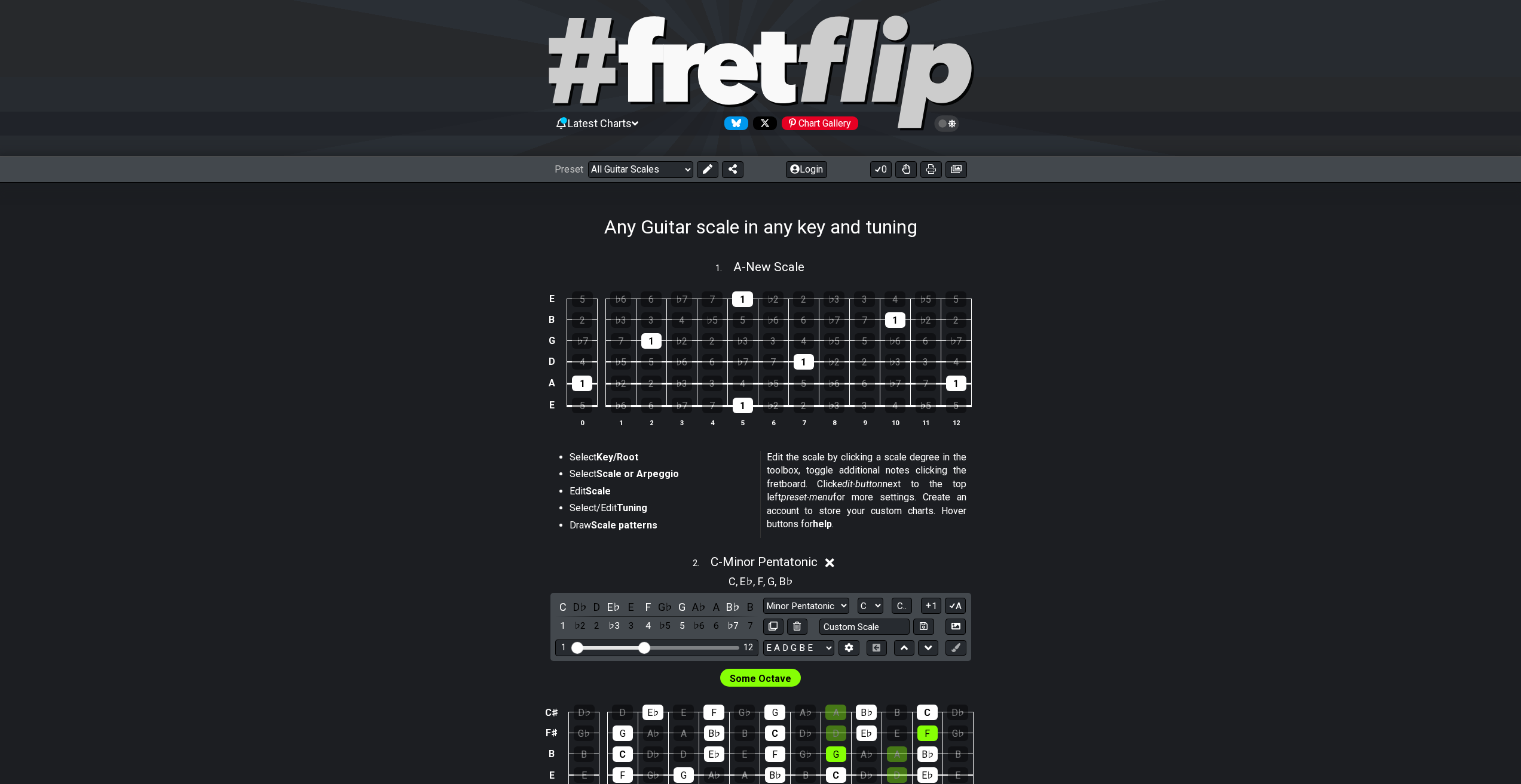
click at [827, 277] on div "E 5 ♭6 6 ♭7 7 1 ♭2 2 ♭3 3 4 ♭5 5 B 2 ♭3 3 4 ♭5 5 ♭6 6 ♭7 7 1 ♭2 2 G ♭7 7 1 ♭2 2…" at bounding box center [760, 359] width 932 height 168
click at [801, 268] on span "A - New Scale" at bounding box center [768, 267] width 71 height 14
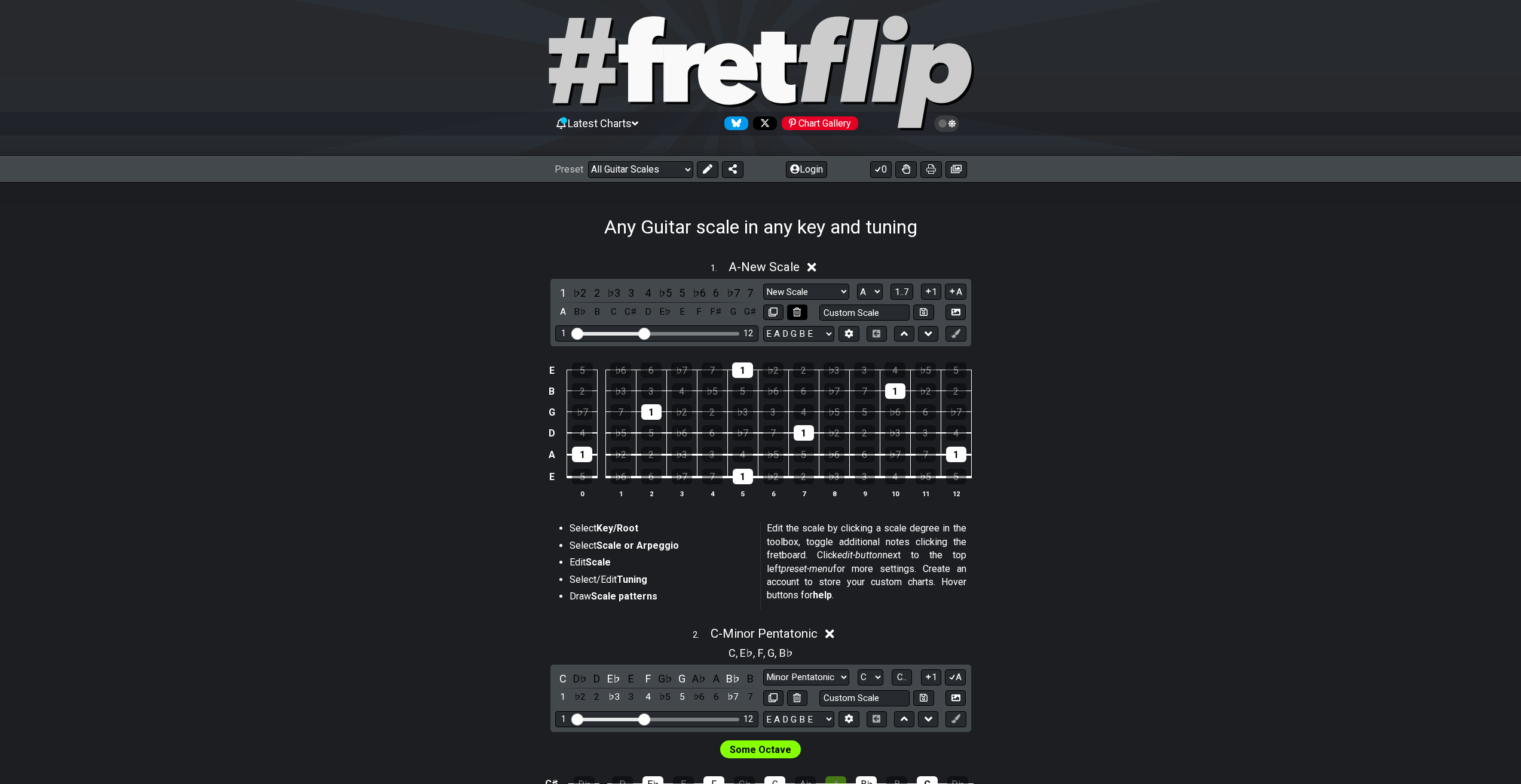
click at [800, 312] on icon at bounding box center [796, 312] width 8 height 9
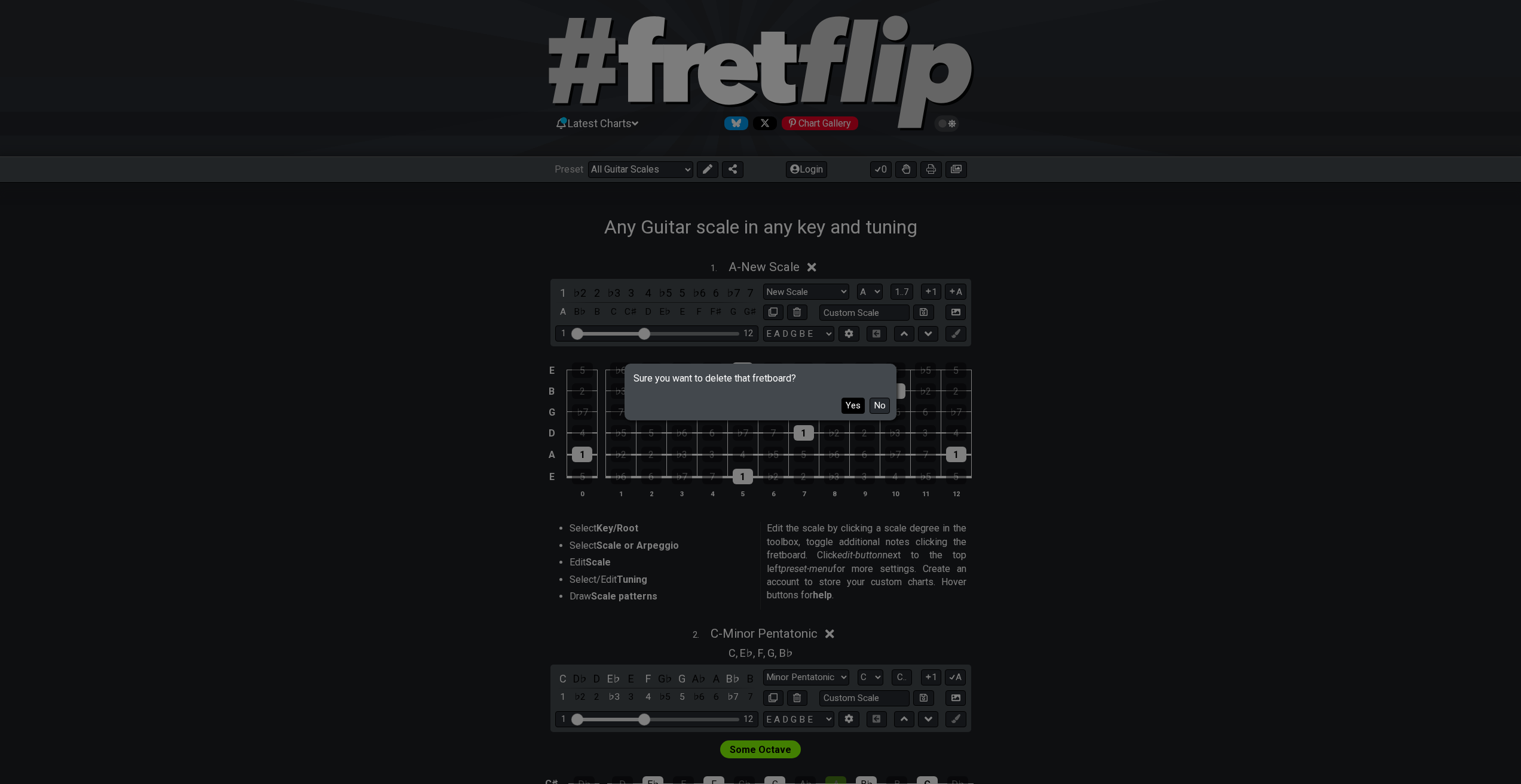
click at [856, 405] on button "Yes" at bounding box center [852, 406] width 23 height 16
select select "C"
select select "Minor Pentatonic"
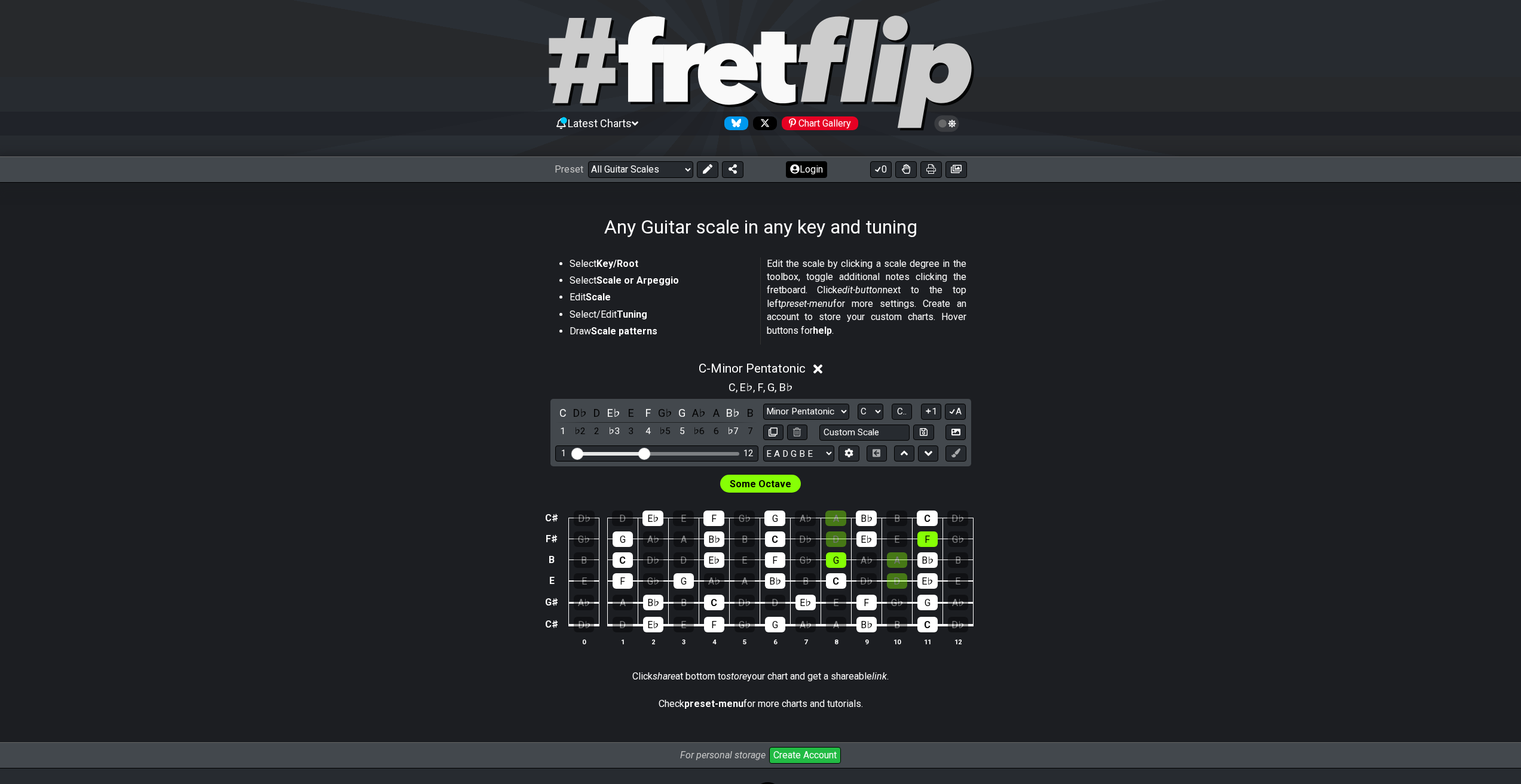
click at [704, 171] on icon at bounding box center [707, 169] width 10 height 10
click at [596, 171] on icon at bounding box center [598, 169] width 10 height 7
select select "/guitar-scales"
click at [791, 458] on select "E A D G B E C♯ G♯ E B F♯ C♯ E A D G B E B E A D F♯ B A D G C E A D A D G B E E♭…" at bounding box center [798, 453] width 71 height 16
click at [439, 403] on div "C - Minor Pentatonic C , E♭ , F , G , B♭ C D♭ D E♭ E F G♭ G A♭ A B♭ B 1 ♭2 2 ♭3…" at bounding box center [760, 509] width 932 height 309
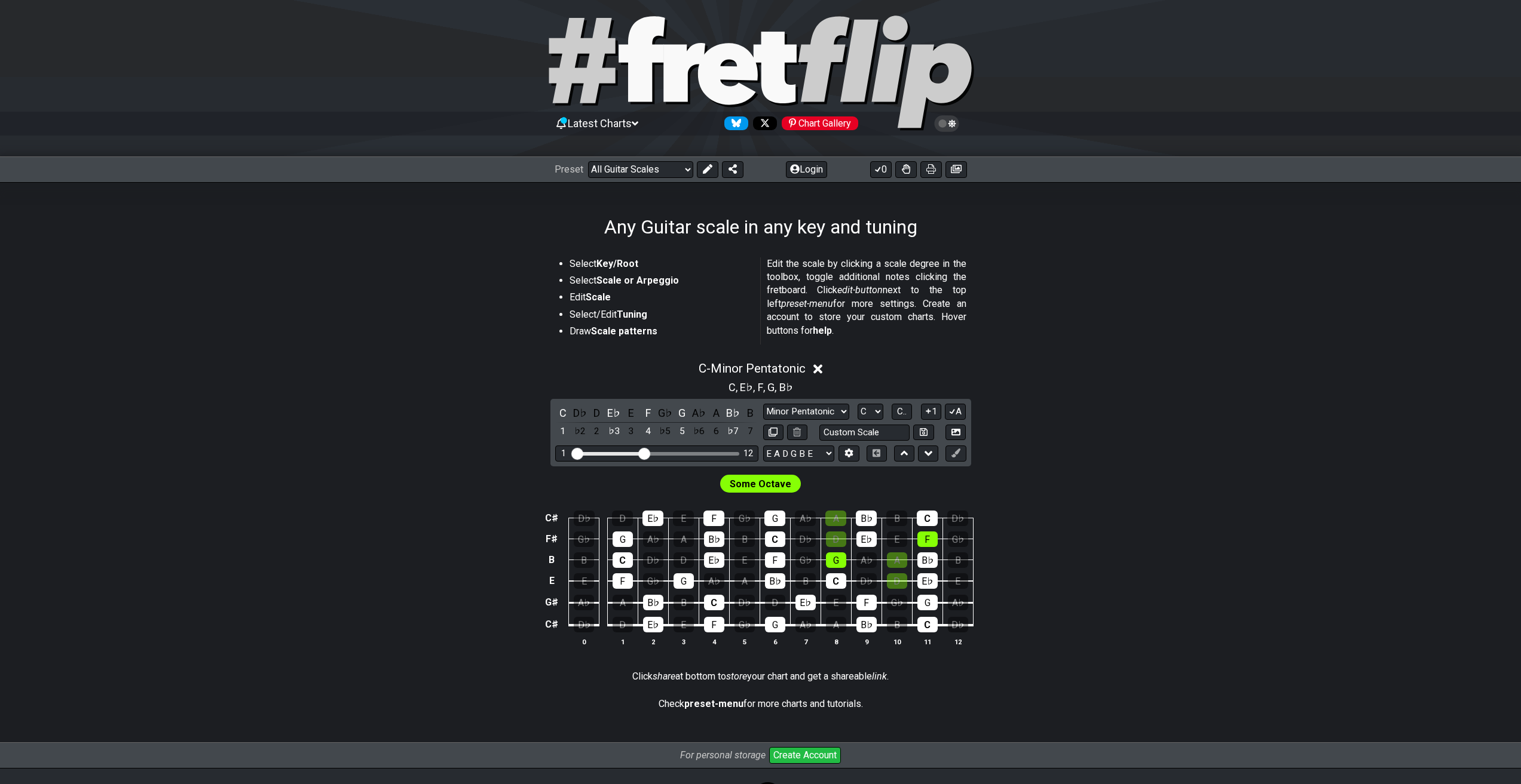
click at [764, 482] on span "Some Octave" at bounding box center [760, 484] width 62 height 18
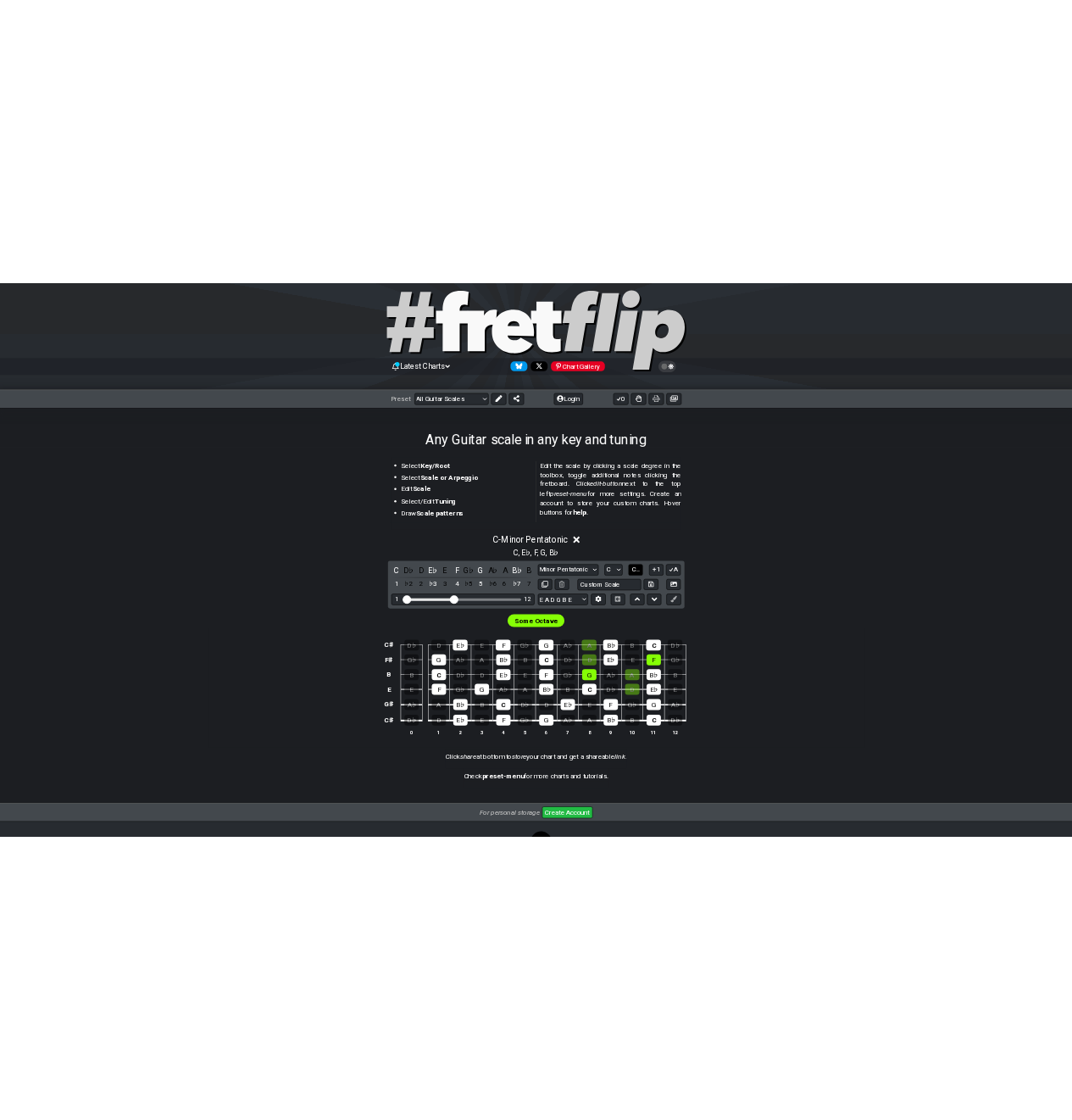
scroll to position [0, 0]
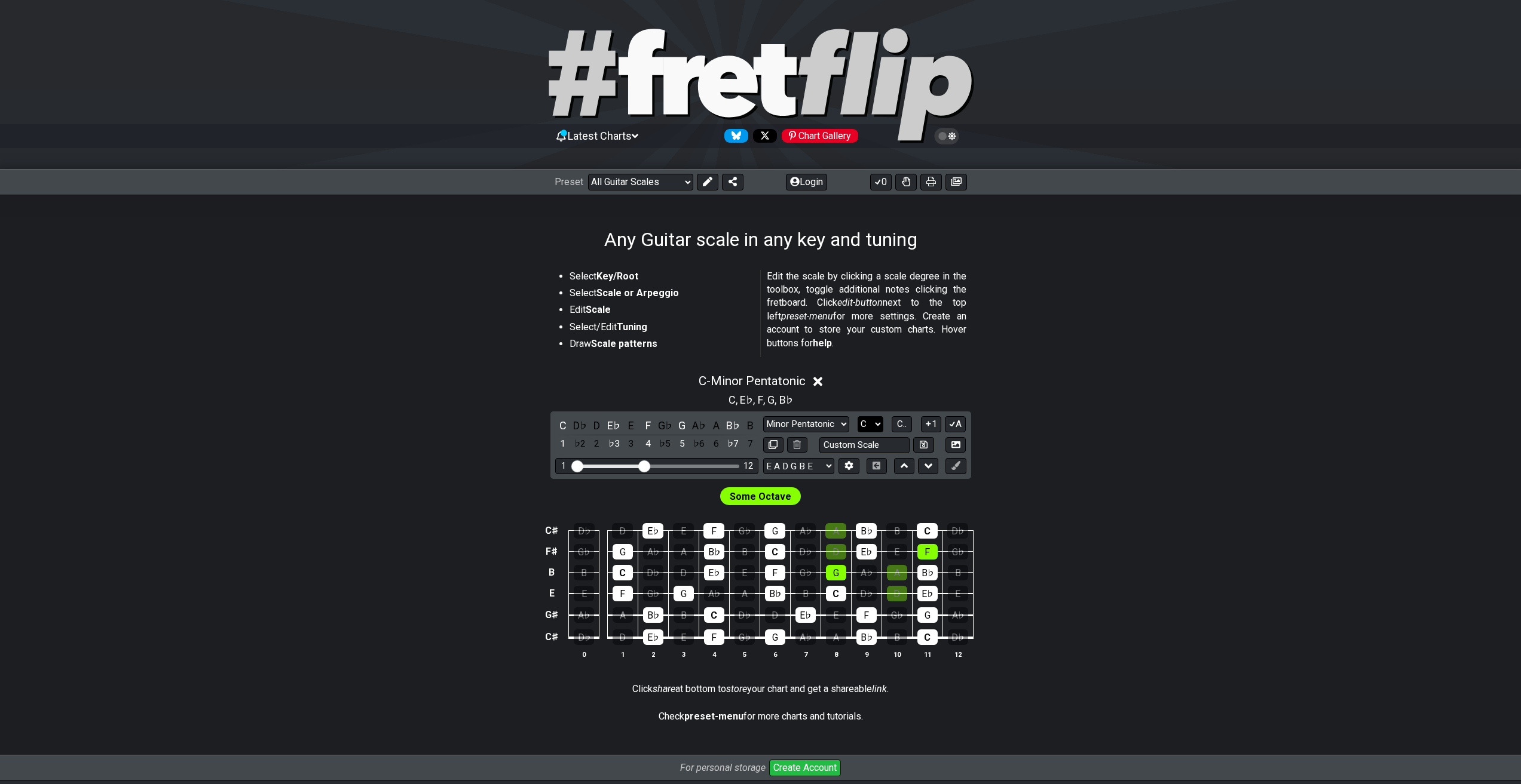
click at [871, 425] on select "A♭ A A♯ B♭ B C C♯ D♭ D D♯ E♭ E F F♯ G♭ G G♯" at bounding box center [870, 424] width 26 height 16
select select "A#"
click at [857, 416] on select "A♭ A A♯ B♭ B C C♯ D♭ D D♯ E♭ E F F♯ G♭ G G♯" at bounding box center [870, 424] width 26 height 16
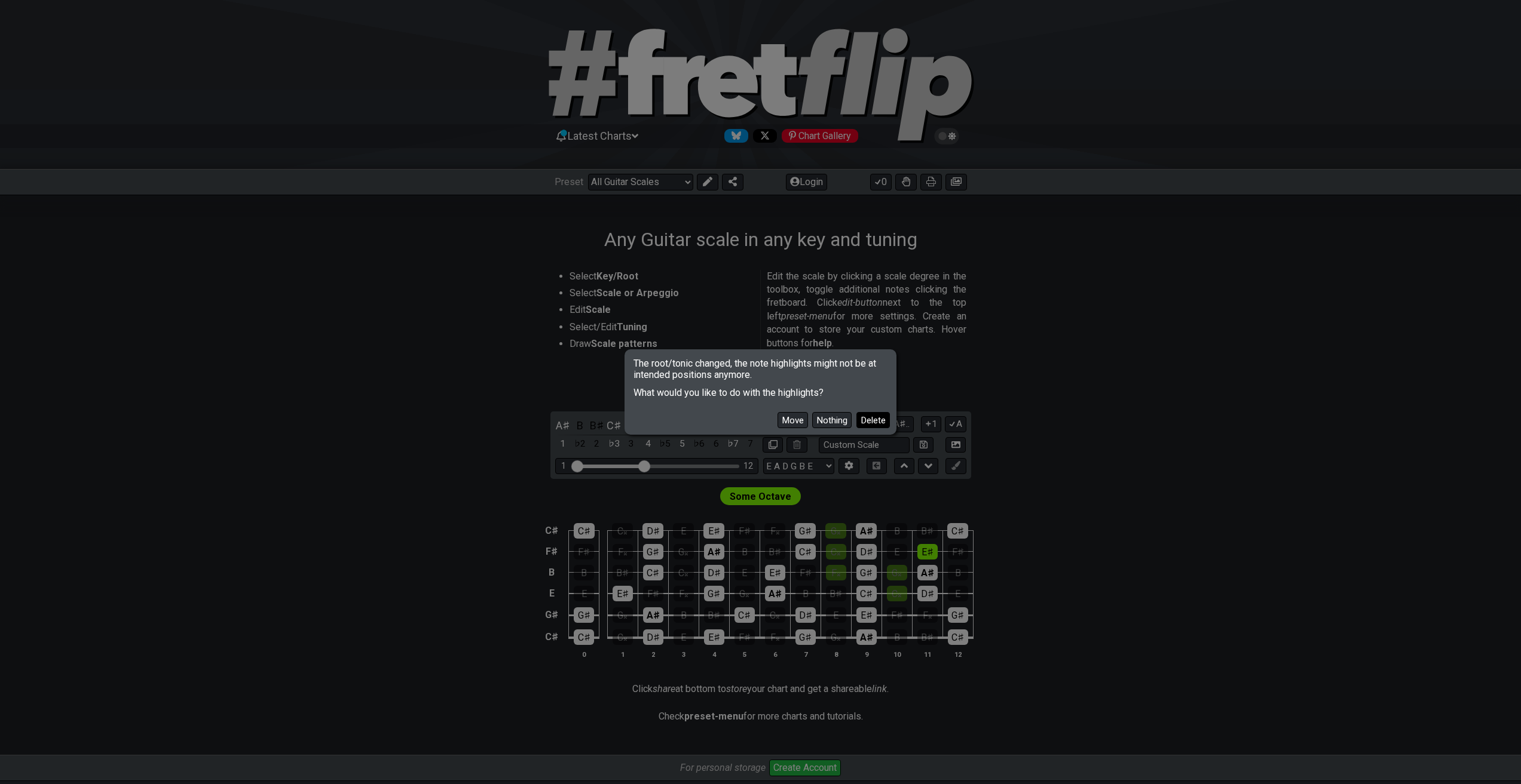
click at [872, 418] on button "Delete" at bounding box center [873, 420] width 34 height 16
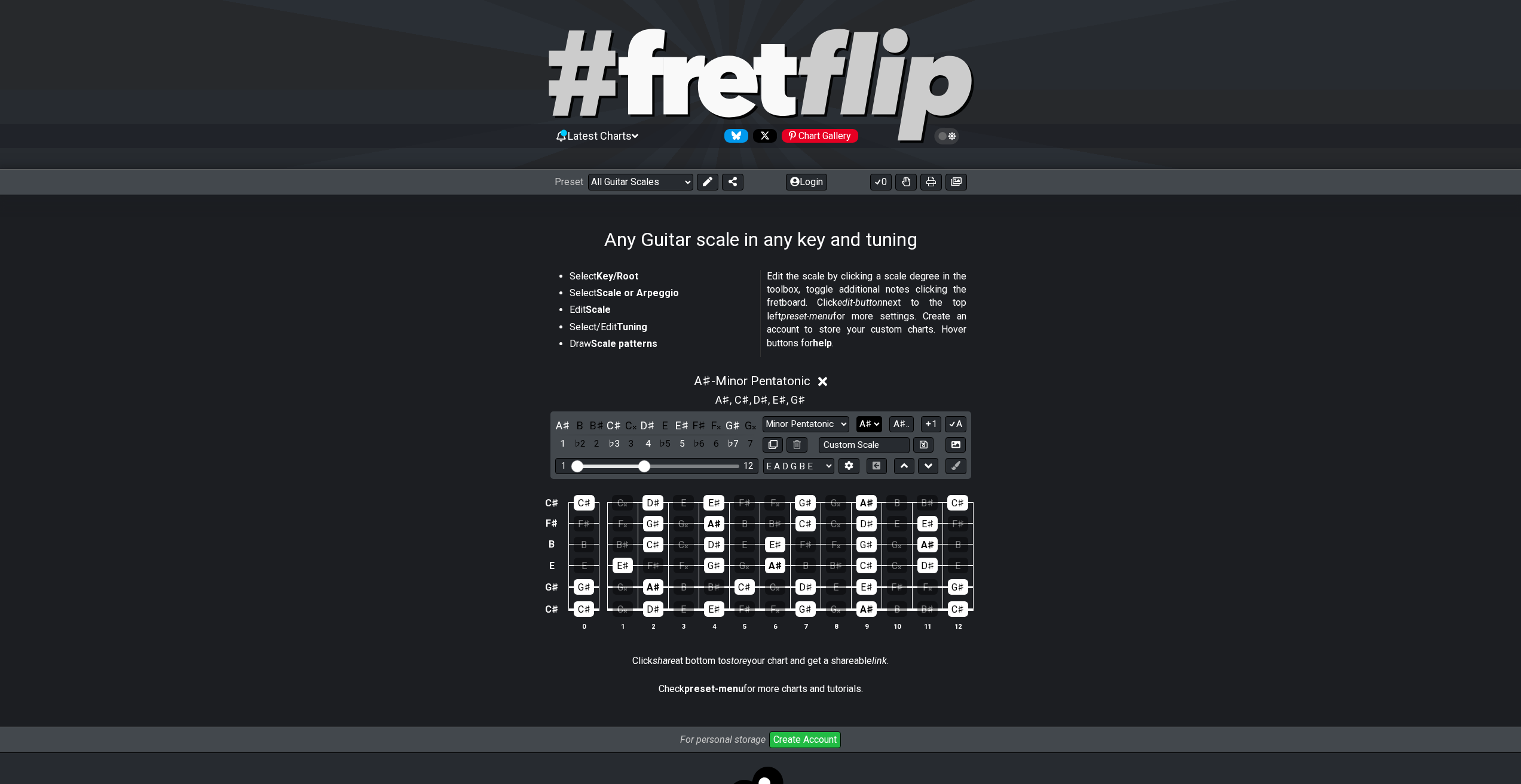
click at [872, 421] on select "A♭ A A♯ B♭ B C C♯ D♭ D D♯ E♭ E F F♯ G♭ G G♯" at bounding box center [869, 424] width 26 height 16
click at [898, 420] on span "A♯.." at bounding box center [901, 424] width 16 height 11
click at [900, 425] on span "1..7" at bounding box center [902, 424] width 14 height 11
click at [900, 425] on span "..." at bounding box center [902, 424] width 6 height 11
click at [865, 430] on select "A♭ A A♯ B♭ B C C♯ D♭ D D♯ E♭ E F F♯ G♭ G G♯" at bounding box center [869, 424] width 26 height 16
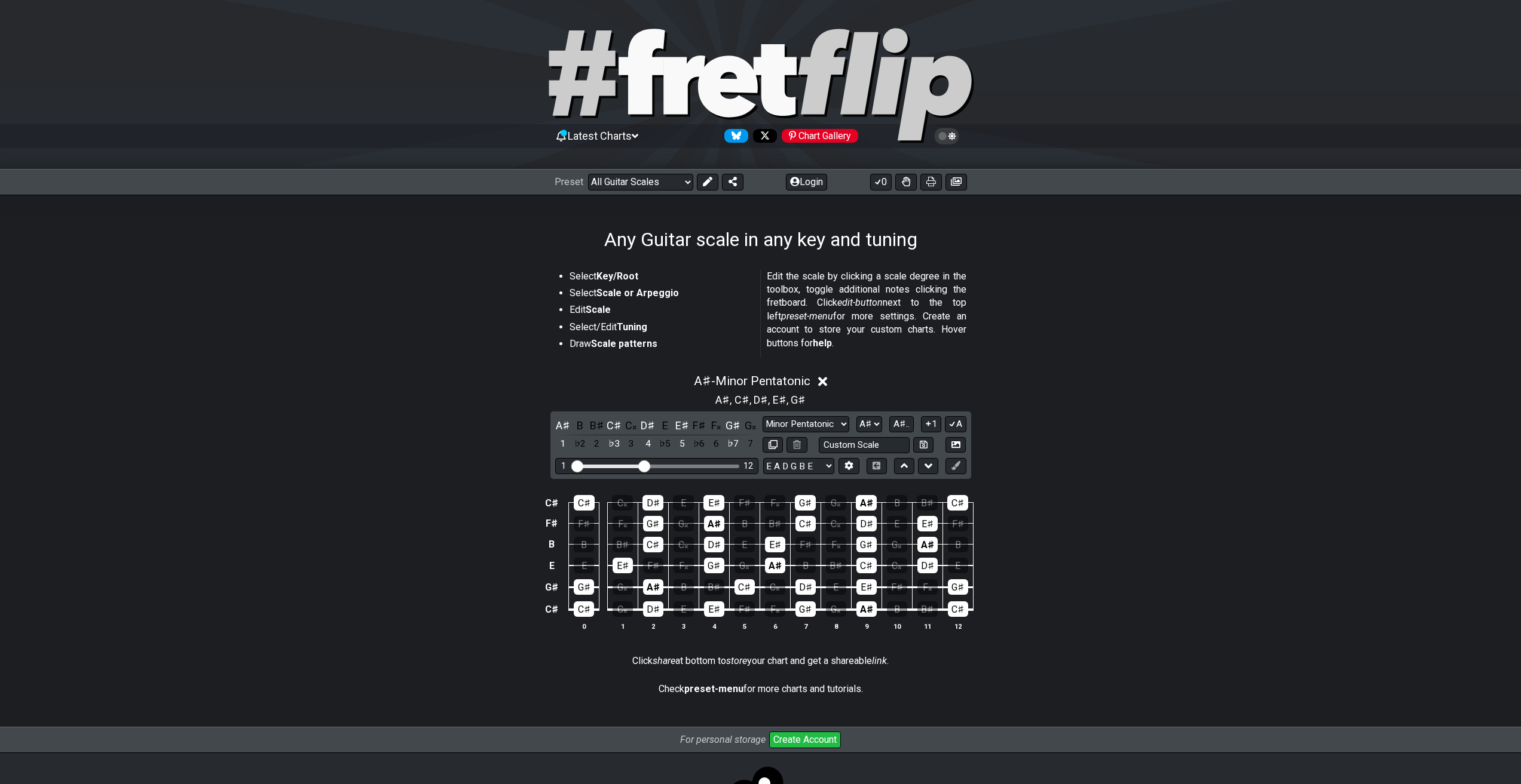
click at [907, 405] on div "A♯ , C♯ , D♯ , E♯ , G♯" at bounding box center [760, 398] width 932 height 19
click at [1333, 448] on div "Select Key/Root Select Scale or Arpeggio Edit Scale Select/Edit Tuning Draw Sca…" at bounding box center [760, 489] width 1521 height 477
click at [824, 416] on div "A♯ B B♯ C♯ C𝄪 D♯ E E♯ F♯ F𝄪 G♯ G𝄪 1 ♭2 2 ♭3 3 4 ♭5 5 ♭6 6 ♭7 7 Minor Pentatonic…" at bounding box center [760, 445] width 421 height 67
click at [821, 420] on select "Minor Pentatonic Root Minor Pentatonic Major Pentatonic Minor Blues Major Blues…" at bounding box center [805, 424] width 86 height 16
select select "Minor / Aeolian"
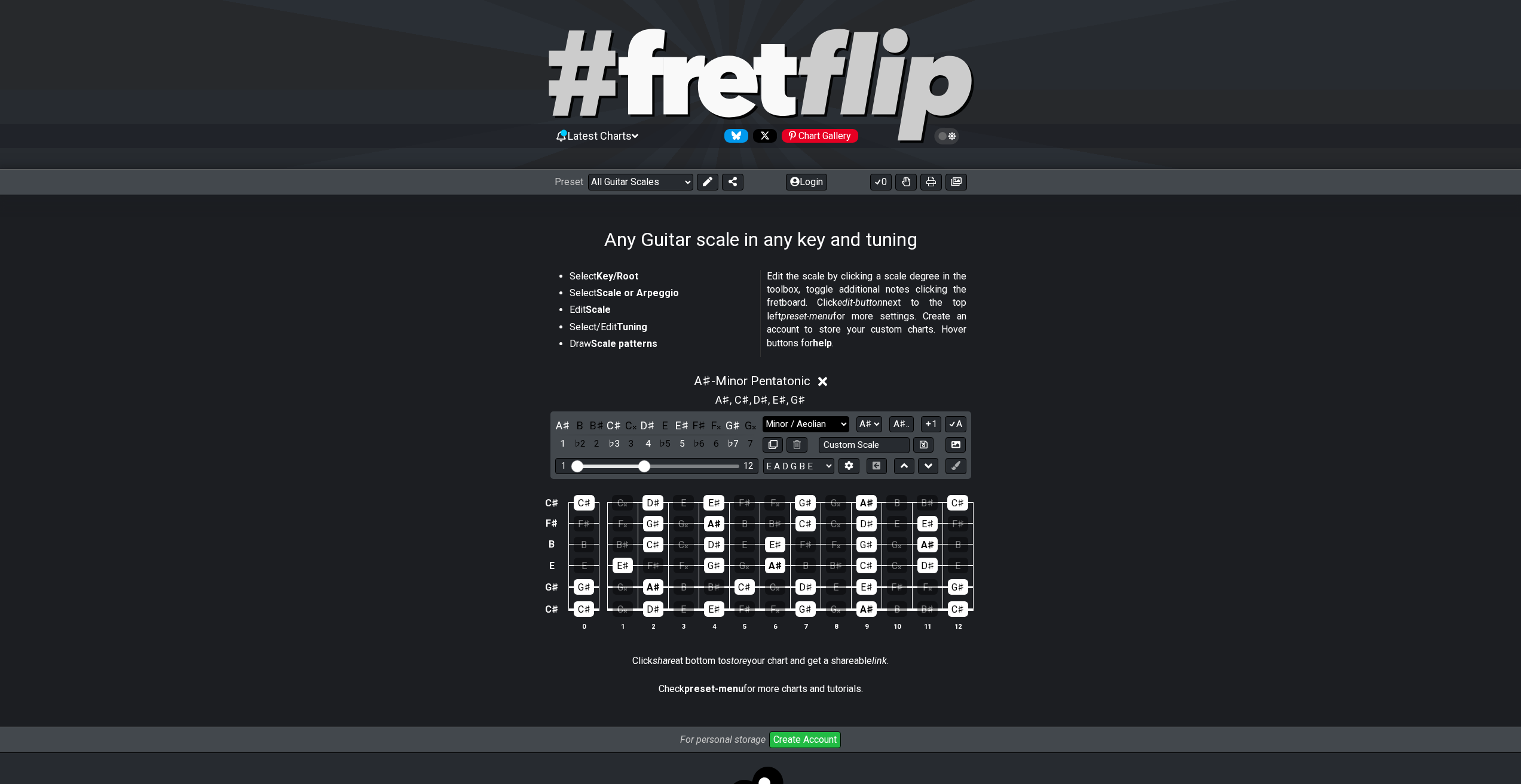
click at [763, 416] on select "Minor Pentatonic Root Minor Pentatonic Major Pentatonic Minor Blues Major Blues…" at bounding box center [805, 424] width 86 height 16
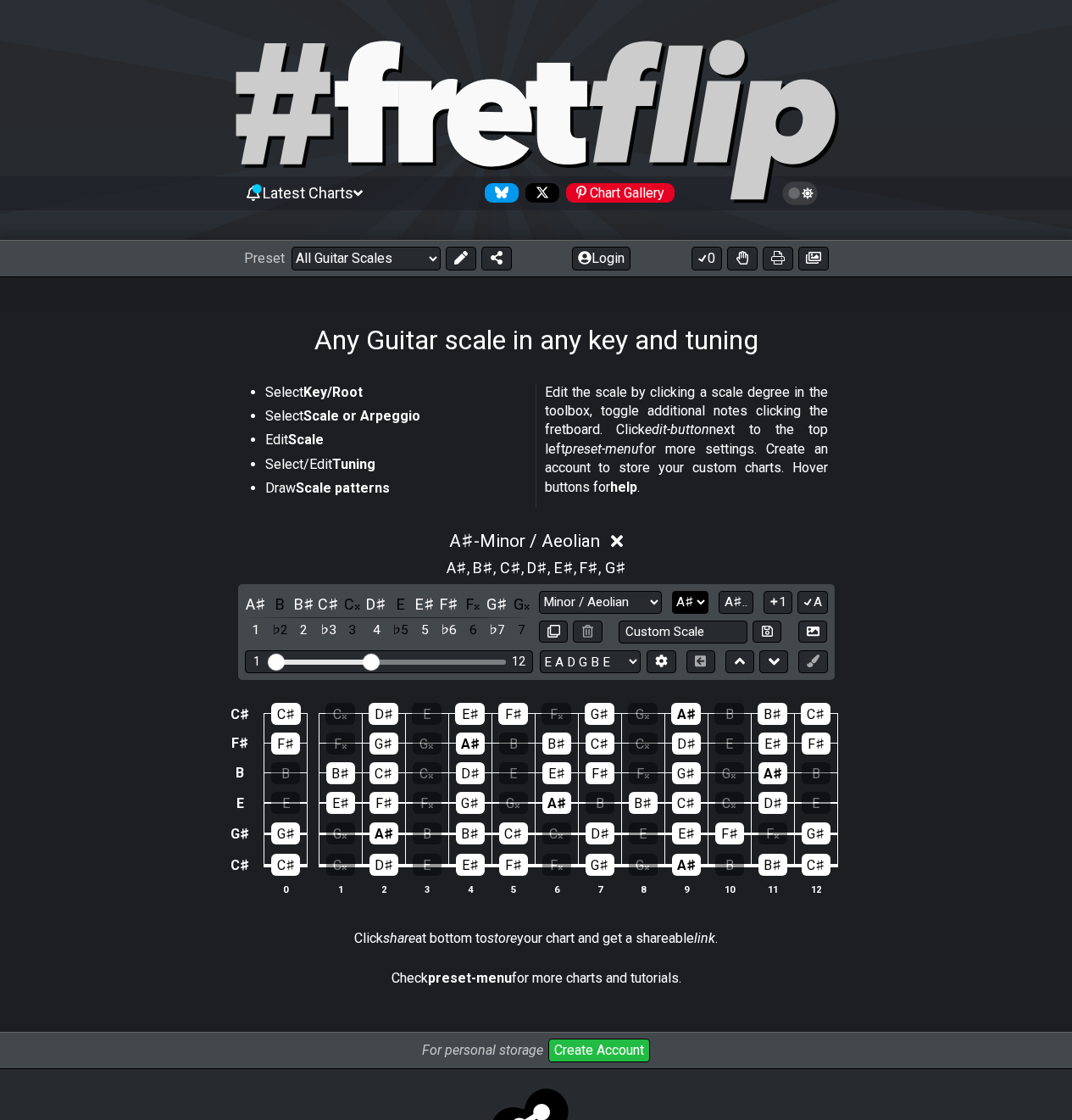
click at [675, 593] on select "A♭ A A♯ B♭ B C C♯ D♭ D D♯ E♭ E F F♯ G♭ G G♯" at bounding box center [690, 602] width 37 height 23
select select "C#"
click at [672, 591] on select "A♭ A A♯ B♭ B C C♯ D♭ D D♯ E♭ E F F♯ G♭ G G♯" at bounding box center [690, 602] width 37 height 23
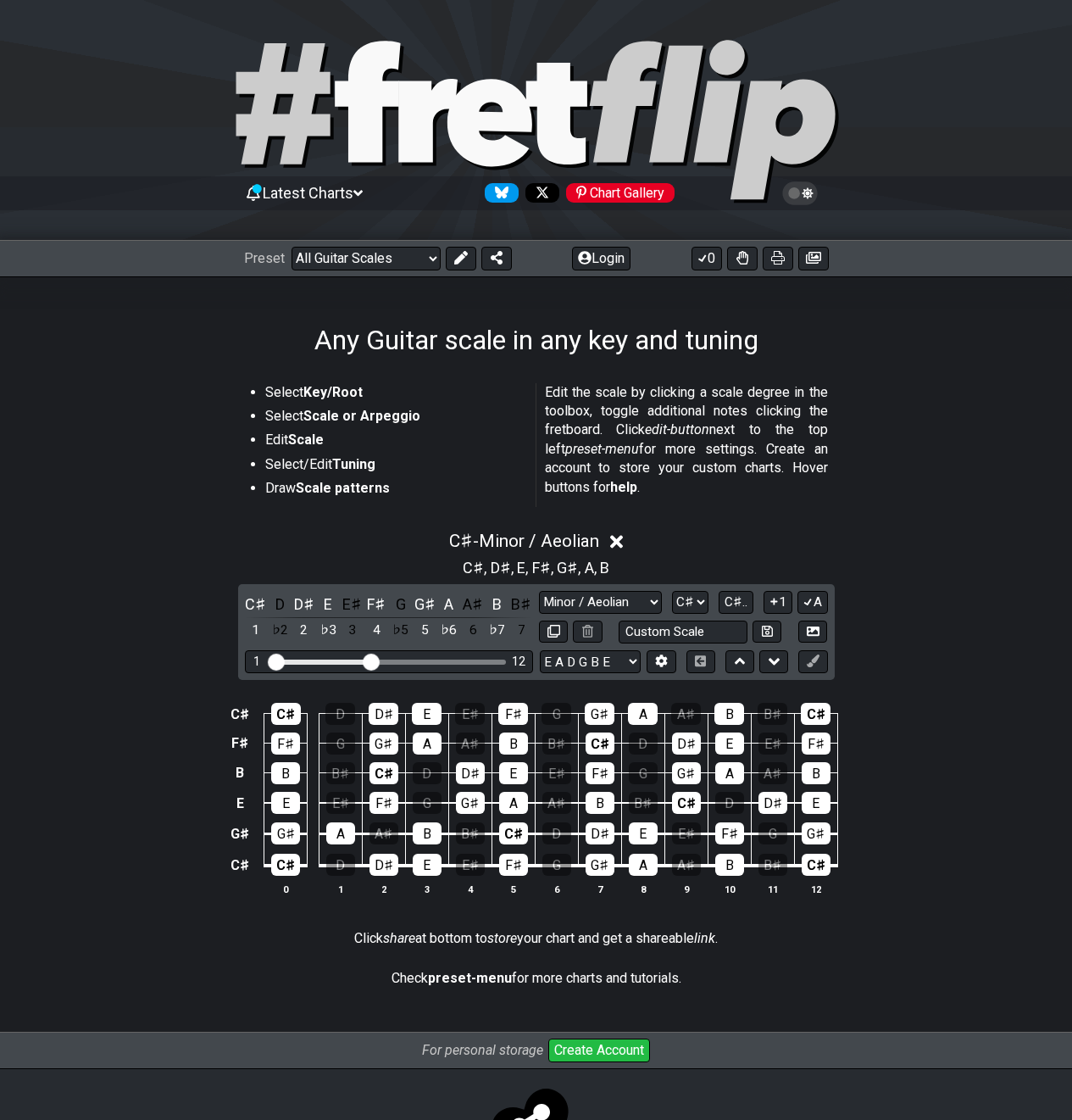
click at [157, 839] on div "C♯ C♯ D D♯ E E♯ F♯ G G♯ A A♯ B B♯ C♯ F♯ F♯ G G♯ A A♯ B B♯ C♯ D D♯ E E♯ F♯ B B B…" at bounding box center [536, 799] width 1072 height 238
click at [660, 636] on input "text" at bounding box center [682, 632] width 129 height 23
click at [685, 637] on input "text" at bounding box center [682, 632] width 129 height 23
type input "Custom Scale"
drag, startPoint x: 929, startPoint y: 634, endPoint x: 868, endPoint y: 637, distance: 61.1
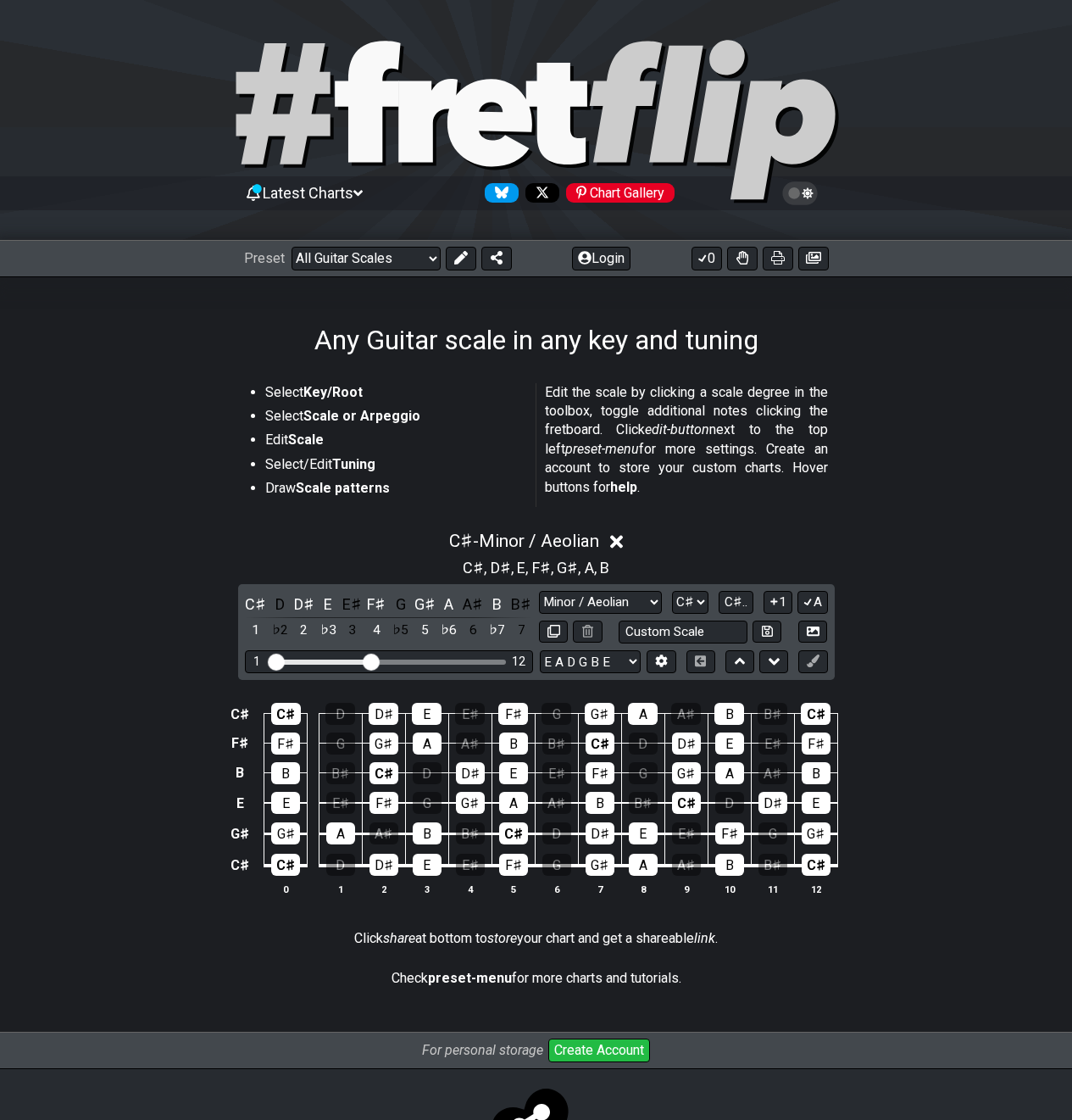
click at [929, 633] on div "C♯ - Minor / Aeolian C♯ , D♯ , E , F♯ , G♯ , A , B C♯ D D♯ E E♯ F♯ G G♯ A A♯ B …" at bounding box center [536, 719] width 1072 height 399
click at [663, 661] on icon at bounding box center [662, 661] width 13 height 13
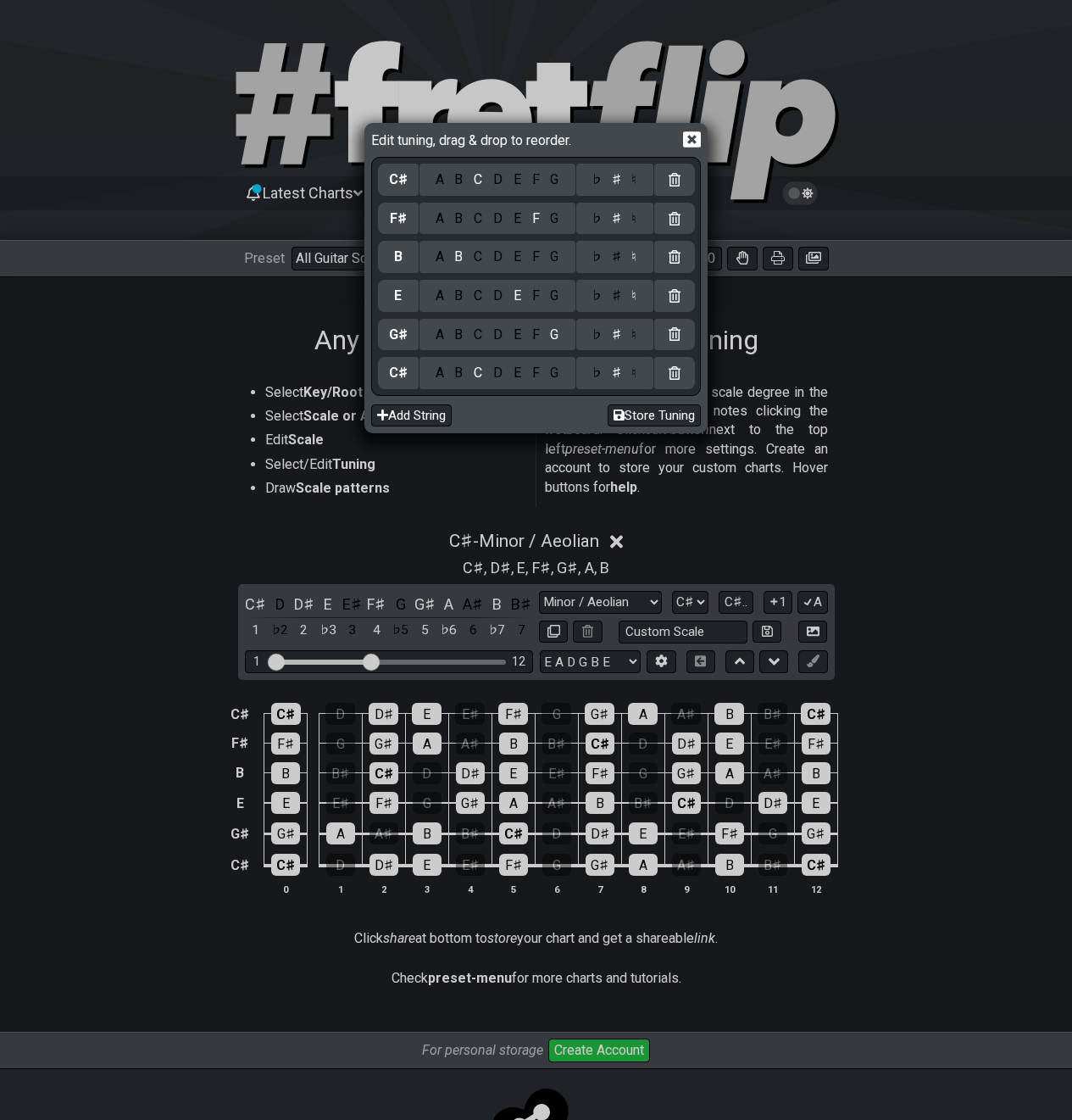
click at [535, 333] on div "F" at bounding box center [535, 335] width 19 height 19
click at [697, 144] on icon at bounding box center [692, 140] width 18 height 16
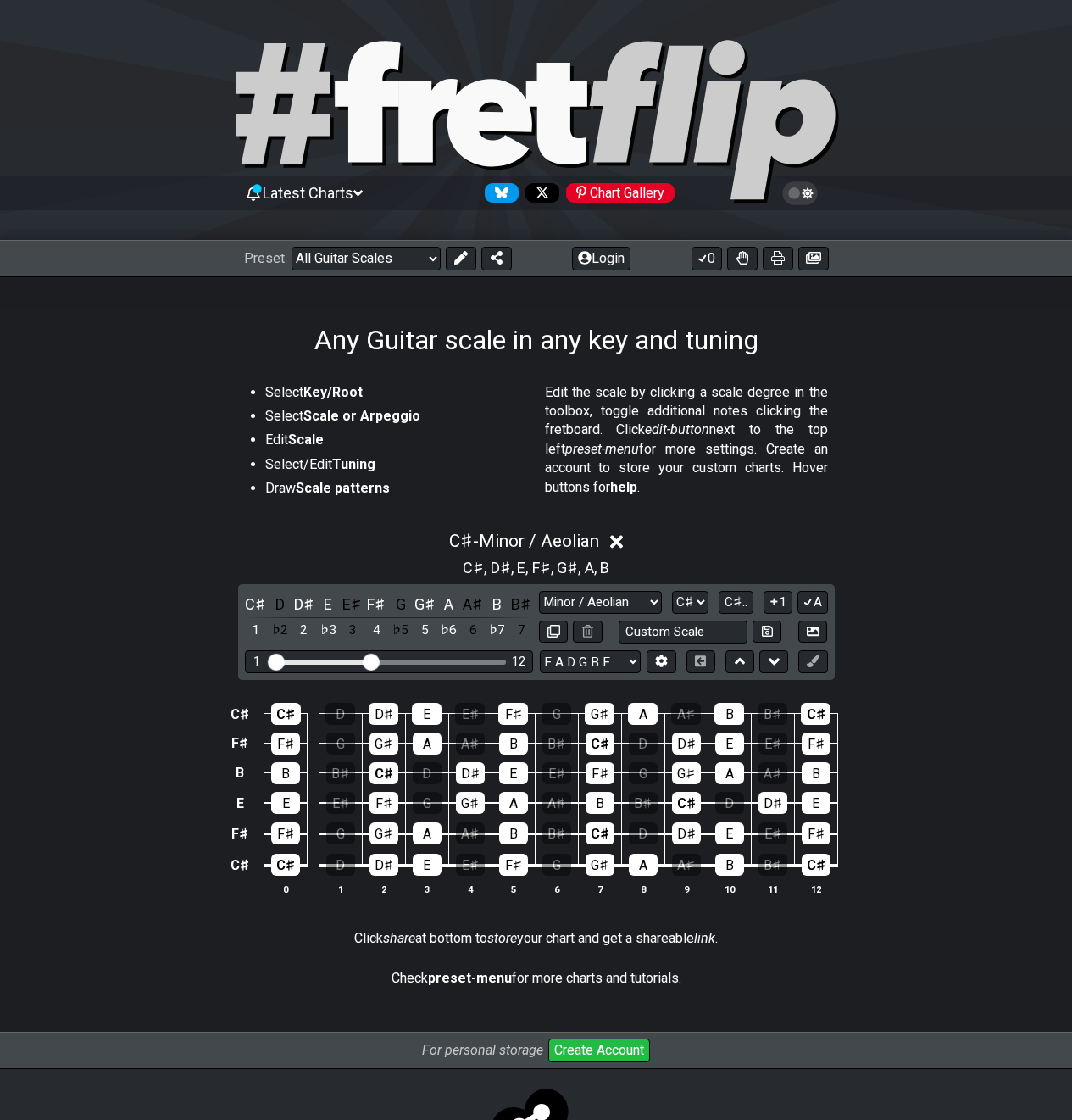
click at [143, 677] on div "C♯ - Minor / Aeolian C♯ , D♯ , E , F♯ , G♯ , A , B C♯ D D♯ E E♯ F♯ G G♯ A A♯ B …" at bounding box center [536, 719] width 1072 height 399
click at [662, 658] on icon at bounding box center [663, 662] width 12 height 13
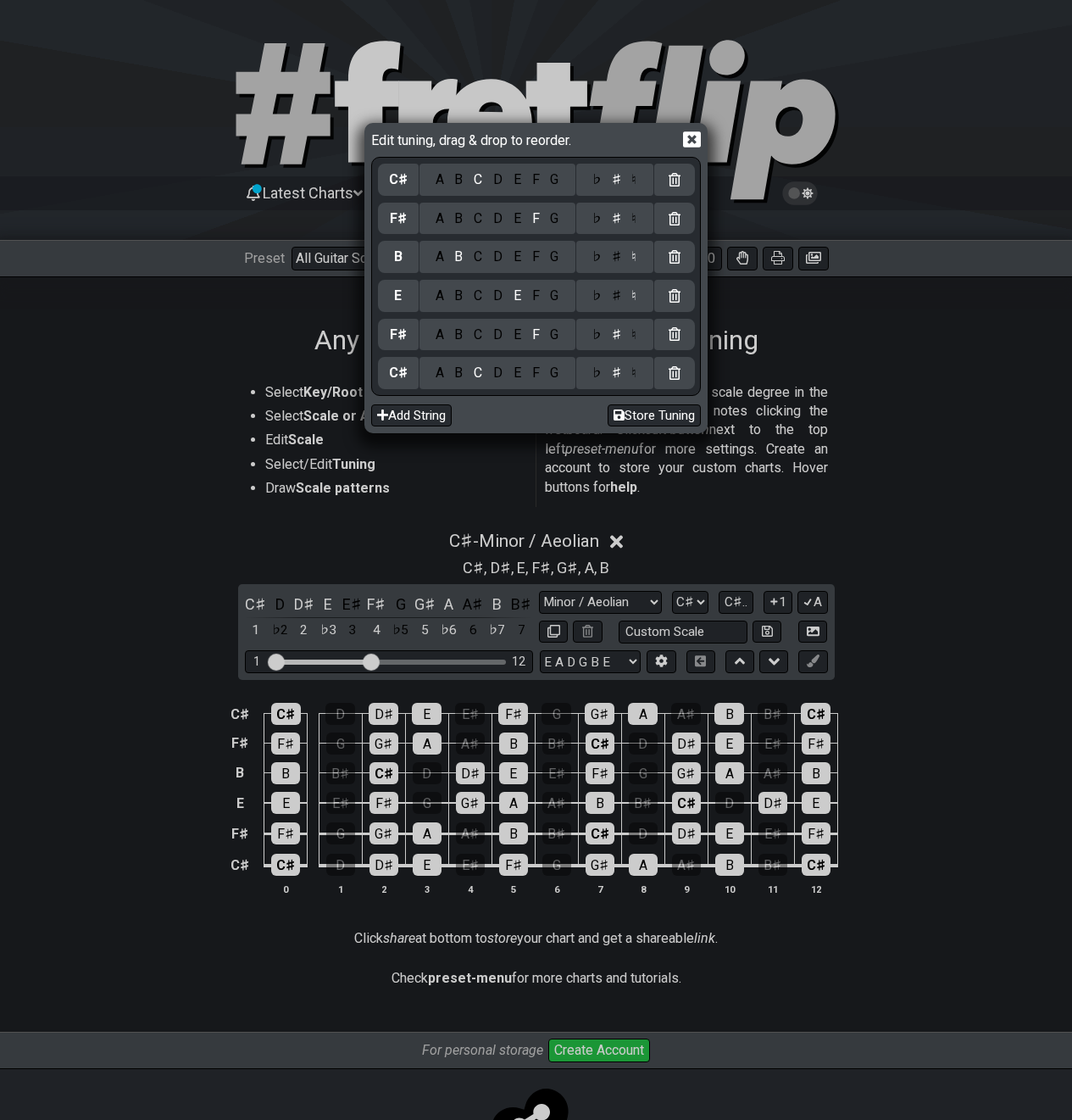
click at [550, 220] on div "G" at bounding box center [555, 218] width 20 height 19
click at [517, 260] on div "E" at bounding box center [517, 256] width 19 height 19
click at [453, 297] on div "B" at bounding box center [459, 296] width 20 height 19
click at [649, 407] on button "Store Tuning" at bounding box center [655, 416] width 94 height 23
click at [666, 414] on button "Store Tuning" at bounding box center [655, 416] width 94 height 23
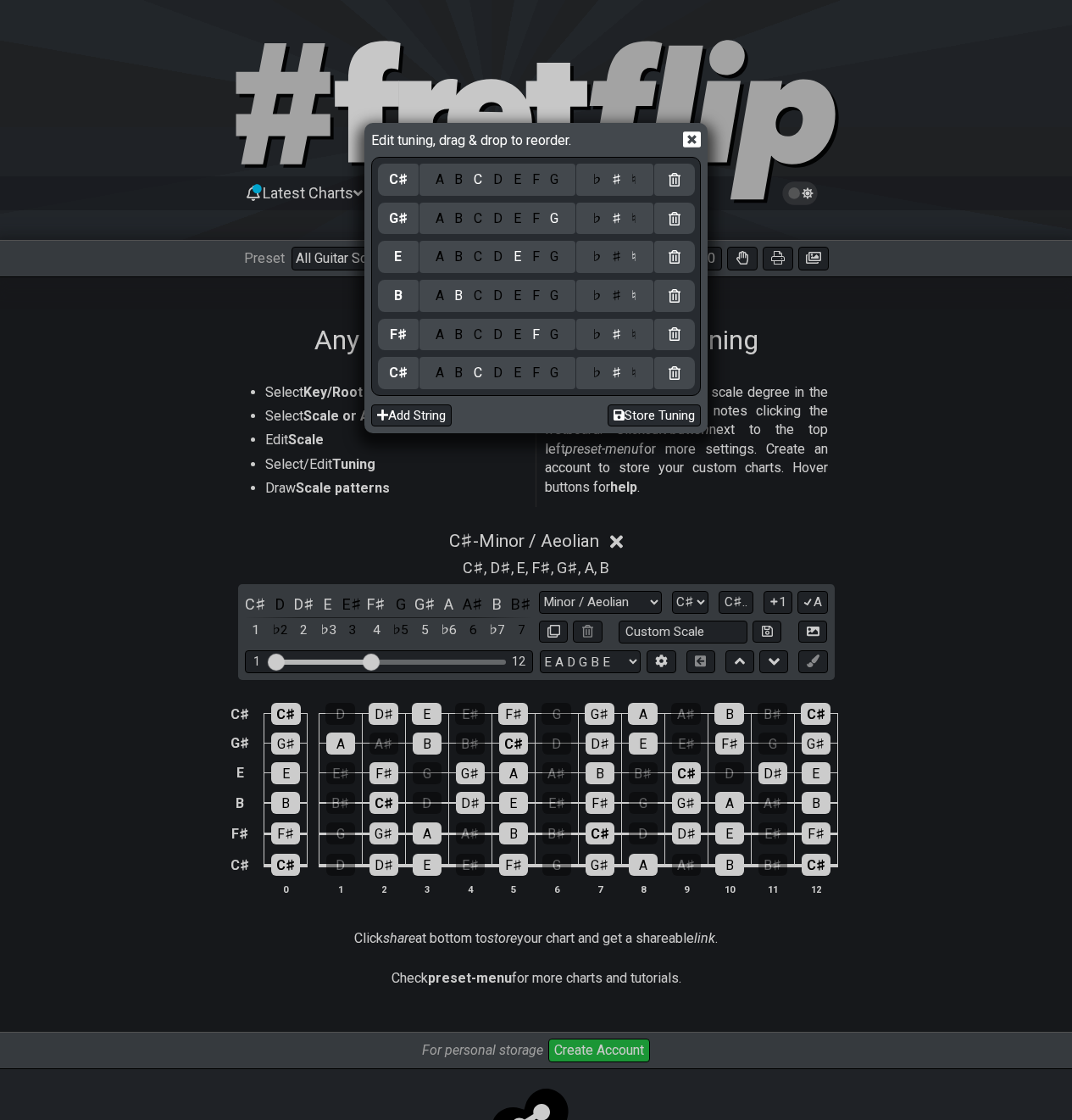
click at [884, 595] on div "Edit tuning, drag & drop to reorder. C♯ A B C D E F G ♭ ♯ ♮ G♯ A B C D E F G ♭ …" at bounding box center [536, 560] width 1072 height 1120
click at [692, 140] on icon at bounding box center [692, 140] width 18 height 18
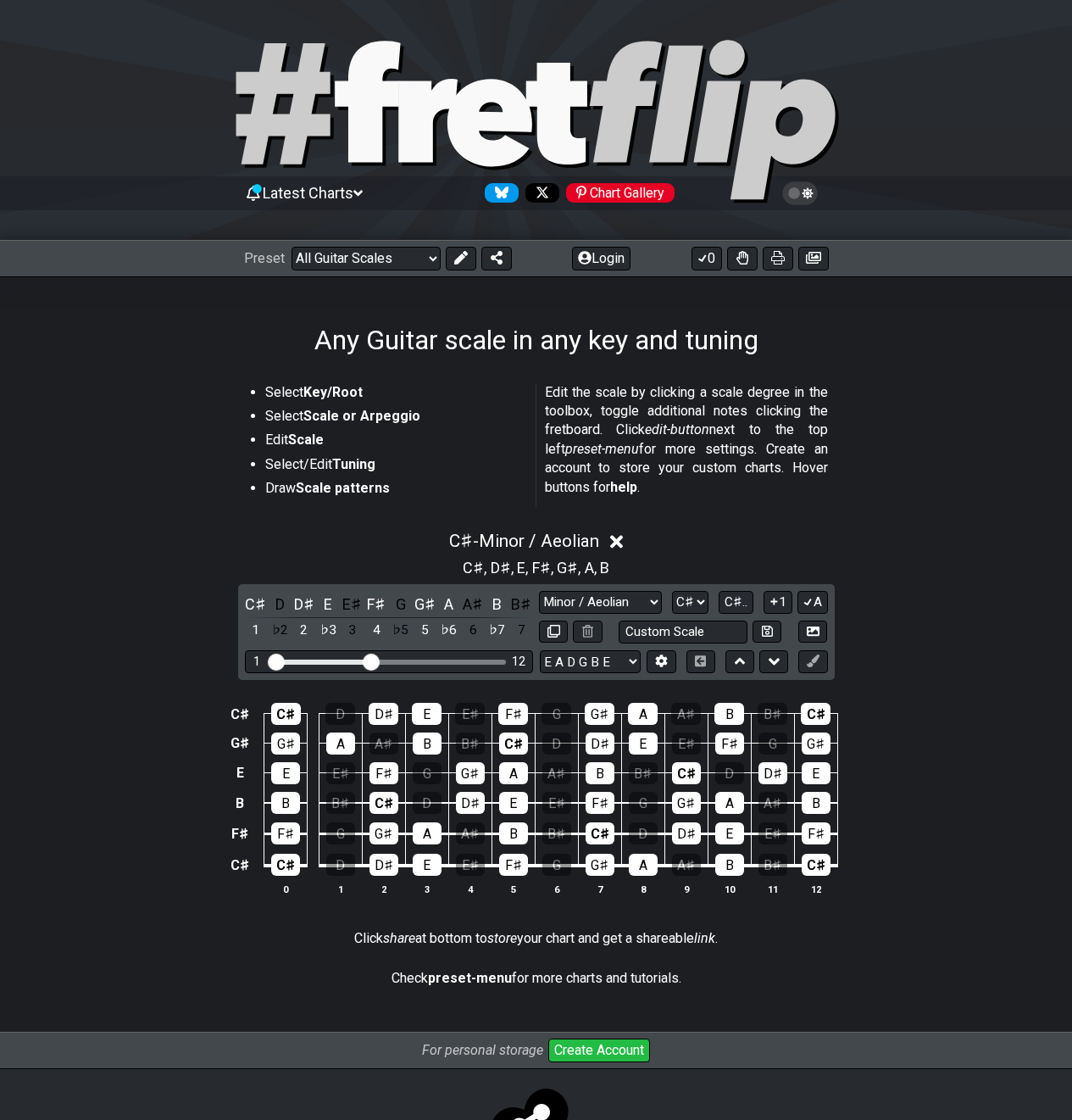
click at [166, 1112] on div at bounding box center [536, 1132] width 1072 height 82
